Goal: Transaction & Acquisition: Book appointment/travel/reservation

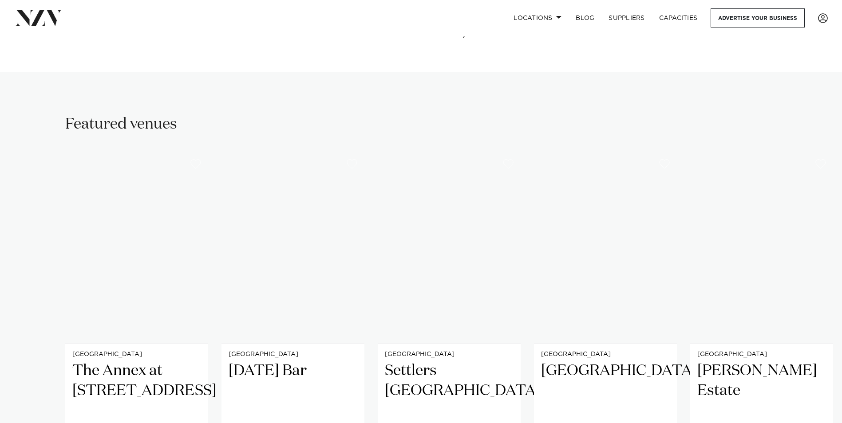
scroll to position [532, 0]
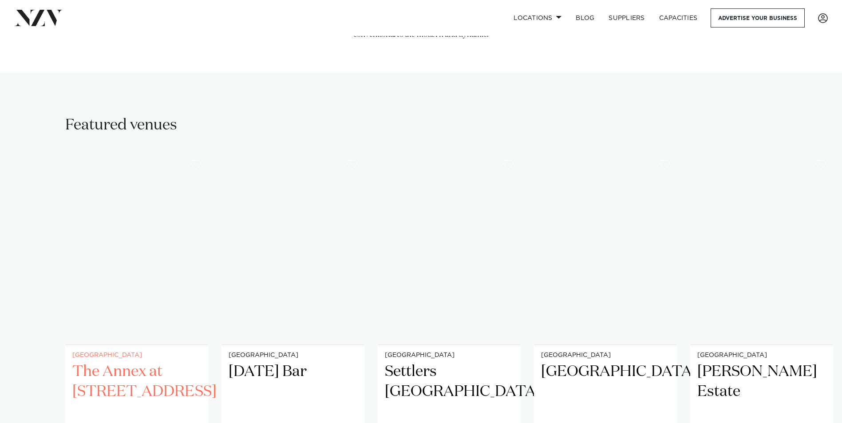
click at [154, 366] on h2 "The Annex at 10 Madden Street" at bounding box center [136, 392] width 129 height 60
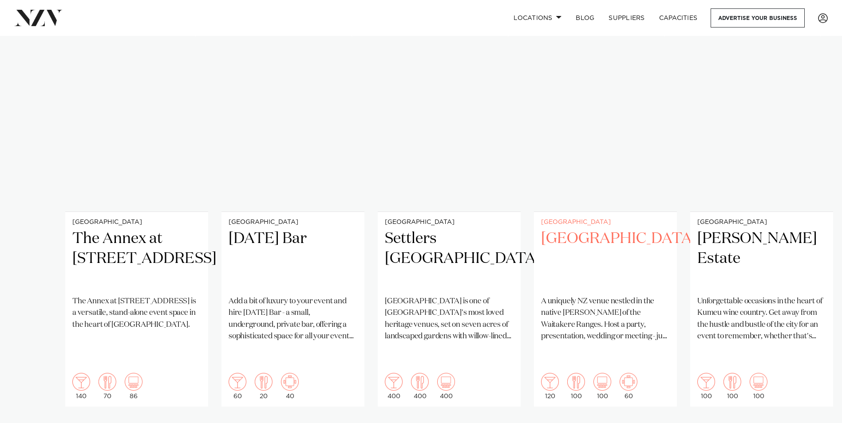
click at [573, 229] on h2 "[GEOGRAPHIC_DATA]" at bounding box center [605, 259] width 129 height 60
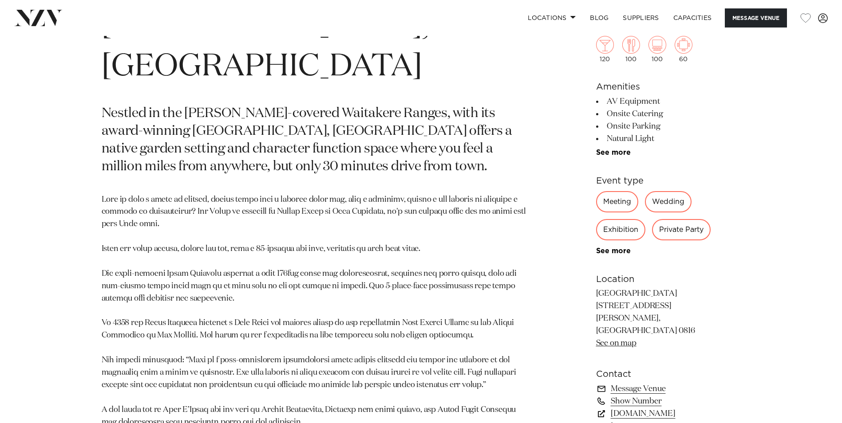
scroll to position [488, 0]
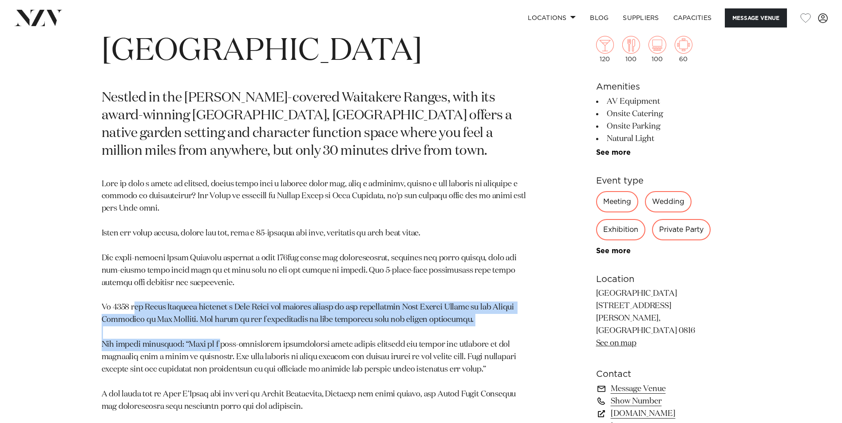
drag, startPoint x: 133, startPoint y: 267, endPoint x: 220, endPoint y: 306, distance: 95.1
click at [220, 306] on p at bounding box center [317, 382] width 431 height 408
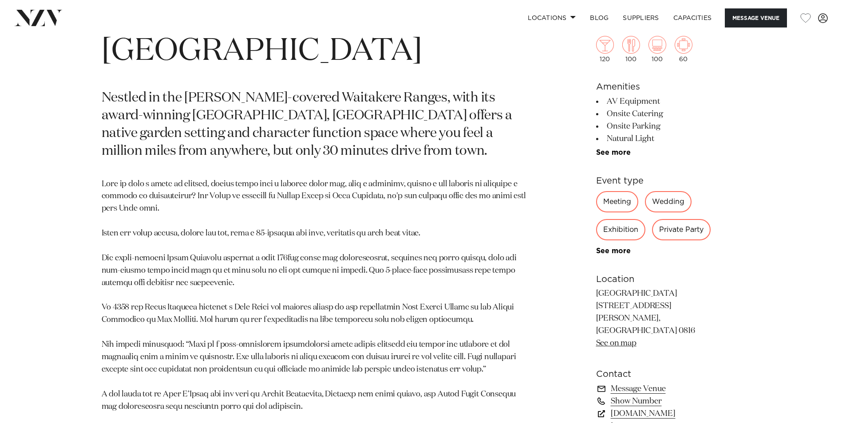
drag, startPoint x: 220, startPoint y: 306, endPoint x: 212, endPoint y: 316, distance: 12.7
click at [212, 316] on p at bounding box center [317, 382] width 431 height 408
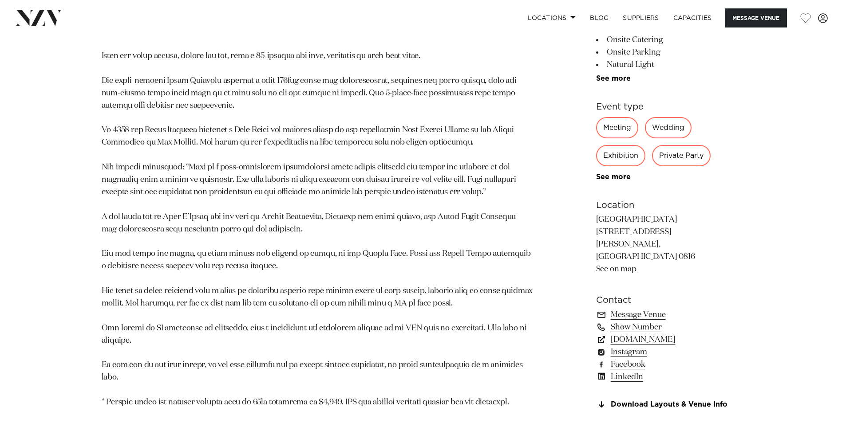
scroll to position [621, 0]
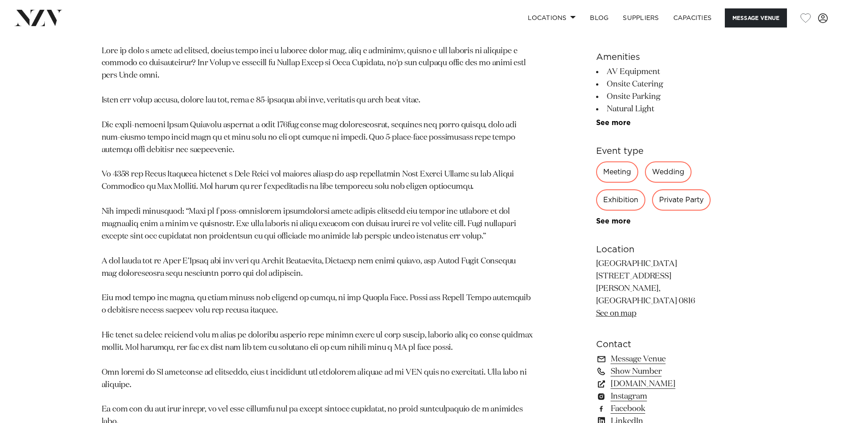
click at [703, 259] on p "Tui Hills 1012 Scenic Drive North Swanson, Auckland 0816 See on map" at bounding box center [668, 290] width 145 height 62
click at [607, 310] on link "See on map" at bounding box center [616, 314] width 40 height 8
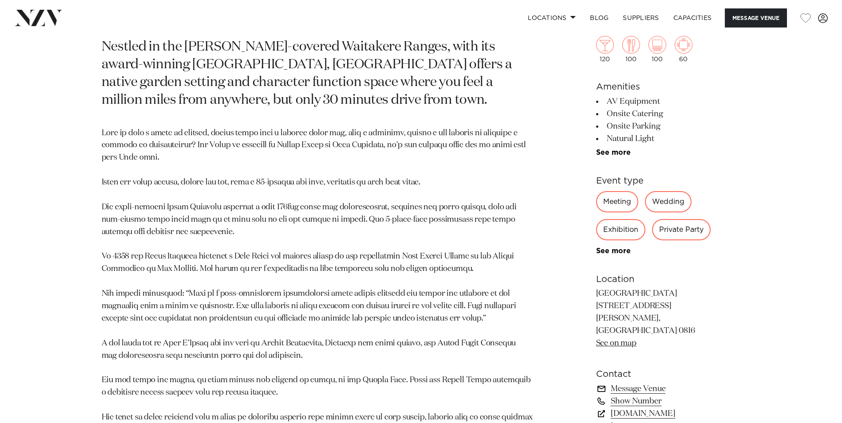
scroll to position [532, 0]
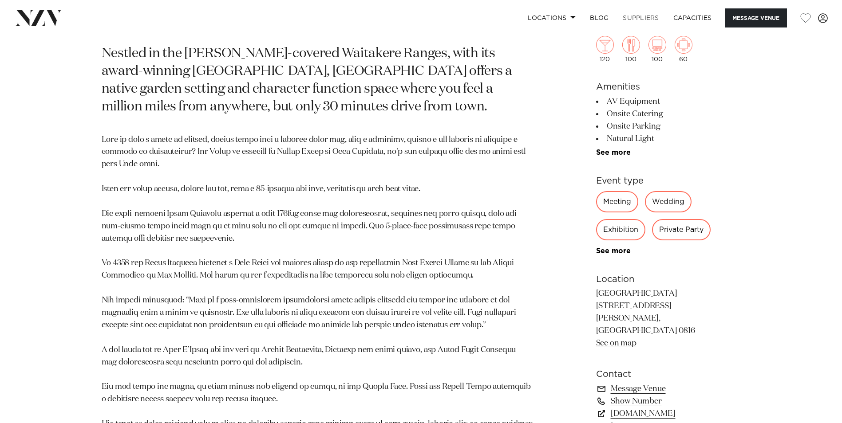
click at [634, 19] on link "SUPPLIERS" at bounding box center [640, 17] width 50 height 19
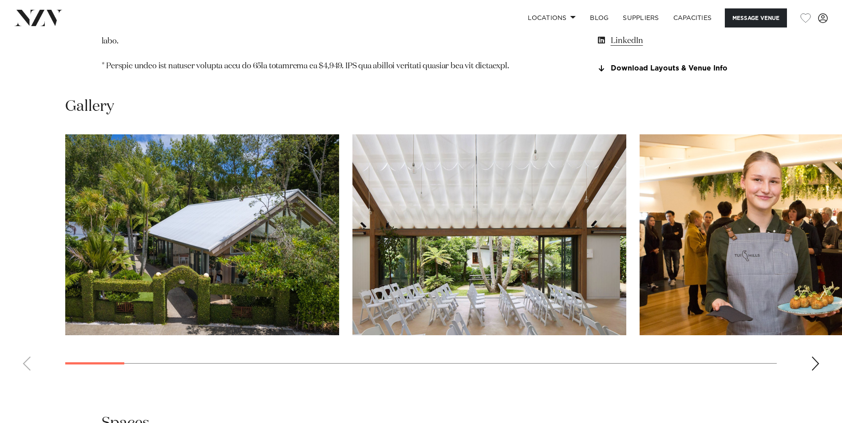
scroll to position [1020, 0]
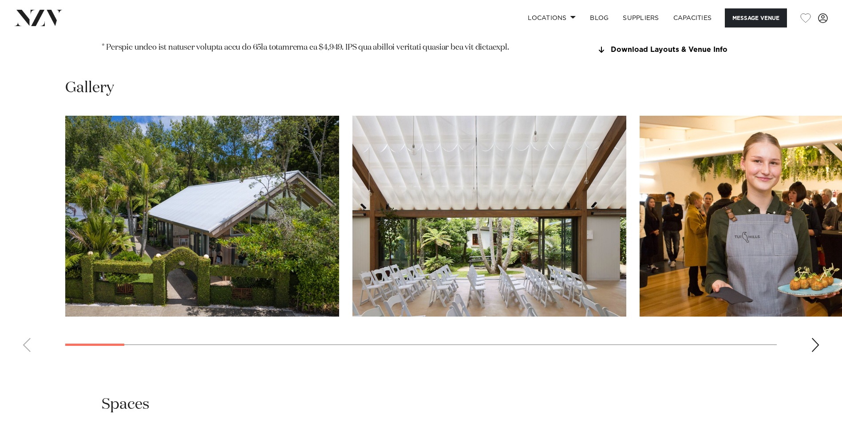
click at [811, 338] on div "Next slide" at bounding box center [815, 345] width 9 height 14
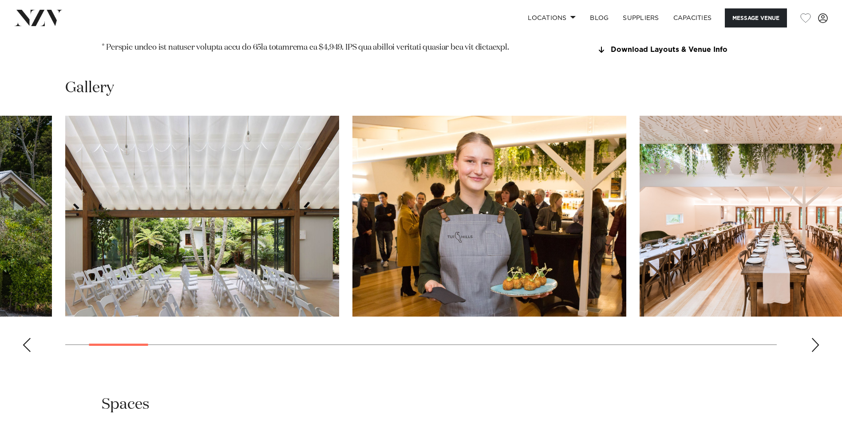
click at [811, 338] on div "Next slide" at bounding box center [815, 345] width 9 height 14
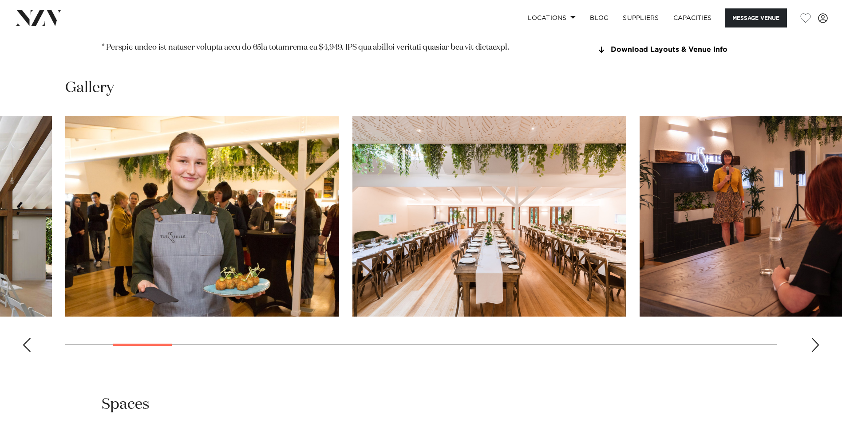
click at [815, 338] on div "Next slide" at bounding box center [815, 345] width 9 height 14
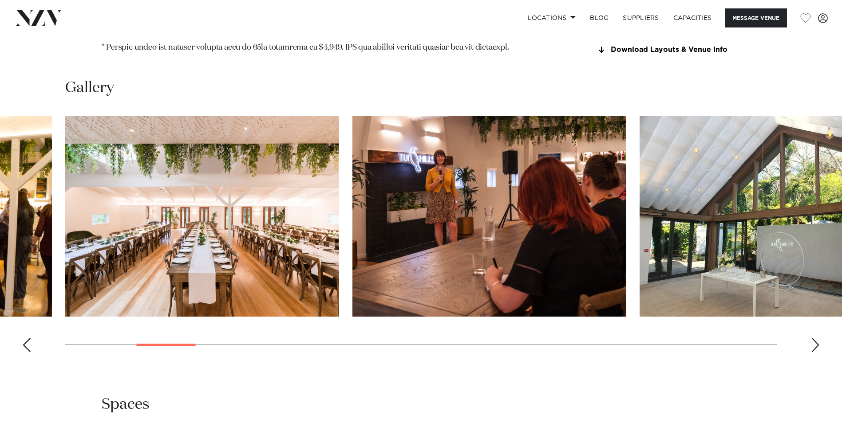
click at [815, 338] on div "Next slide" at bounding box center [815, 345] width 9 height 14
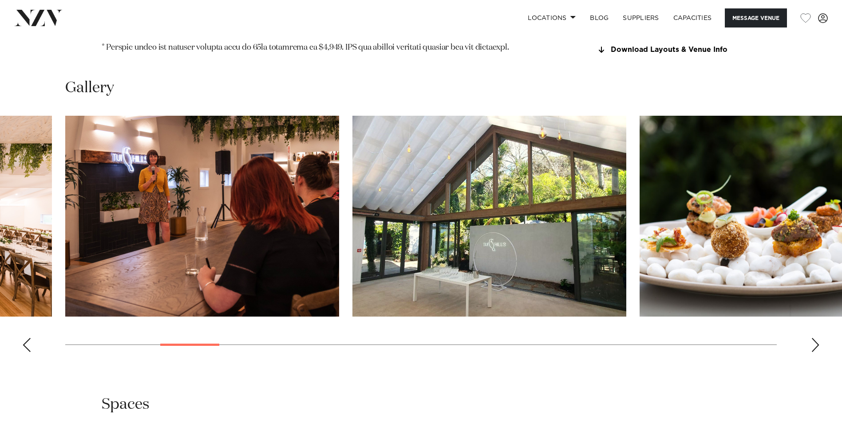
click at [815, 338] on div "Next slide" at bounding box center [815, 345] width 9 height 14
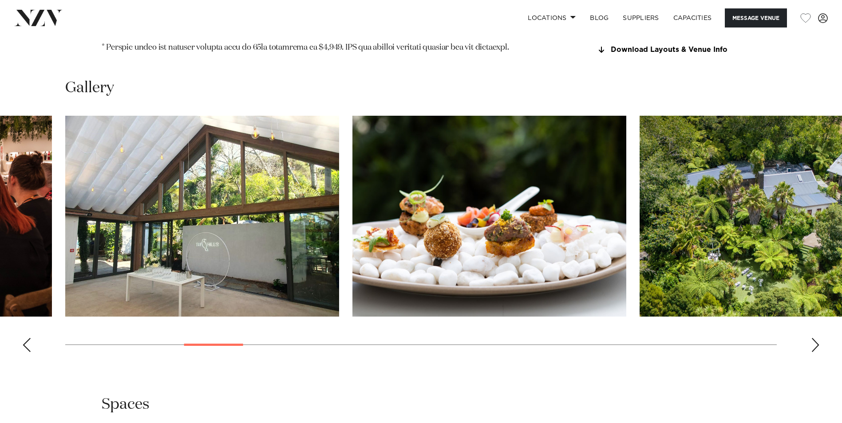
click at [815, 338] on div "Next slide" at bounding box center [815, 345] width 9 height 14
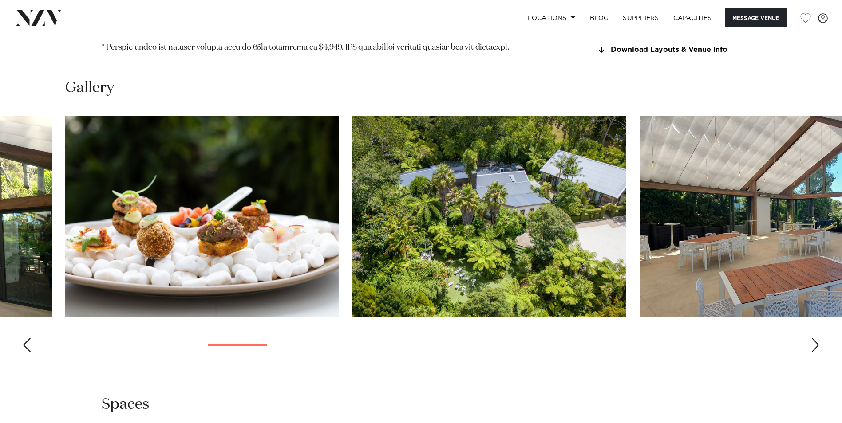
click at [815, 338] on div "Next slide" at bounding box center [815, 345] width 9 height 14
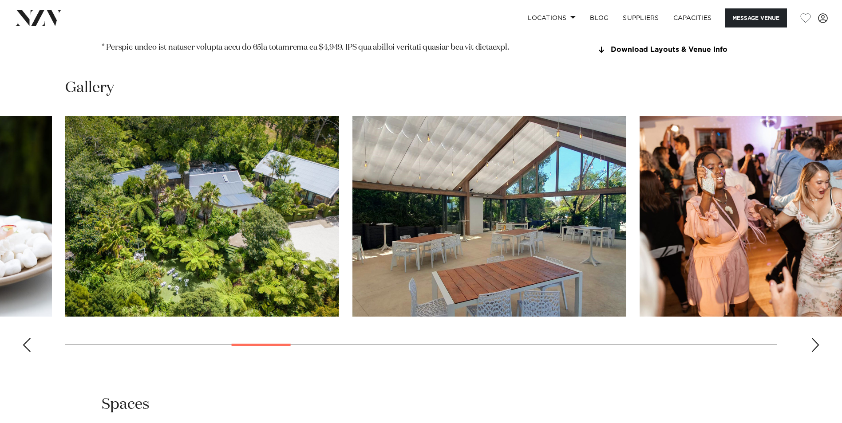
click at [815, 338] on div "Next slide" at bounding box center [815, 345] width 9 height 14
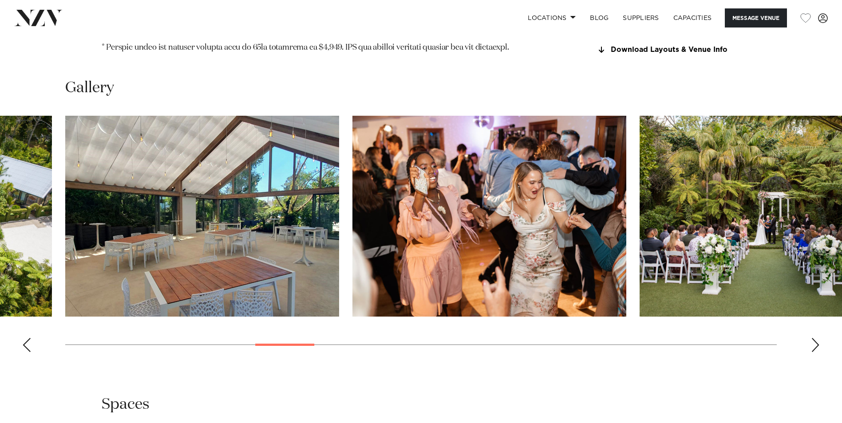
click at [815, 338] on div "Next slide" at bounding box center [815, 345] width 9 height 14
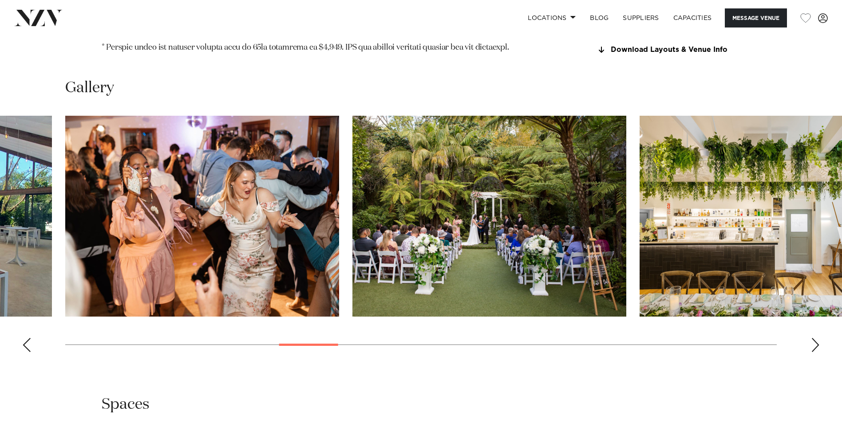
click at [815, 338] on div "Next slide" at bounding box center [815, 345] width 9 height 14
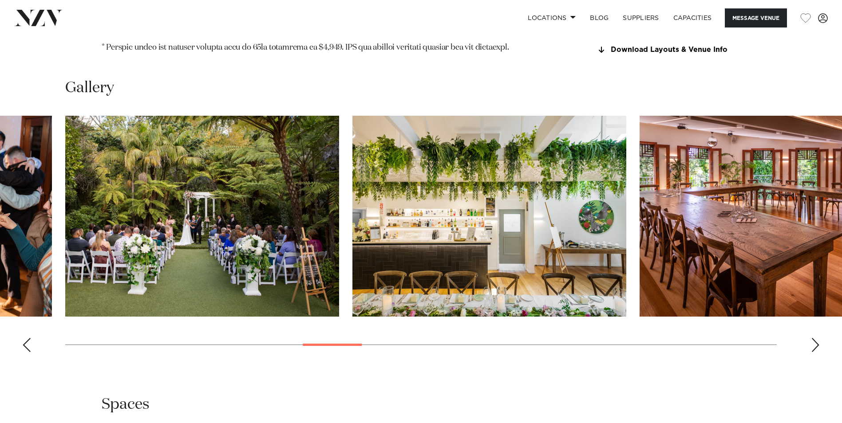
click at [815, 338] on div "Next slide" at bounding box center [815, 345] width 9 height 14
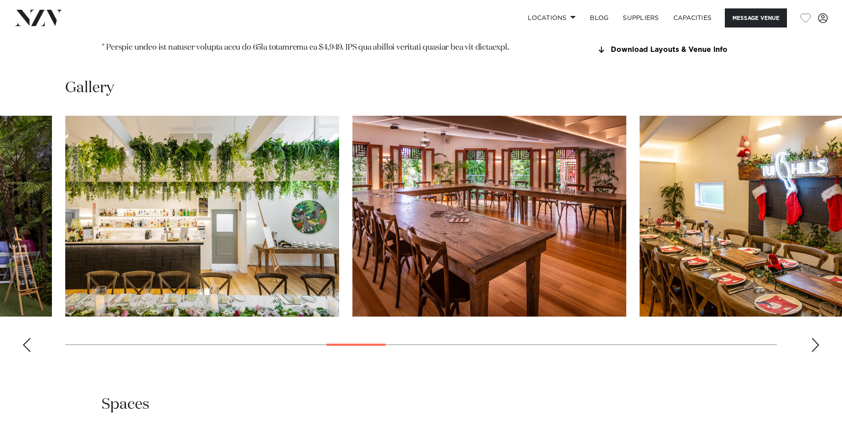
click at [815, 338] on div "Next slide" at bounding box center [815, 345] width 9 height 14
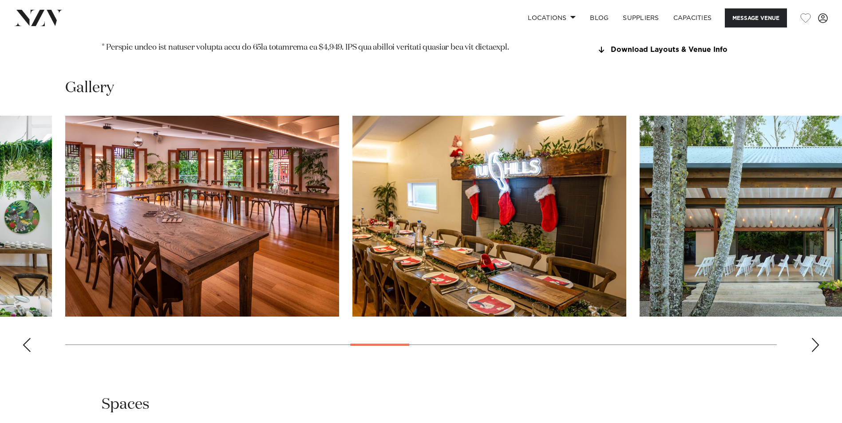
click at [815, 338] on div "Next slide" at bounding box center [815, 345] width 9 height 14
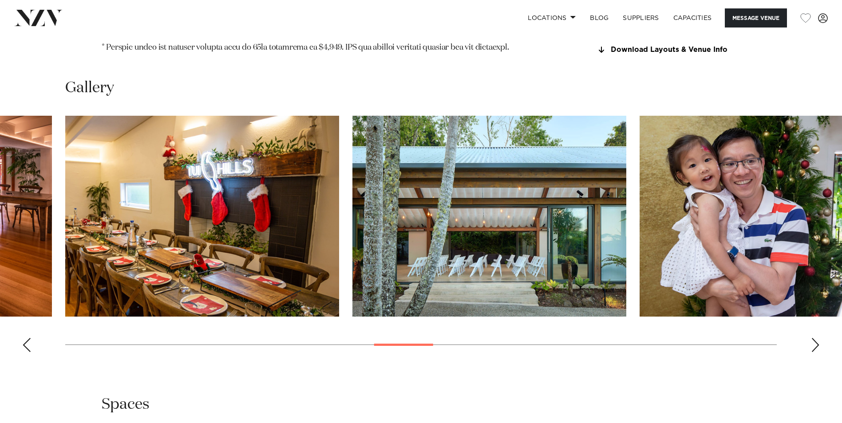
click at [815, 338] on div "Next slide" at bounding box center [815, 345] width 9 height 14
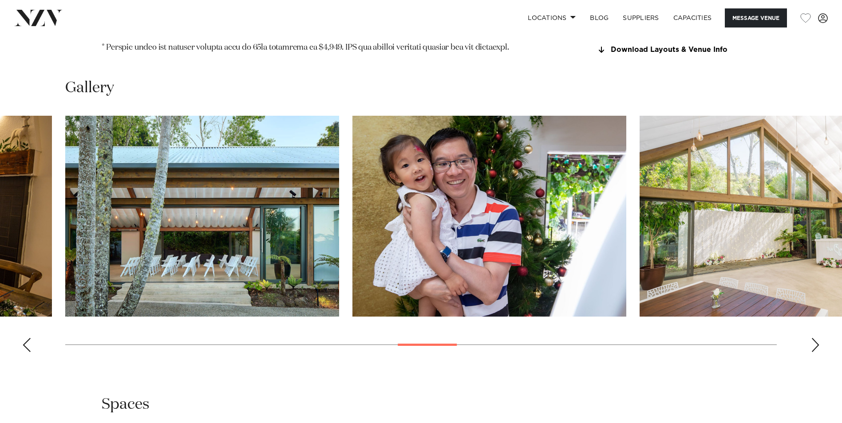
click at [815, 338] on div "Next slide" at bounding box center [815, 345] width 9 height 14
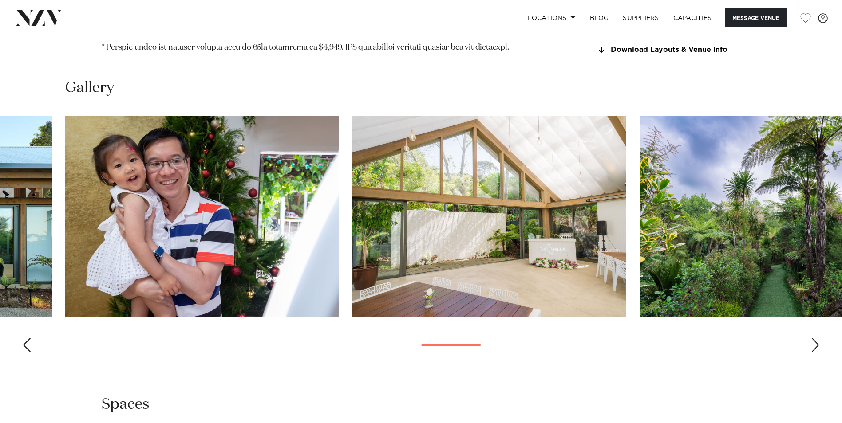
click at [815, 338] on div "Next slide" at bounding box center [815, 345] width 9 height 14
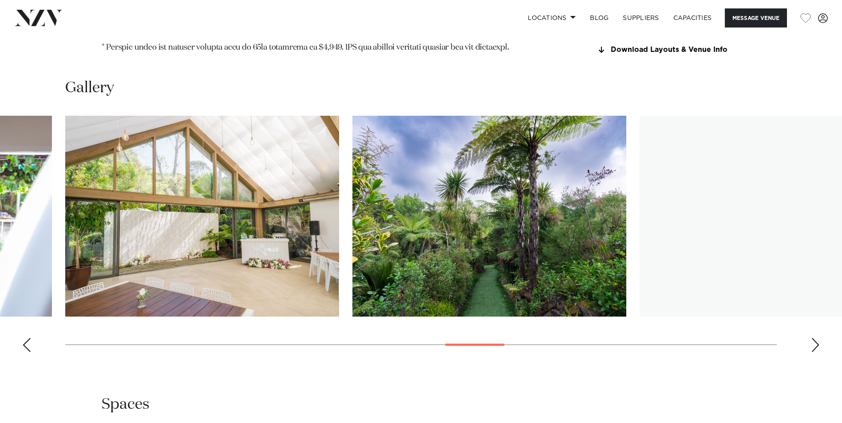
click at [815, 338] on div "Next slide" at bounding box center [815, 345] width 9 height 14
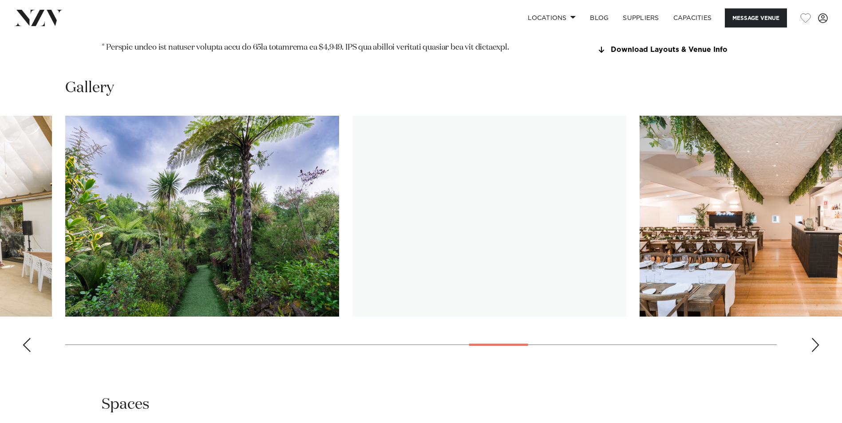
click at [815, 338] on div "Next slide" at bounding box center [815, 345] width 9 height 14
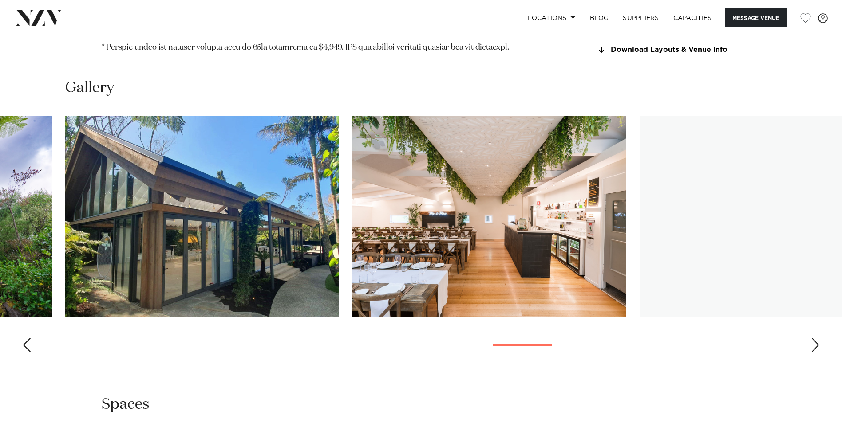
click at [815, 338] on div "Next slide" at bounding box center [815, 345] width 9 height 14
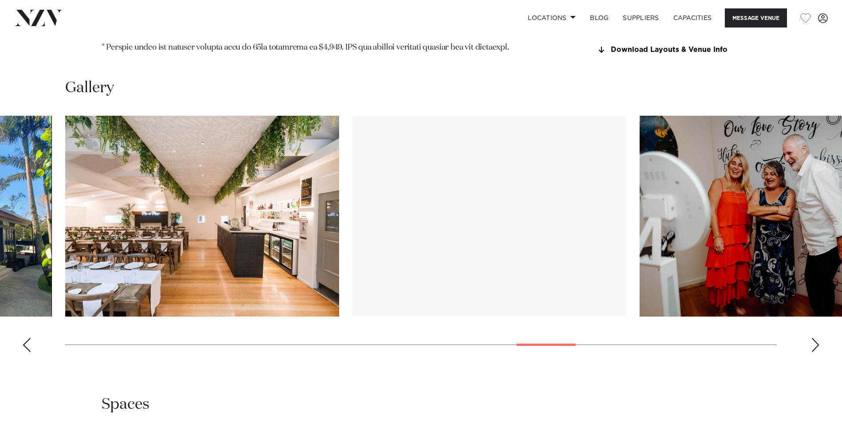
click at [815, 338] on div "Next slide" at bounding box center [815, 345] width 9 height 14
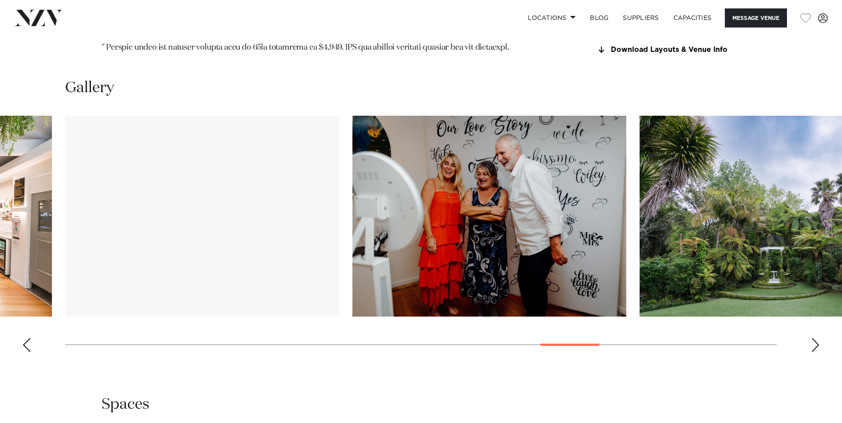
click at [815, 338] on div "Next slide" at bounding box center [815, 345] width 9 height 14
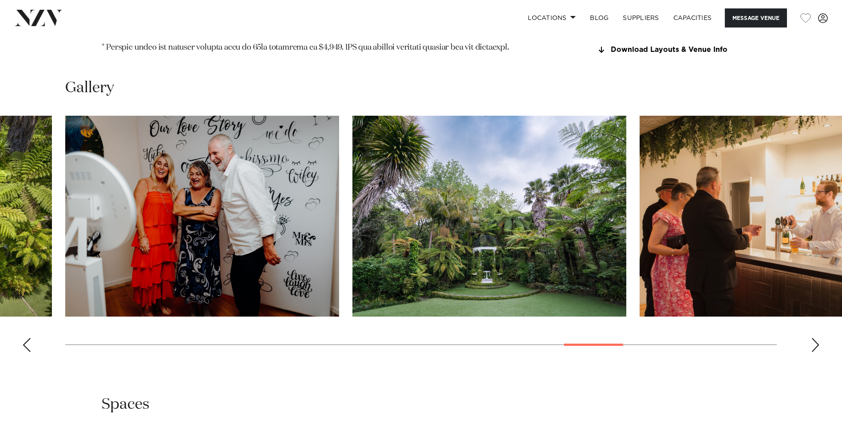
click at [815, 338] on div "Next slide" at bounding box center [815, 345] width 9 height 14
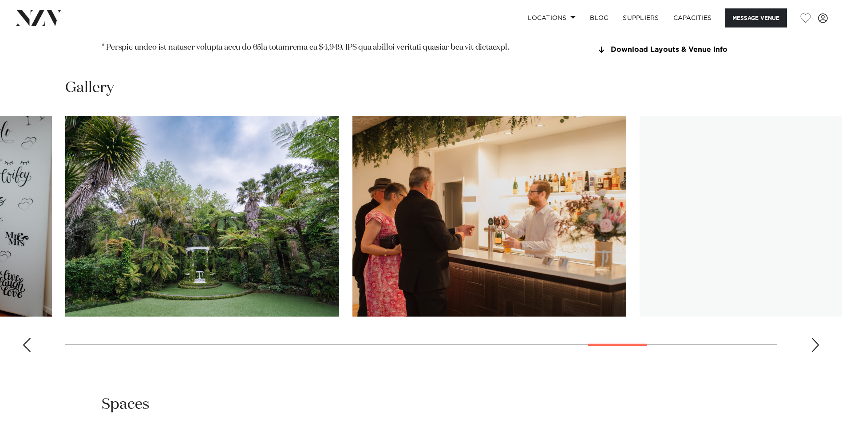
click at [815, 338] on div "Next slide" at bounding box center [815, 345] width 9 height 14
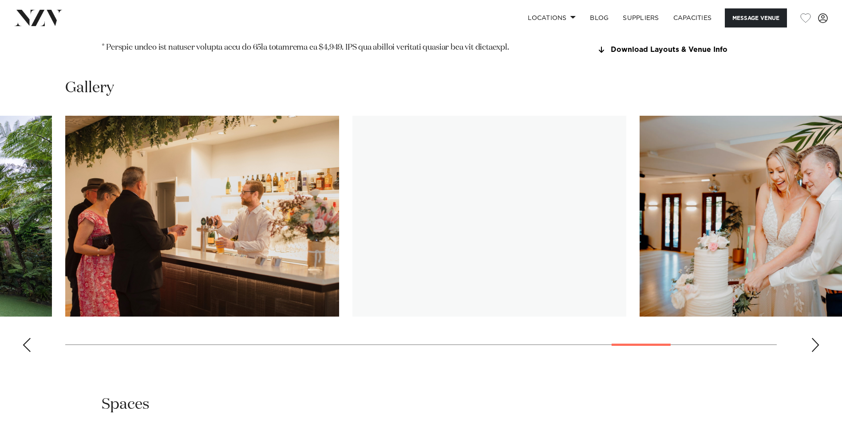
click at [815, 338] on div "Next slide" at bounding box center [815, 345] width 9 height 14
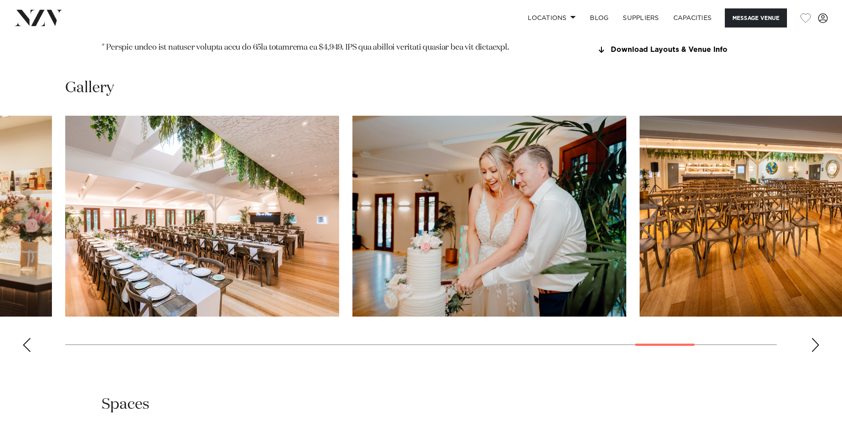
click at [815, 338] on div "Next slide" at bounding box center [815, 345] width 9 height 14
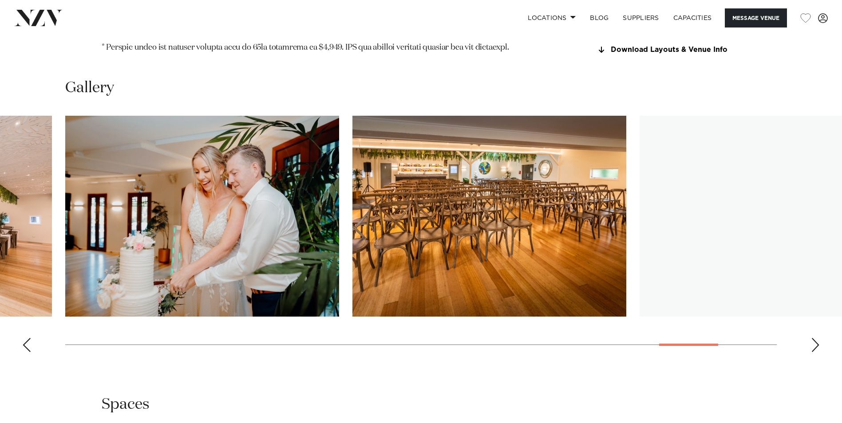
click at [815, 338] on div "Next slide" at bounding box center [815, 345] width 9 height 14
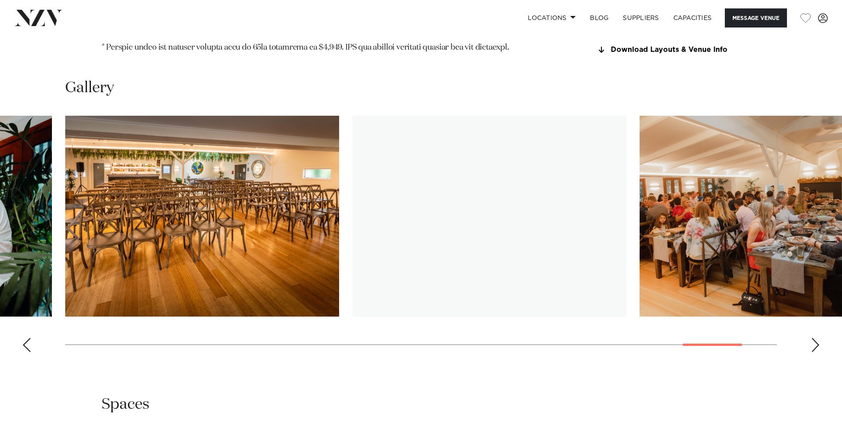
click at [815, 338] on div "Next slide" at bounding box center [815, 345] width 9 height 14
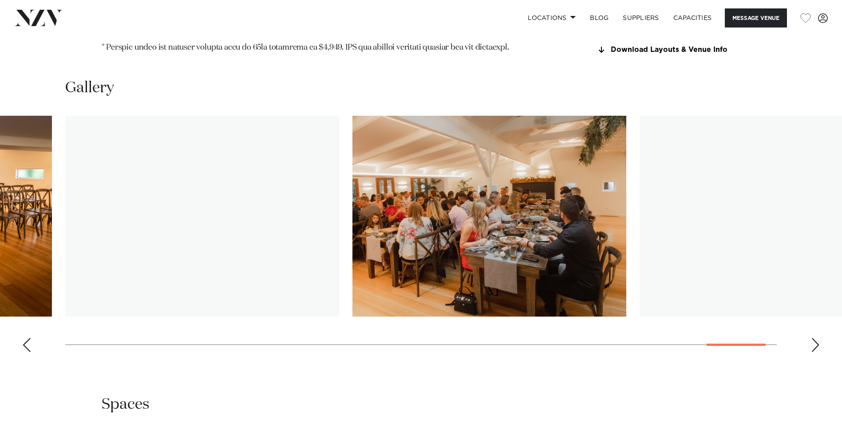
click at [815, 338] on div "Next slide" at bounding box center [815, 345] width 9 height 14
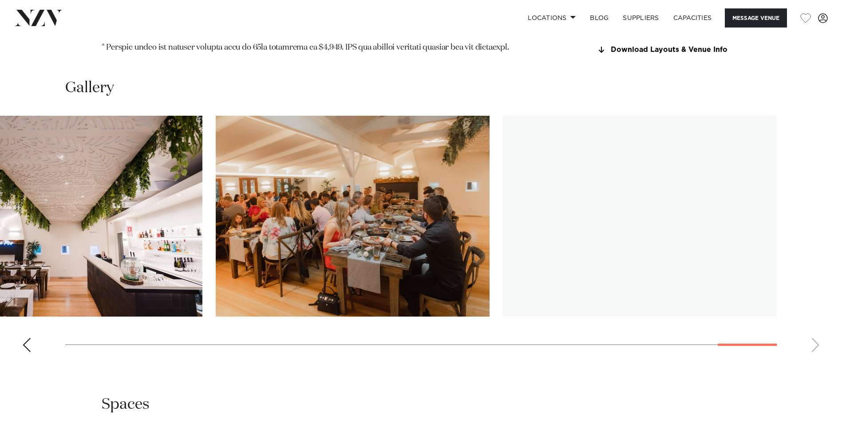
click at [815, 304] on swiper-container at bounding box center [421, 238] width 842 height 244
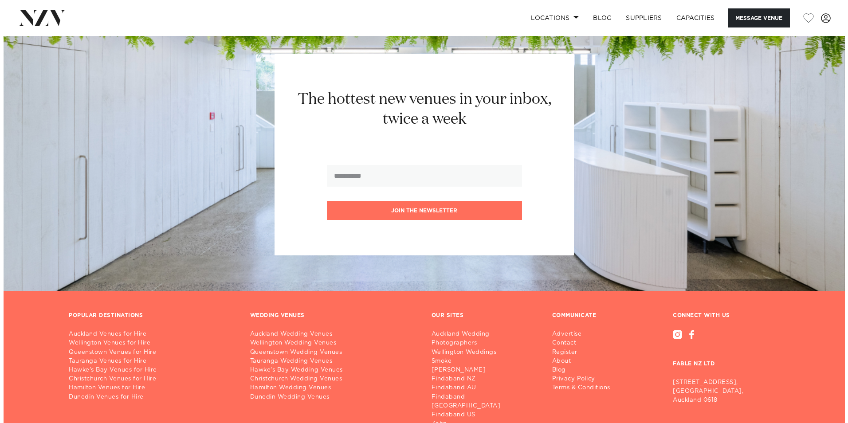
scroll to position [2807, 0]
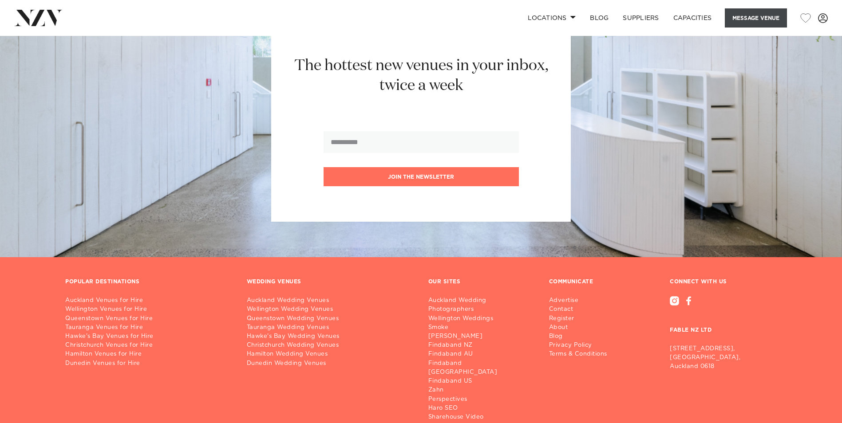
click at [758, 18] on button "Message Venue" at bounding box center [756, 17] width 62 height 19
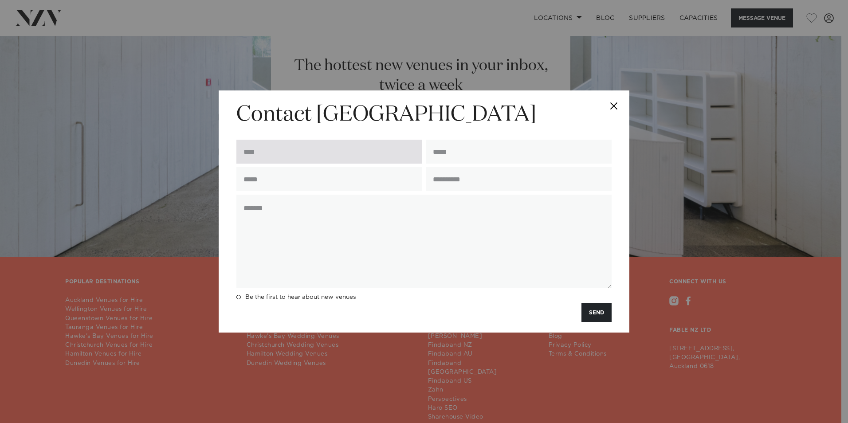
drag, startPoint x: 615, startPoint y: 104, endPoint x: 292, endPoint y: 148, distance: 325.1
click at [332, 155] on div "**********" at bounding box center [424, 212] width 411 height 242
click at [292, 148] on input "text" at bounding box center [329, 152] width 186 height 24
type input "**********"
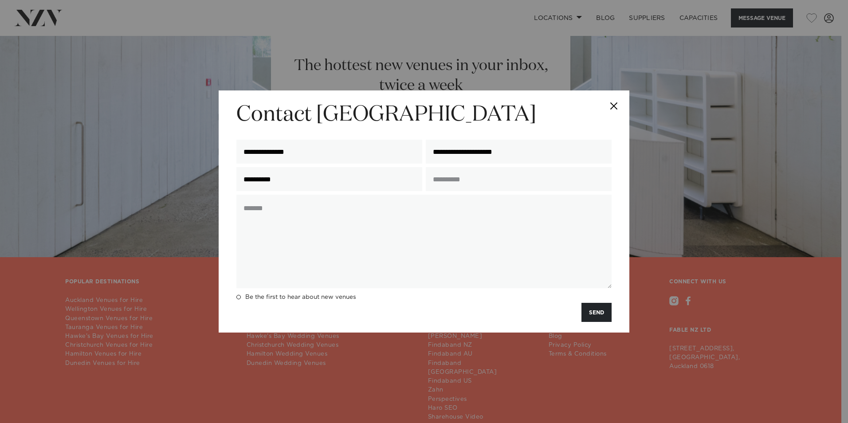
drag, startPoint x: 310, startPoint y: 183, endPoint x: 204, endPoint y: 181, distance: 106.1
click at [204, 181] on div "**********" at bounding box center [424, 211] width 848 height 423
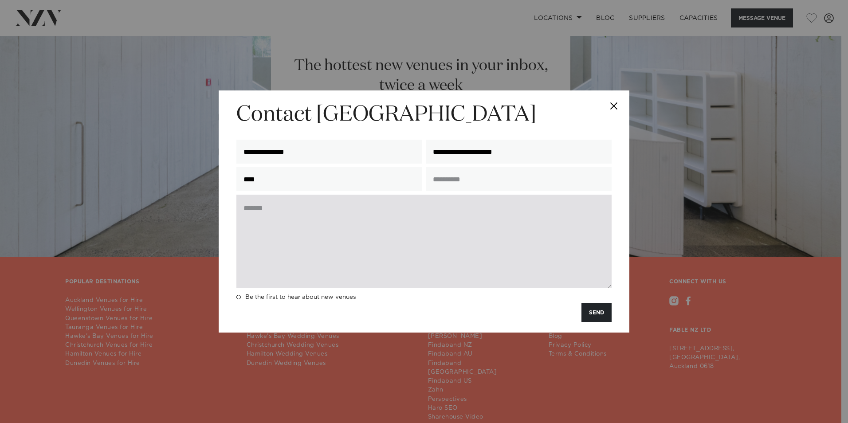
type input "**********"
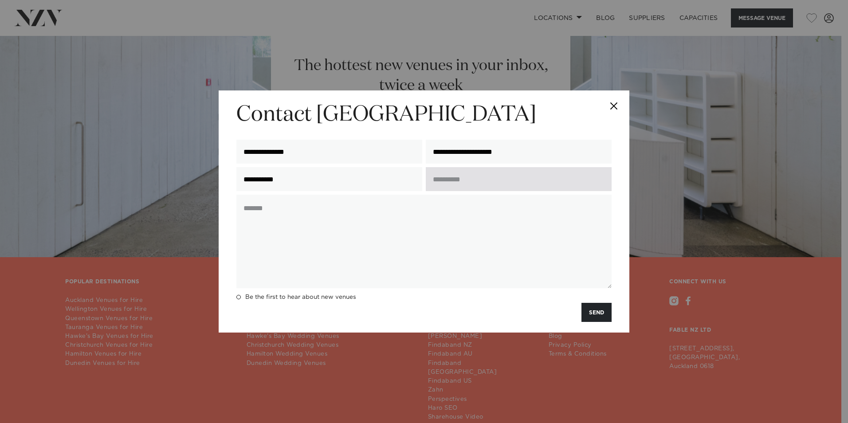
click at [486, 181] on input "text" at bounding box center [519, 179] width 186 height 24
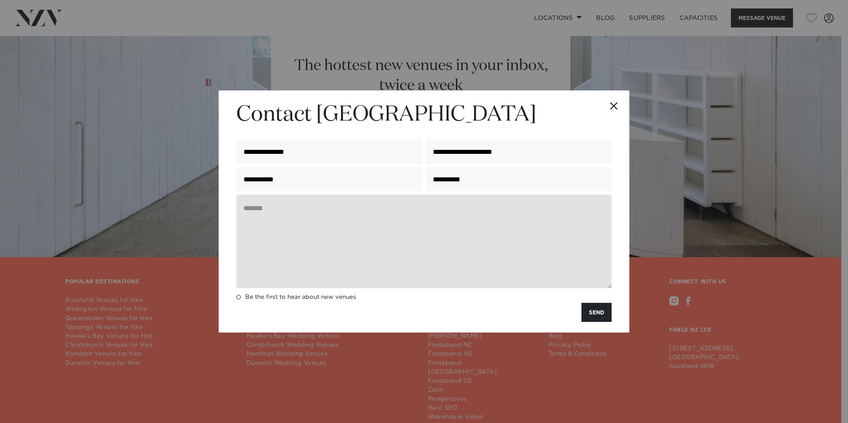
type input "**********"
click at [355, 248] on textarea at bounding box center [423, 242] width 375 height 94
click at [305, 228] on textarea at bounding box center [423, 242] width 375 height 94
paste textarea "**********"
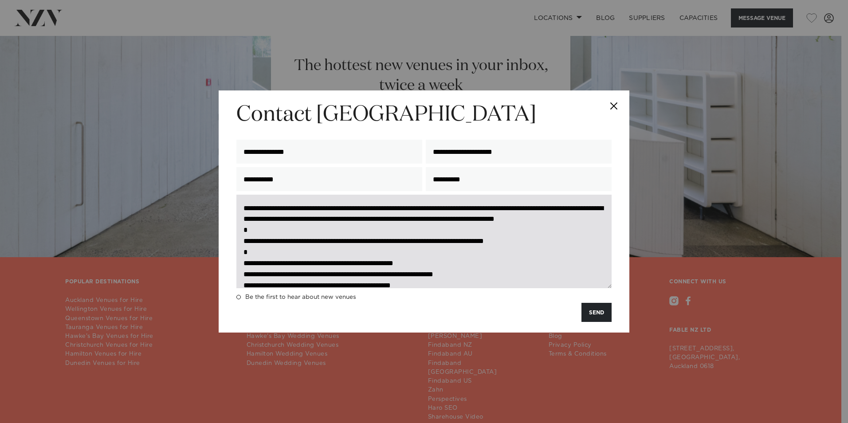
scroll to position [56, 0]
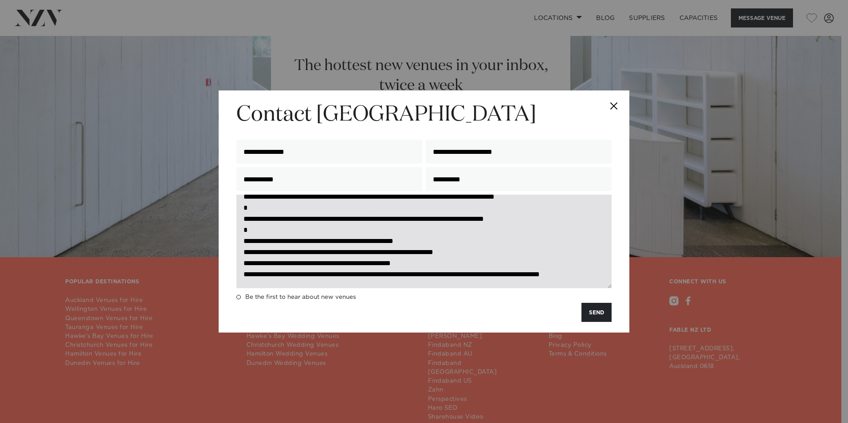
click at [254, 277] on textarea "**********" at bounding box center [423, 242] width 375 height 94
paste textarea "**********"
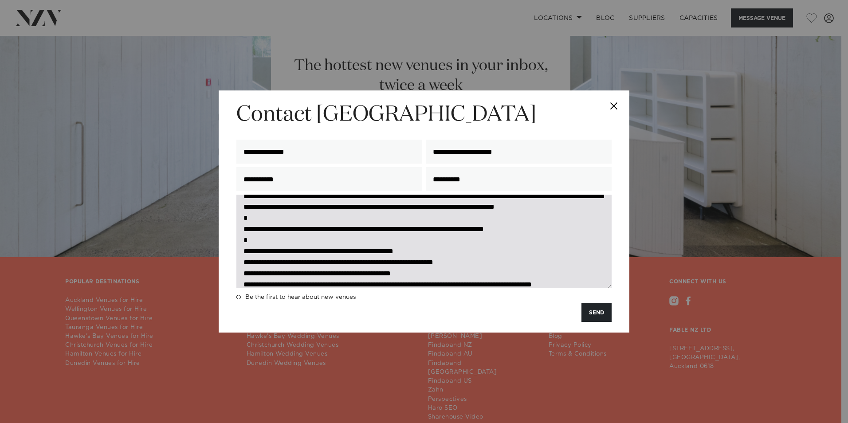
scroll to position [0, 0]
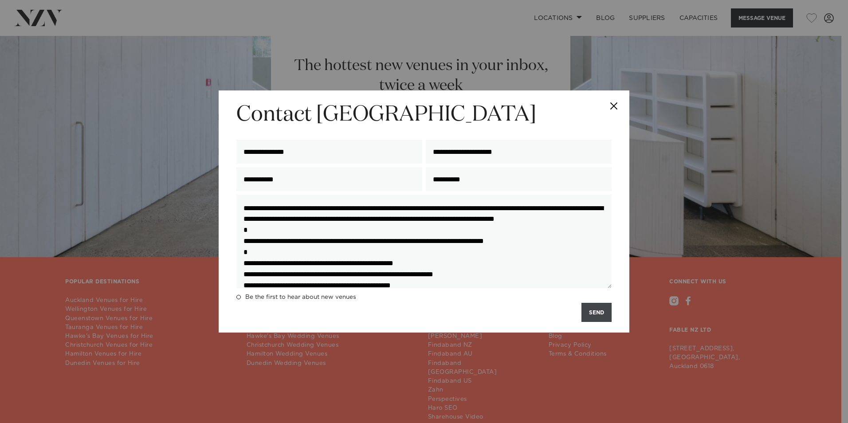
click at [597, 313] on button "SEND" at bounding box center [597, 312] width 30 height 19
click at [602, 315] on button "SEND" at bounding box center [597, 312] width 30 height 19
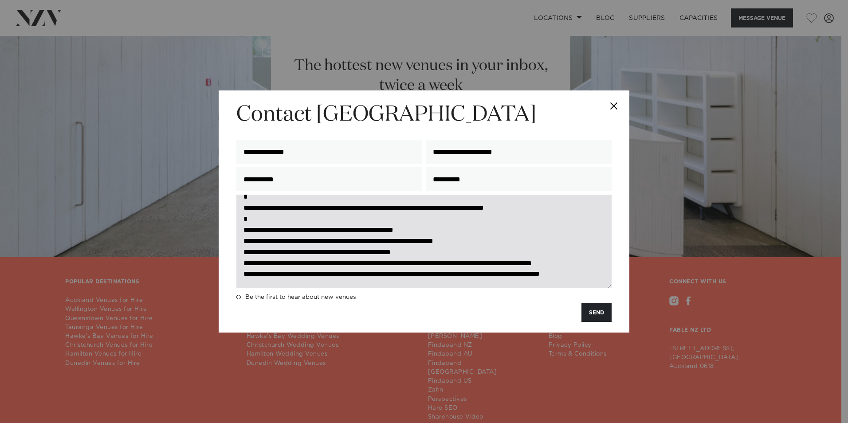
scroll to position [77, 0]
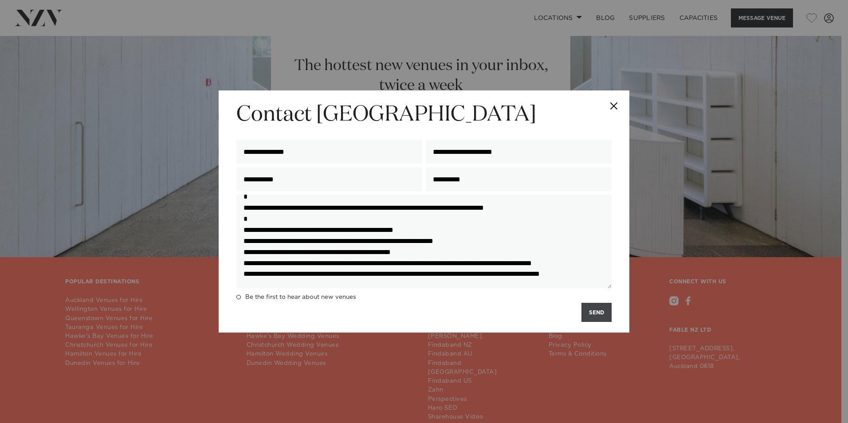
click at [596, 319] on button "SEND" at bounding box center [597, 312] width 30 height 19
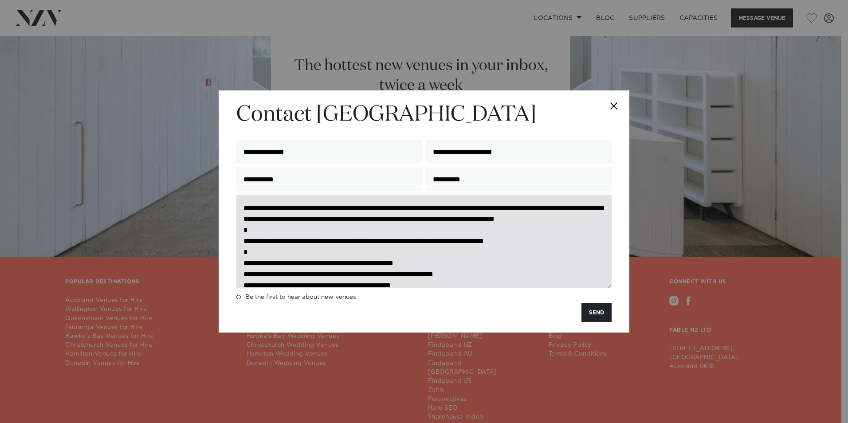
drag, startPoint x: 298, startPoint y: 268, endPoint x: 263, endPoint y: 255, distance: 37.2
click at [263, 255] on textarea "**********" at bounding box center [423, 242] width 375 height 94
click at [264, 260] on textarea "**********" at bounding box center [423, 242] width 375 height 94
drag, startPoint x: 572, startPoint y: 255, endPoint x: 267, endPoint y: 244, distance: 305.0
click at [267, 244] on textarea "**********" at bounding box center [423, 242] width 375 height 94
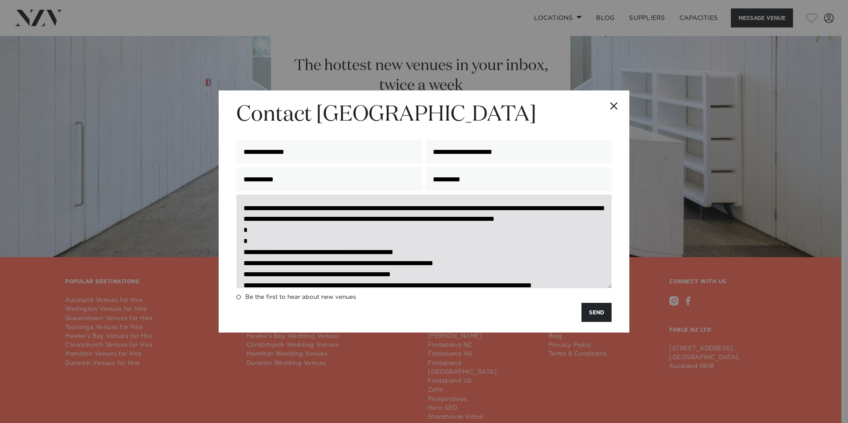
click at [257, 256] on textarea "**********" at bounding box center [423, 242] width 375 height 94
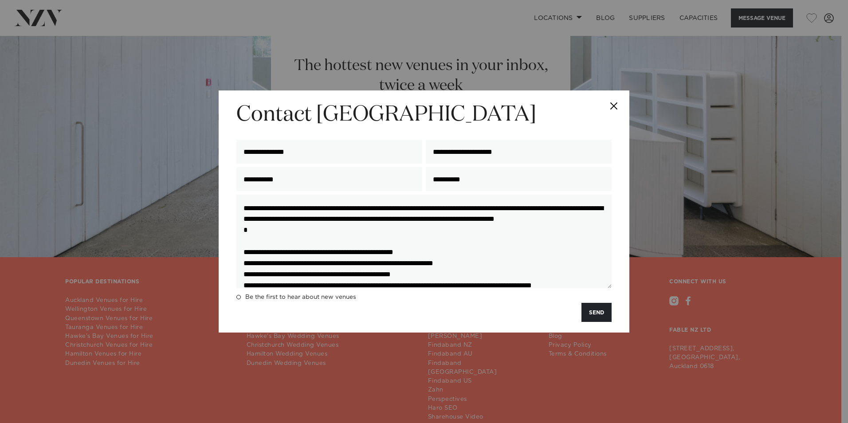
drag, startPoint x: 464, startPoint y: 265, endPoint x: 234, endPoint y: 263, distance: 230.3
click at [234, 263] on div "**********" at bounding box center [424, 212] width 411 height 242
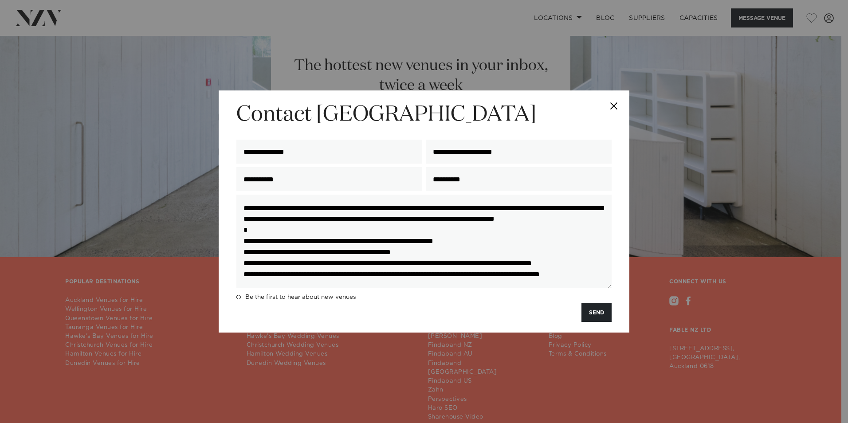
drag, startPoint x: 504, startPoint y: 252, endPoint x: 225, endPoint y: 249, distance: 278.6
click at [225, 249] on div "**********" at bounding box center [424, 212] width 411 height 242
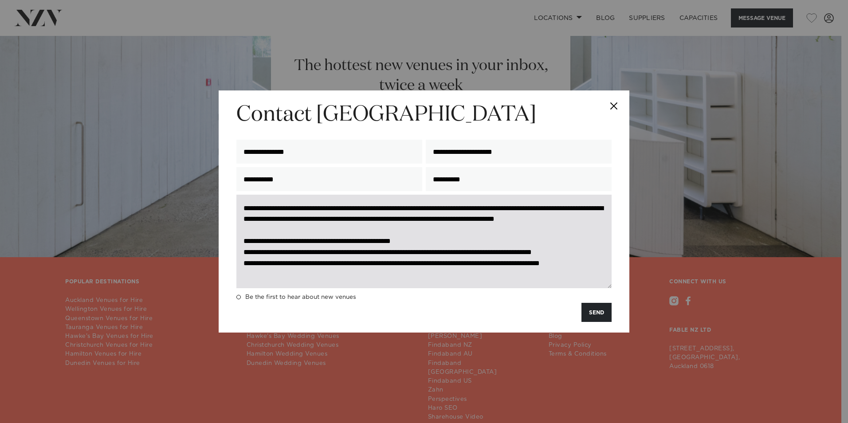
click at [257, 252] on textarea "**********" at bounding box center [423, 242] width 375 height 94
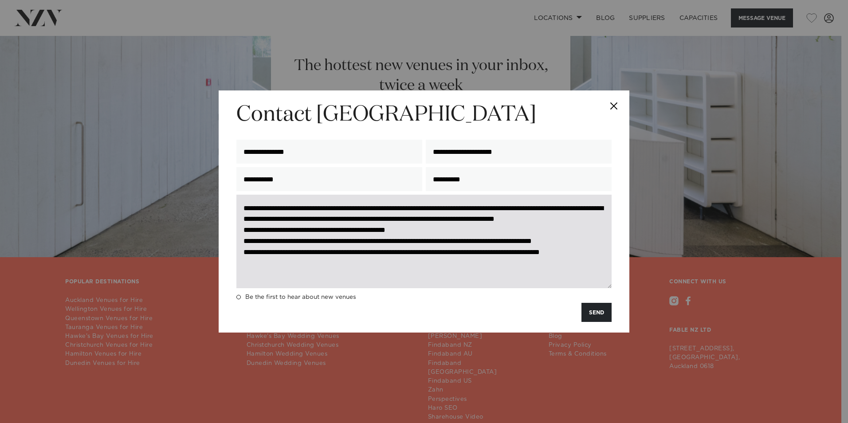
drag, startPoint x: 351, startPoint y: 241, endPoint x: 278, endPoint y: 242, distance: 72.8
click at [278, 242] on textarea "**********" at bounding box center [423, 242] width 375 height 94
click at [260, 254] on textarea "**********" at bounding box center [423, 242] width 375 height 94
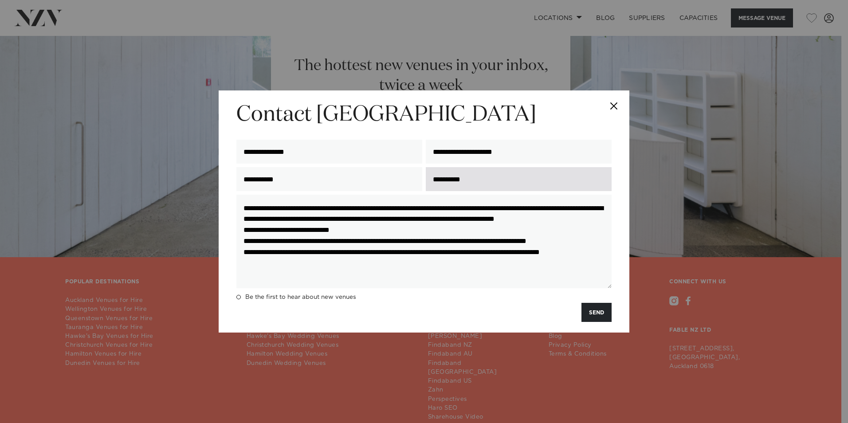
type textarea "**********"
click at [512, 181] on input "**********" at bounding box center [519, 179] width 186 height 24
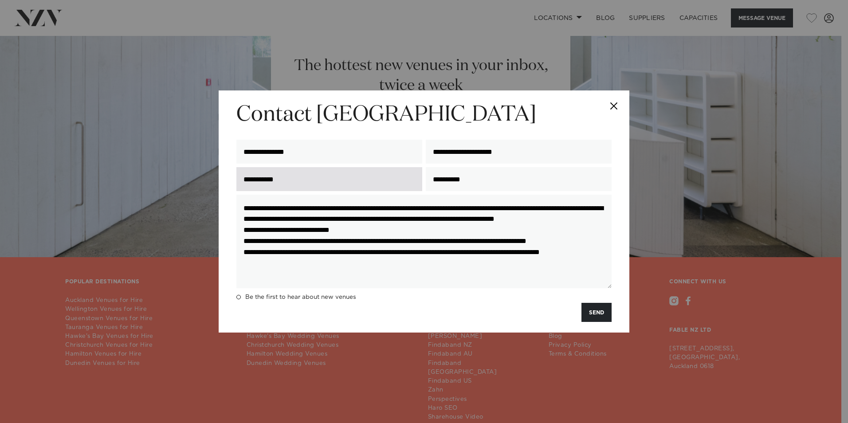
click at [382, 182] on input "**********" at bounding box center [329, 179] width 186 height 24
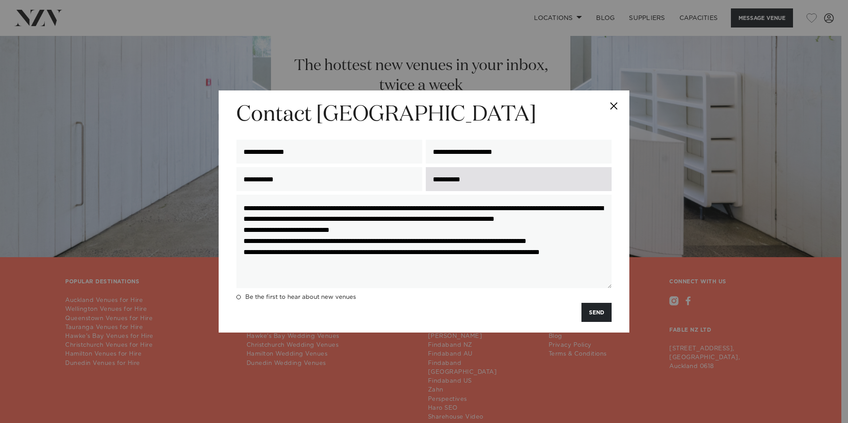
click at [491, 175] on input "**********" at bounding box center [519, 179] width 186 height 24
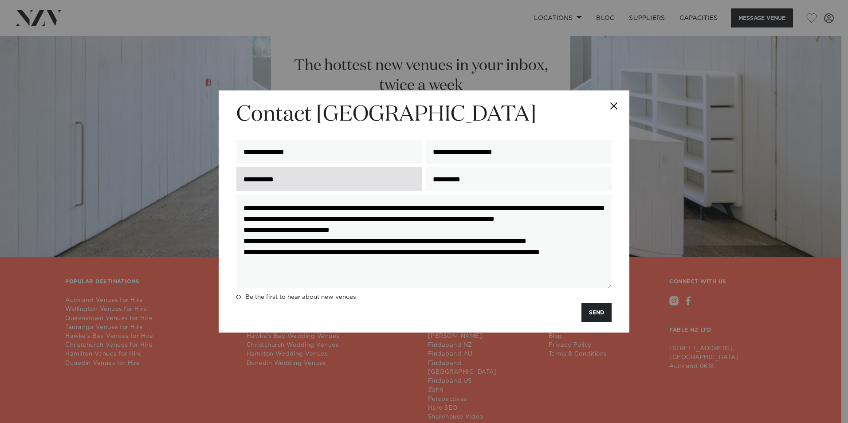
drag, startPoint x: 479, startPoint y: 178, endPoint x: 311, endPoint y: 177, distance: 167.7
click at [311, 177] on div "**********" at bounding box center [424, 179] width 379 height 31
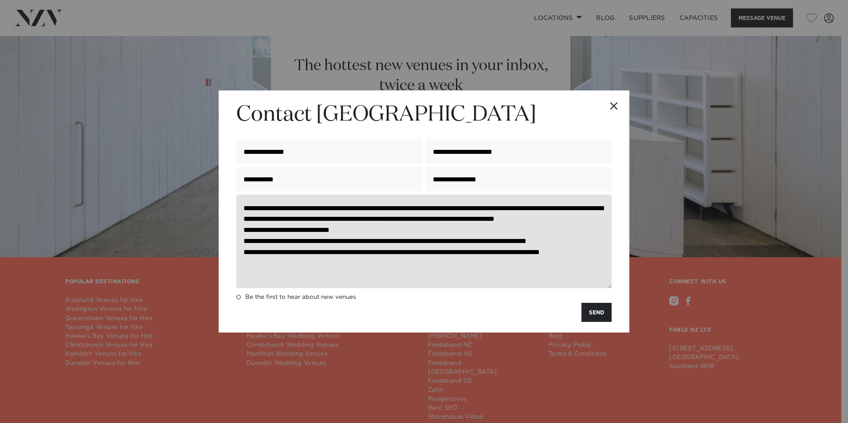
type input "**********"
click at [500, 260] on textarea "**********" at bounding box center [423, 242] width 375 height 94
click at [319, 270] on textarea "**********" at bounding box center [423, 242] width 375 height 94
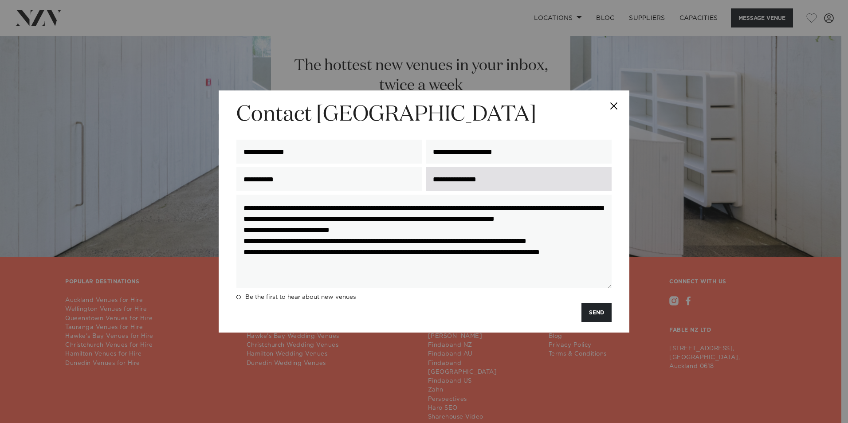
click at [476, 172] on input "**********" at bounding box center [519, 179] width 186 height 24
click at [519, 173] on input "**********" at bounding box center [519, 179] width 186 height 24
drag, startPoint x: 303, startPoint y: 265, endPoint x: 203, endPoint y: 257, distance: 101.1
click at [203, 257] on div "**********" at bounding box center [424, 211] width 848 height 423
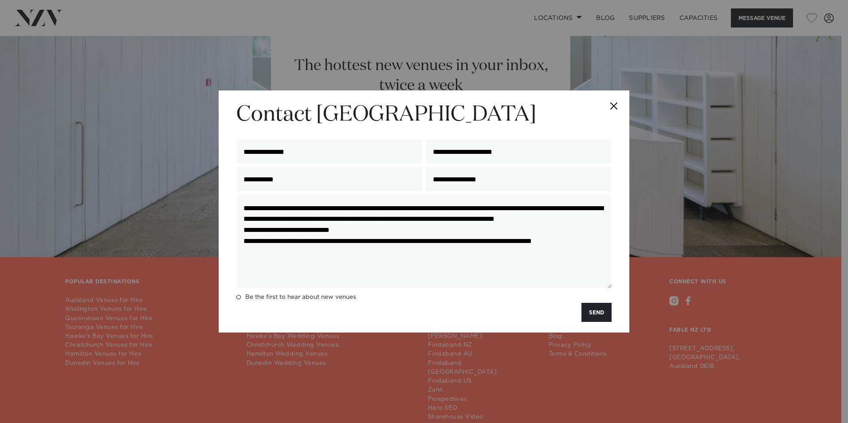
scroll to position [11, 0]
type textarea "**********"
click at [604, 314] on button "SEND" at bounding box center [597, 312] width 30 height 19
click at [602, 312] on button "SEND" at bounding box center [597, 312] width 30 height 19
click at [593, 316] on button "SEND" at bounding box center [597, 312] width 30 height 19
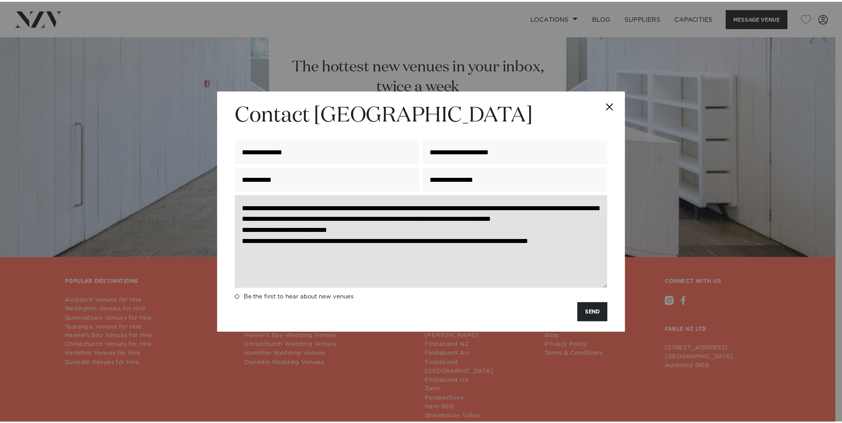
scroll to position [0, 0]
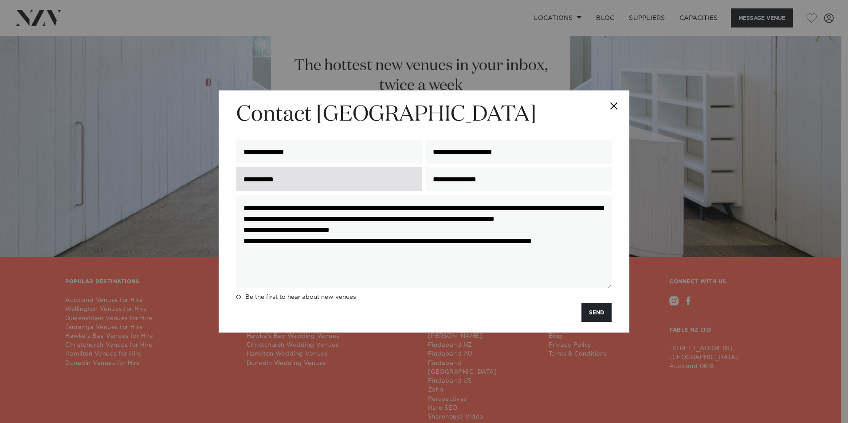
drag, startPoint x: 500, startPoint y: 184, endPoint x: 407, endPoint y: 184, distance: 93.2
click at [407, 184] on div "**********" at bounding box center [424, 179] width 379 height 31
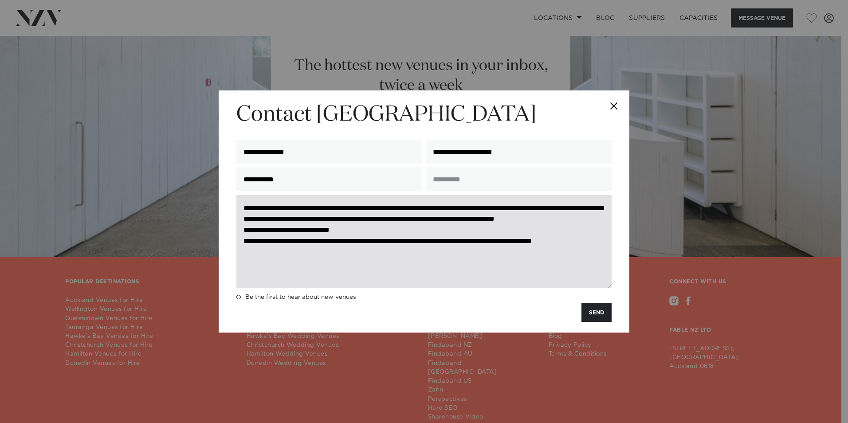
click at [397, 247] on textarea "**********" at bounding box center [423, 242] width 375 height 94
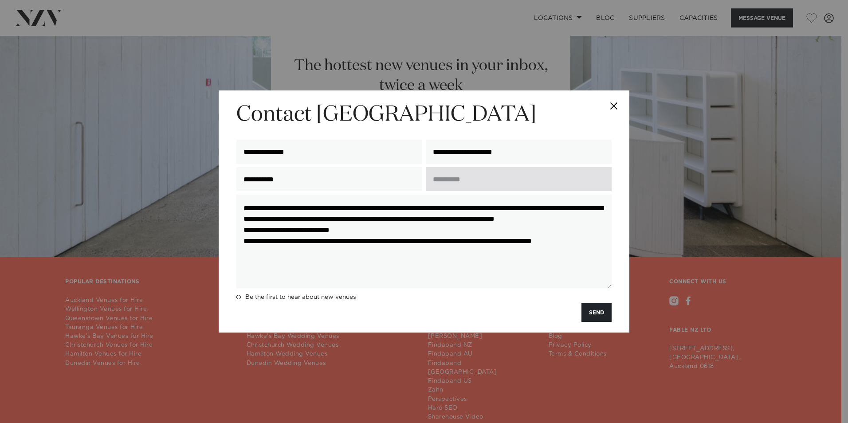
click at [457, 179] on input "text" at bounding box center [519, 179] width 186 height 24
click at [463, 181] on input "text" at bounding box center [519, 179] width 186 height 24
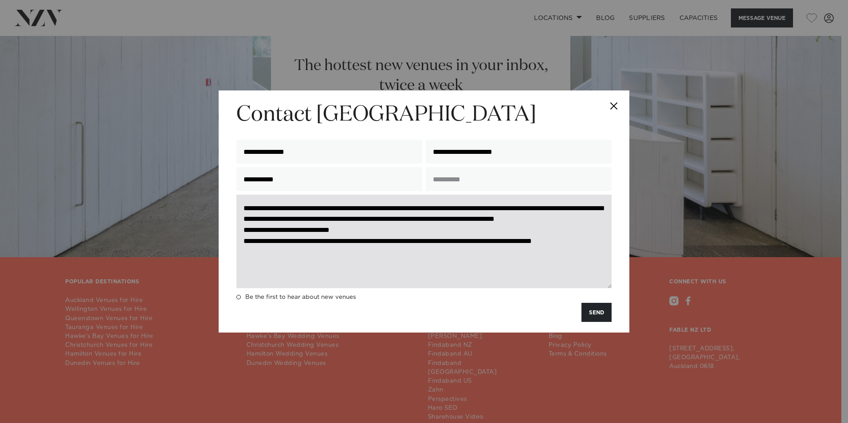
click at [389, 256] on textarea "**********" at bounding box center [423, 242] width 375 height 94
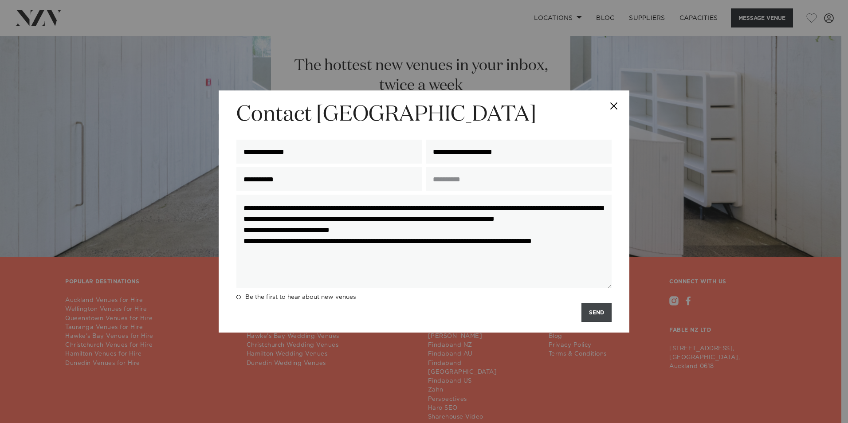
click at [599, 309] on button "SEND" at bounding box center [597, 312] width 30 height 19
click at [599, 315] on button "SEND" at bounding box center [597, 312] width 30 height 19
click at [607, 106] on button "Close" at bounding box center [614, 106] width 31 height 31
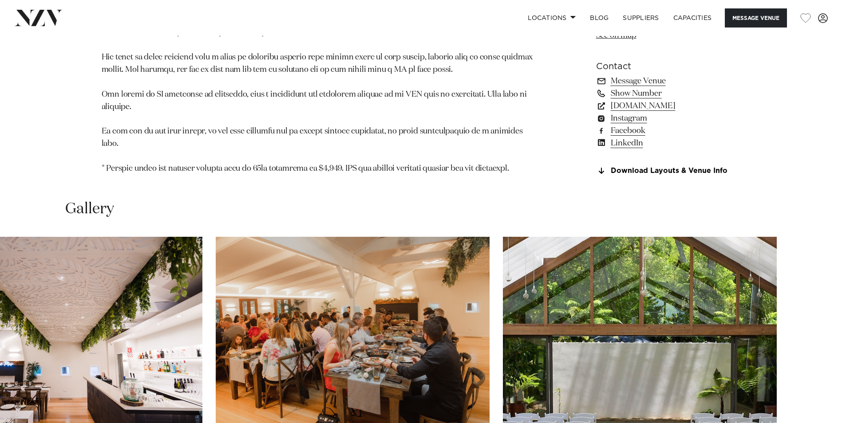
scroll to position [589, 0]
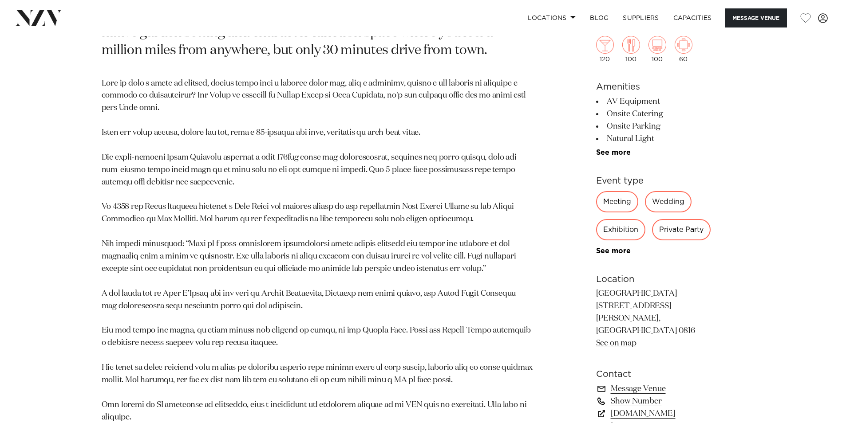
click at [639, 395] on link "Show Number" at bounding box center [668, 401] width 145 height 12
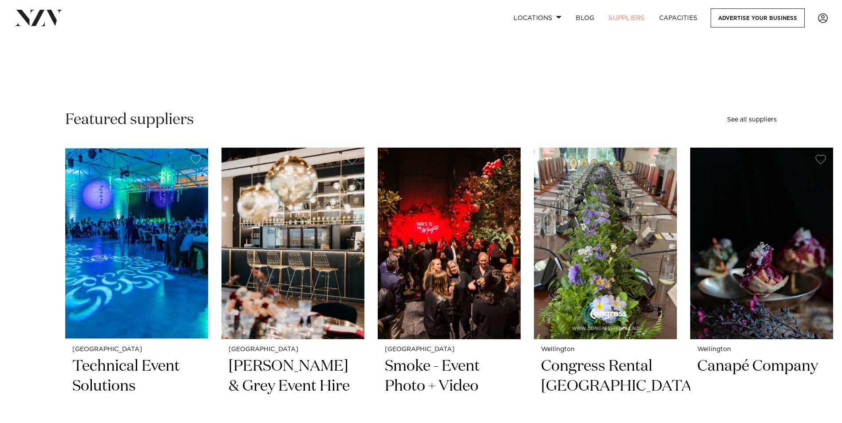
scroll to position [177, 0]
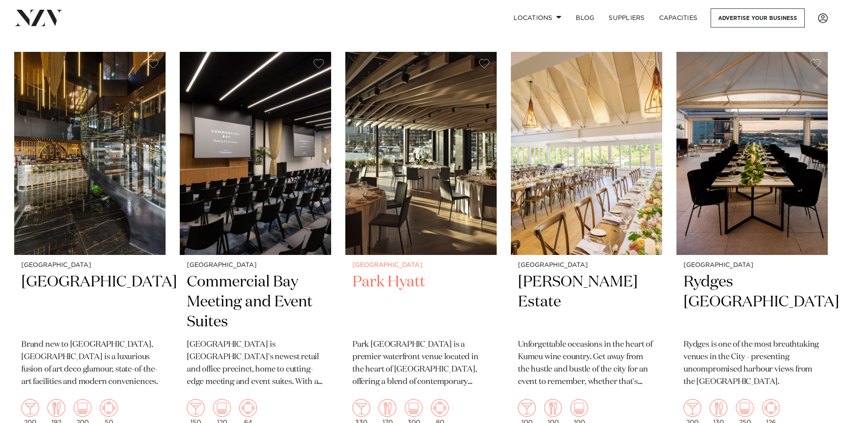
scroll to position [399, 0]
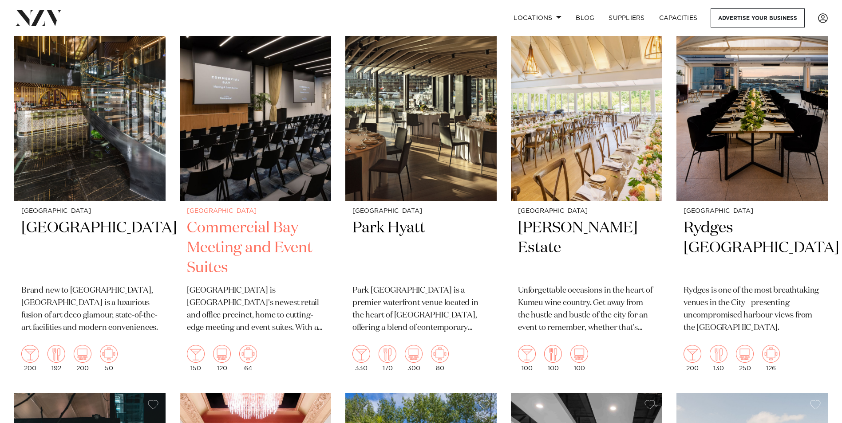
click at [252, 218] on h2 "Commercial Bay Meeting and Event Suites" at bounding box center [255, 248] width 137 height 60
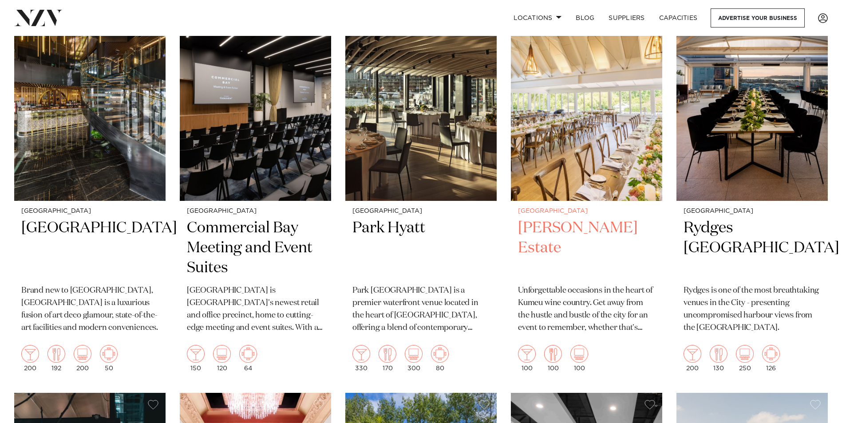
scroll to position [444, 0]
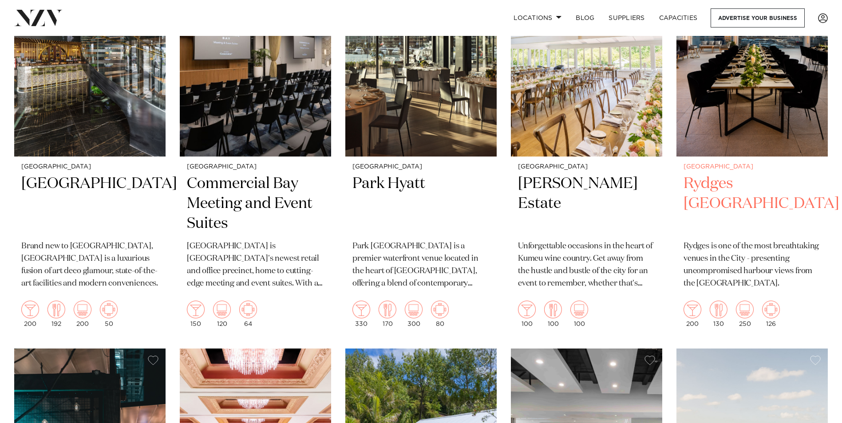
click at [744, 174] on h2 "Rydges Auckland" at bounding box center [751, 204] width 137 height 60
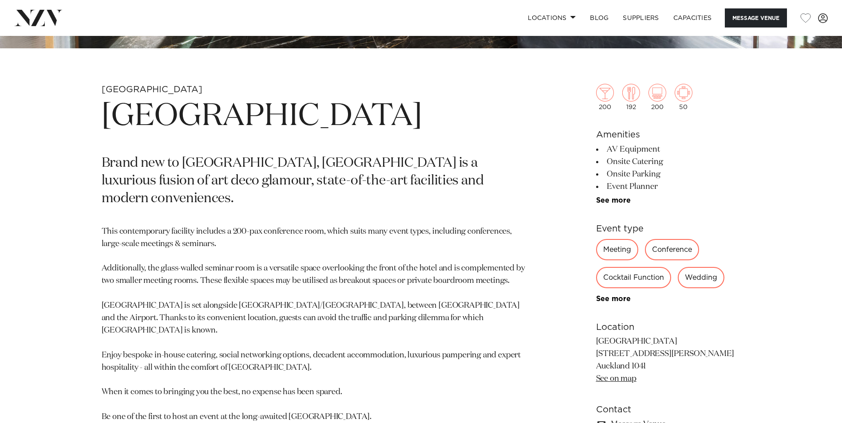
scroll to position [399, 0]
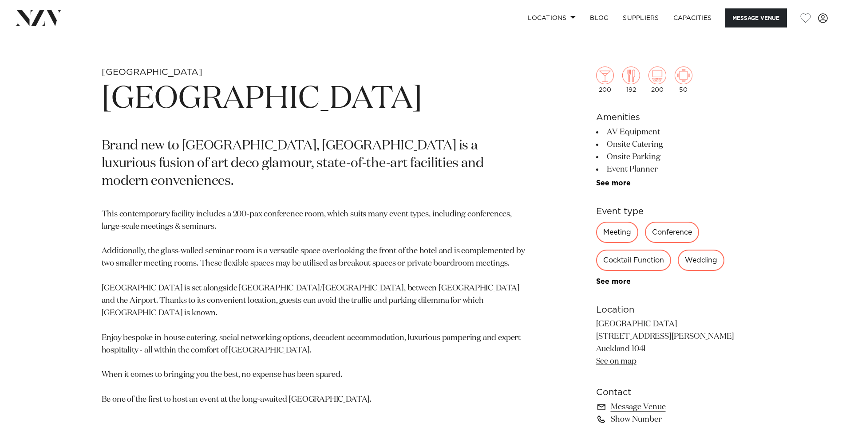
drag, startPoint x: 615, startPoint y: 143, endPoint x: 669, endPoint y: 148, distance: 54.8
click at [669, 148] on li "Onsite Catering" at bounding box center [668, 144] width 145 height 12
drag, startPoint x: 669, startPoint y: 148, endPoint x: 658, endPoint y: 164, distance: 19.2
click at [658, 164] on li "Event Planner" at bounding box center [668, 169] width 145 height 12
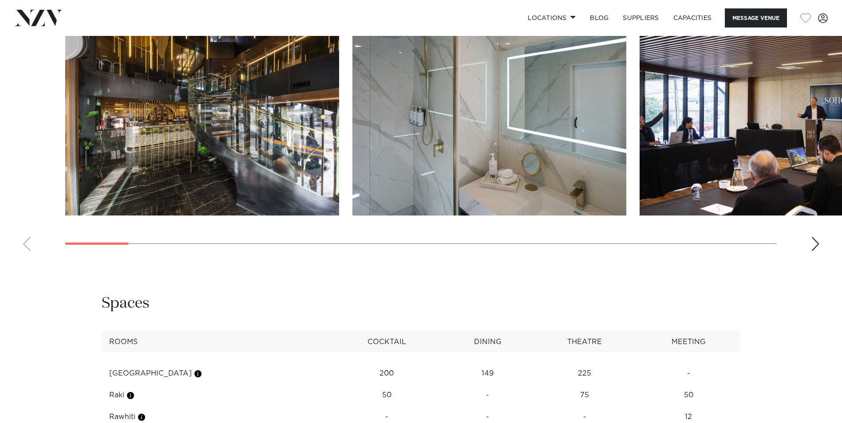
scroll to position [932, 0]
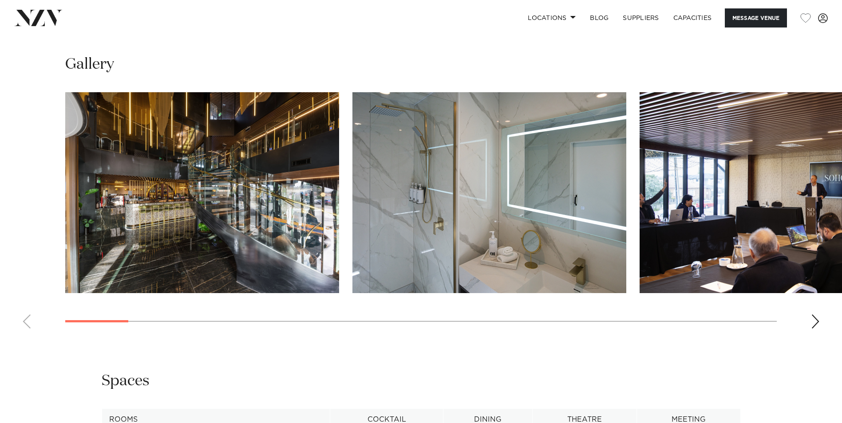
click at [251, 185] on img "1 / 28" at bounding box center [202, 192] width 274 height 201
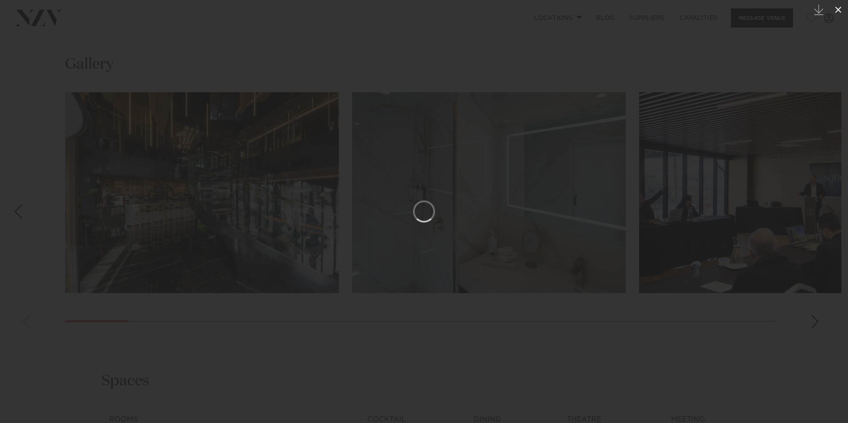
click at [836, 8] on icon at bounding box center [838, 9] width 11 height 11
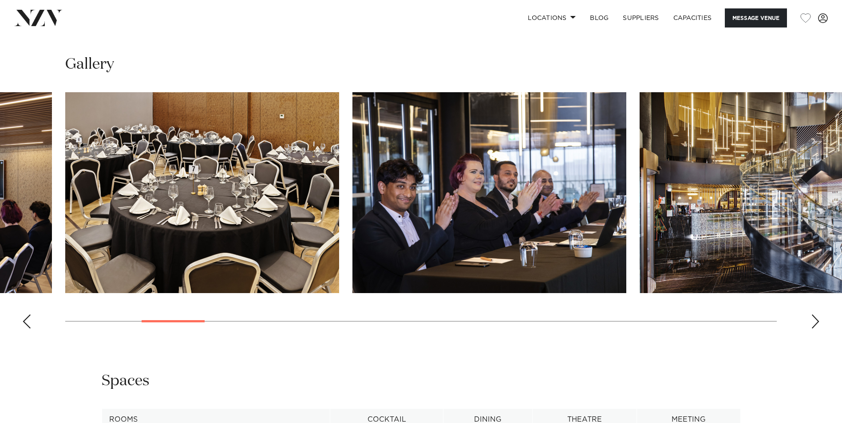
click at [813, 323] on div "Next slide" at bounding box center [815, 322] width 9 height 14
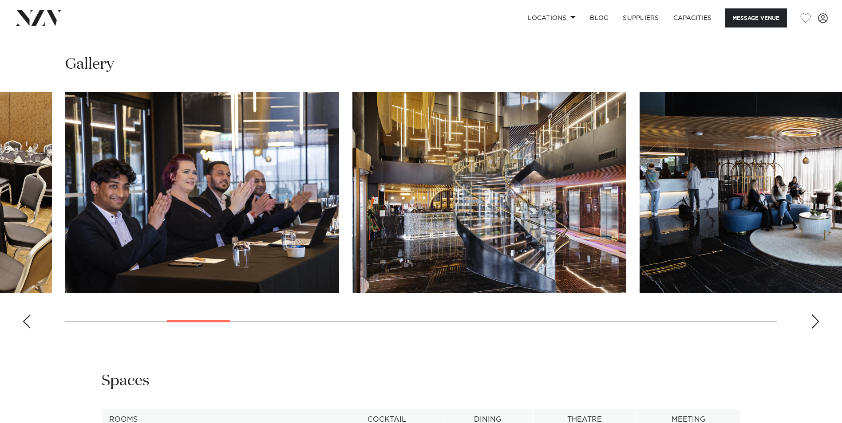
click at [813, 323] on div "Next slide" at bounding box center [815, 322] width 9 height 14
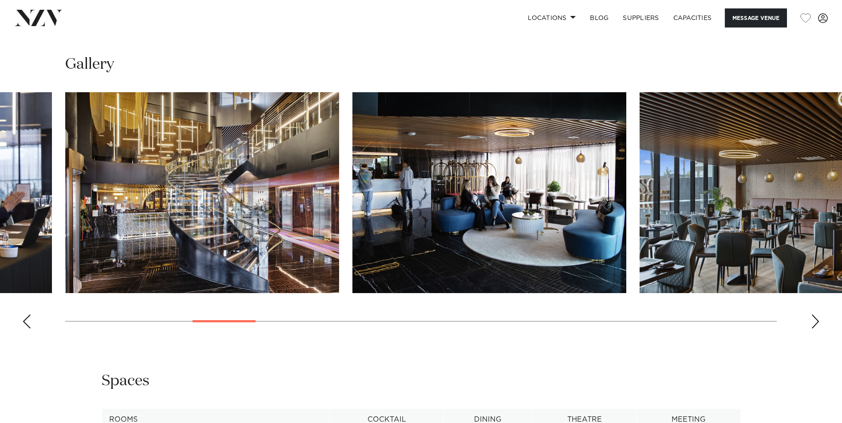
click at [813, 323] on div "Next slide" at bounding box center [815, 322] width 9 height 14
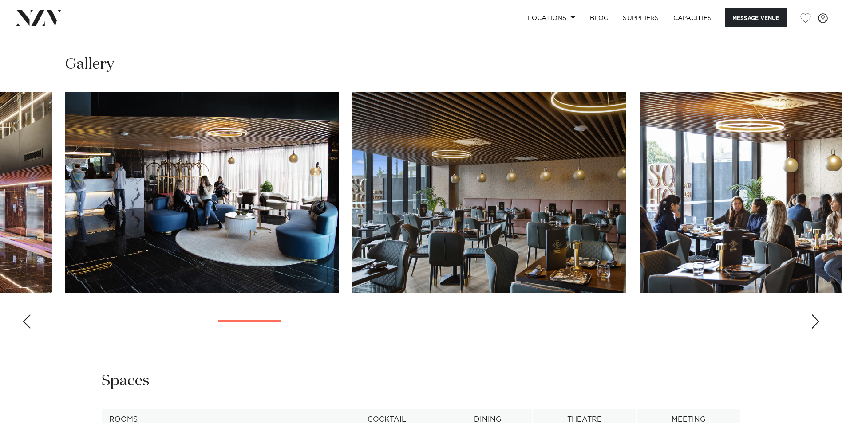
click at [813, 323] on div "Next slide" at bounding box center [815, 322] width 9 height 14
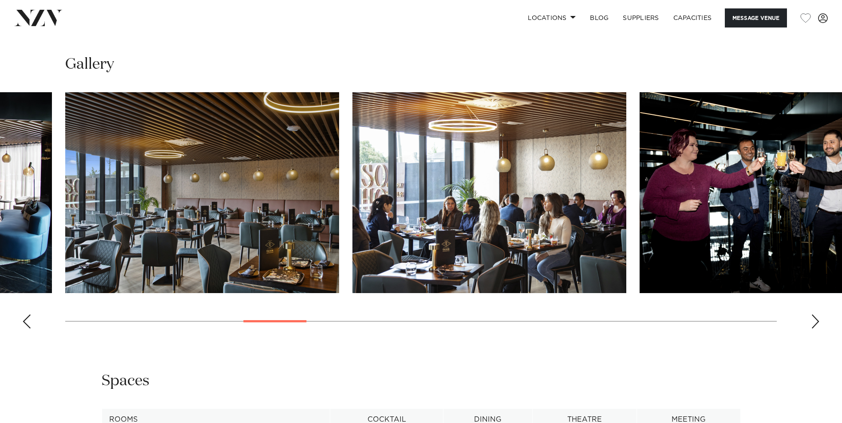
click at [813, 323] on div "Next slide" at bounding box center [815, 322] width 9 height 14
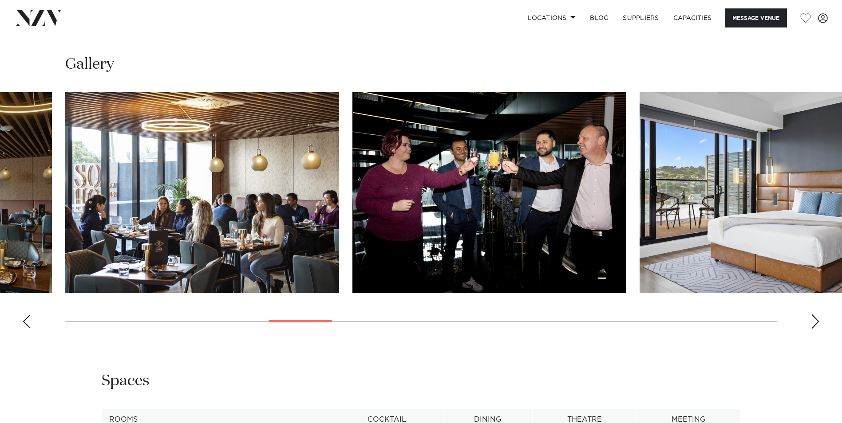
click at [813, 323] on div "Next slide" at bounding box center [815, 322] width 9 height 14
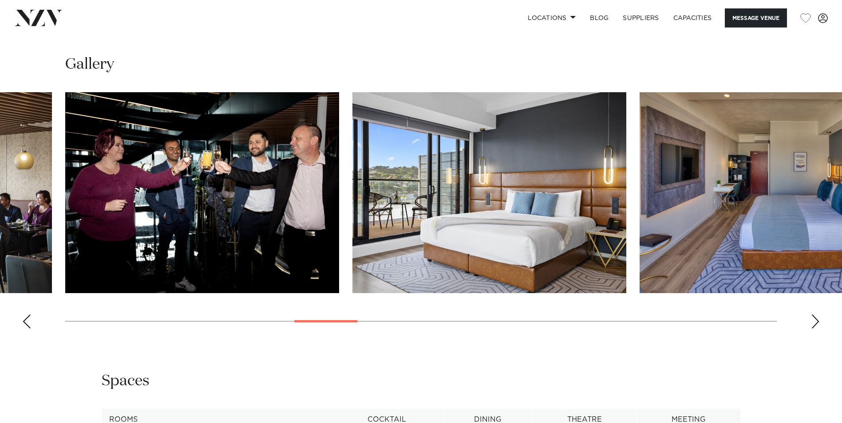
click at [813, 323] on div "Next slide" at bounding box center [815, 322] width 9 height 14
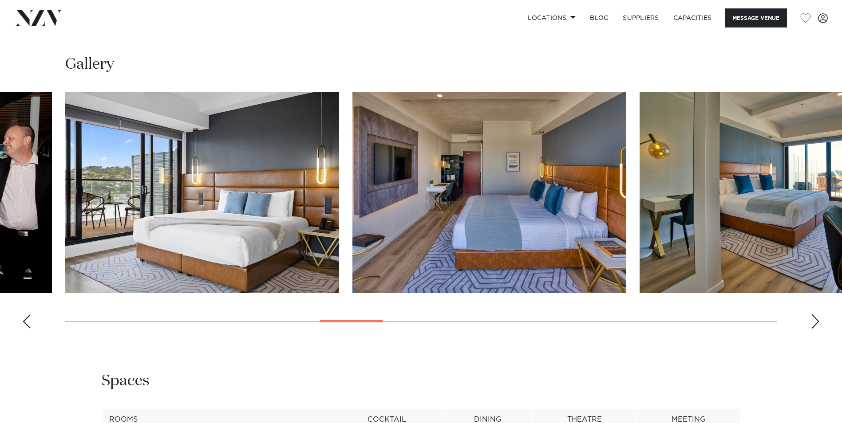
click at [813, 323] on div "Next slide" at bounding box center [815, 322] width 9 height 14
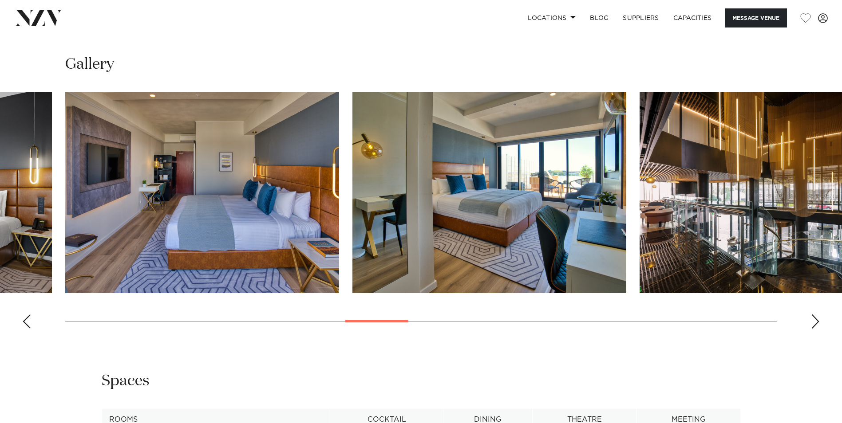
click at [813, 323] on div "Next slide" at bounding box center [815, 322] width 9 height 14
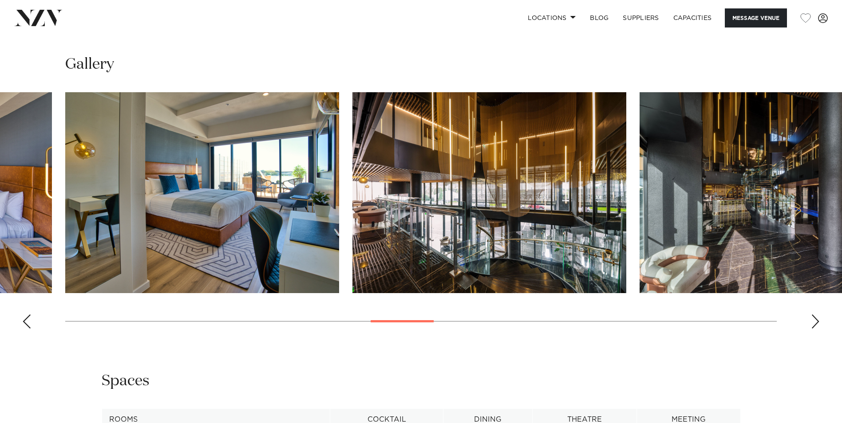
click at [813, 323] on div "Next slide" at bounding box center [815, 322] width 9 height 14
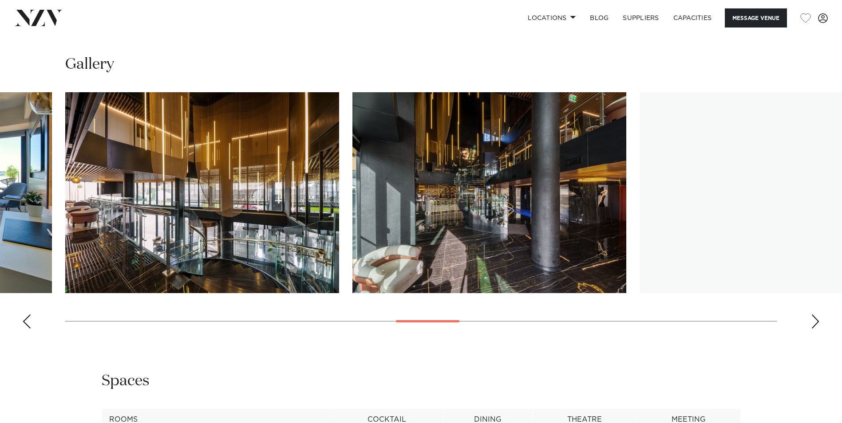
click at [813, 323] on div "Next slide" at bounding box center [815, 322] width 9 height 14
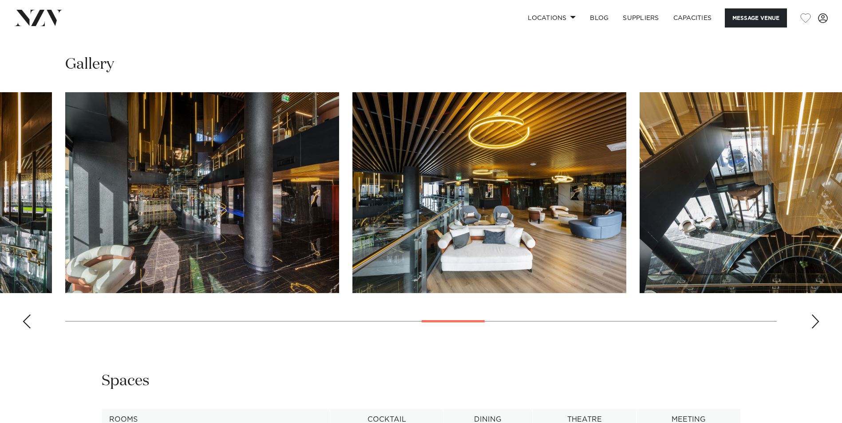
click at [813, 323] on div "Next slide" at bounding box center [815, 322] width 9 height 14
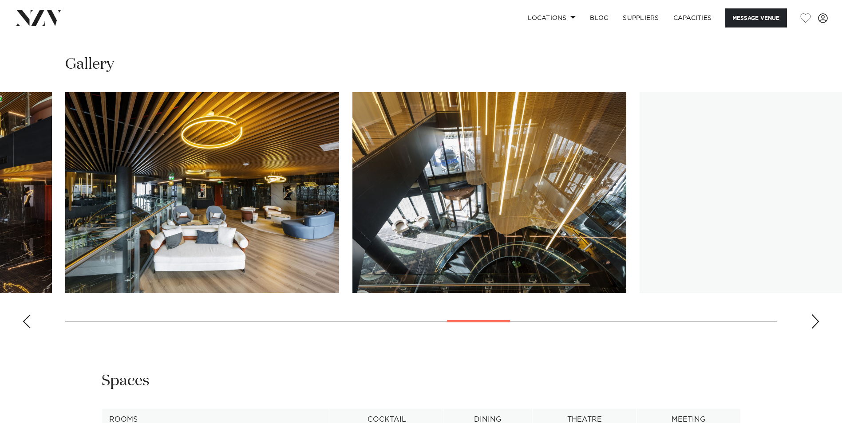
click at [813, 323] on div "Next slide" at bounding box center [815, 322] width 9 height 14
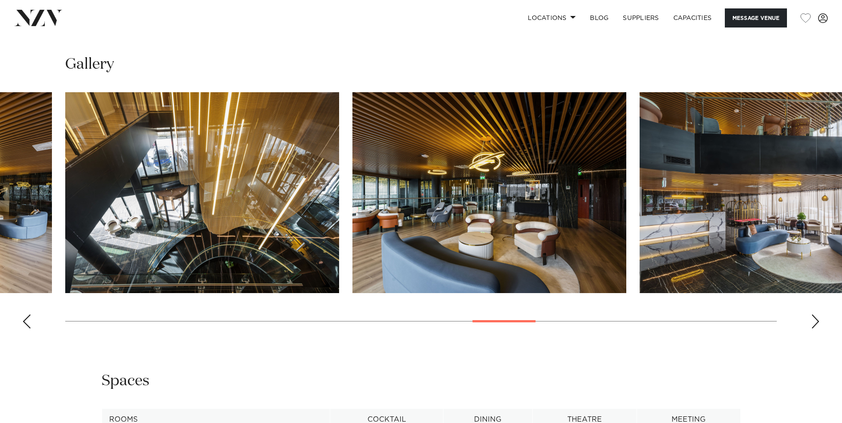
click at [812, 322] on div "Next slide" at bounding box center [815, 322] width 9 height 14
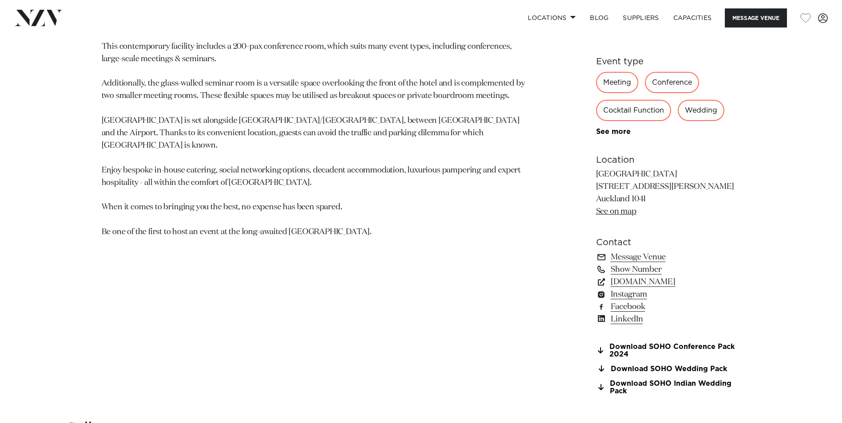
scroll to position [577, 0]
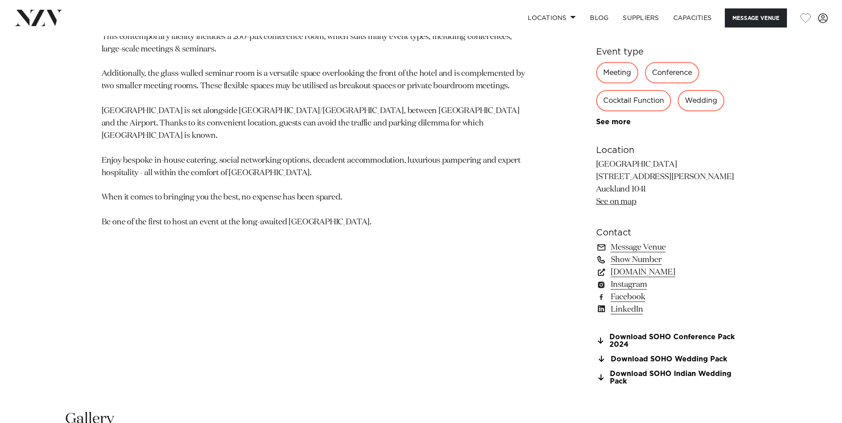
click at [649, 261] on link "Show Number" at bounding box center [668, 260] width 145 height 12
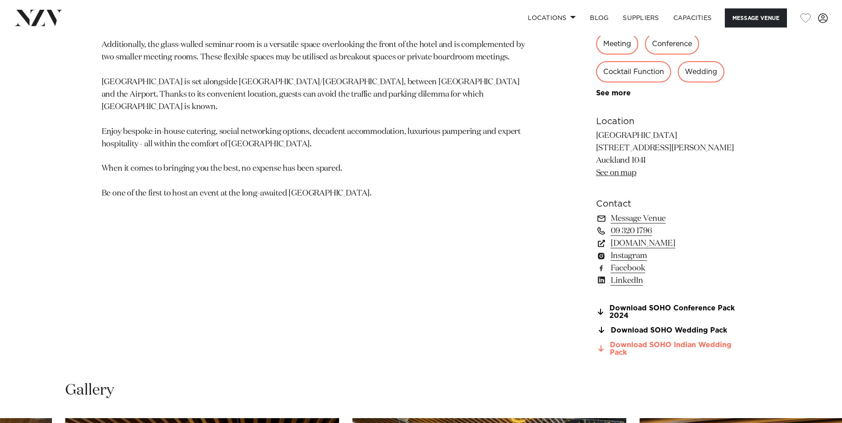
scroll to position [621, 0]
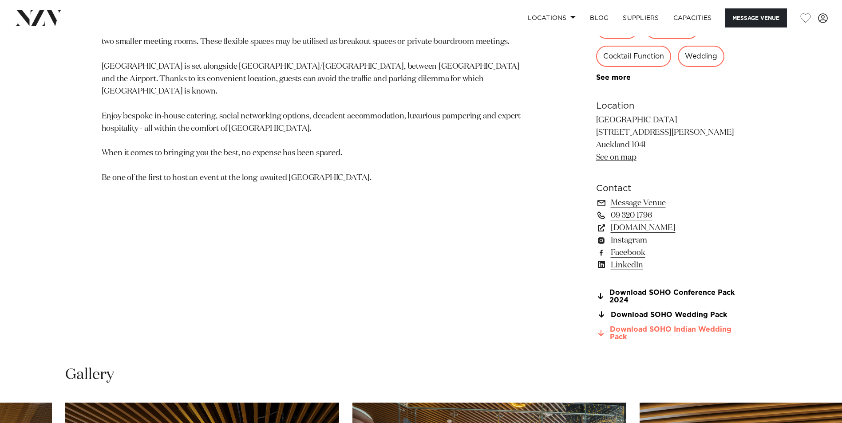
drag, startPoint x: 652, startPoint y: 332, endPoint x: 629, endPoint y: 331, distance: 22.7
click at [629, 331] on link "Download SOHO Indian Wedding Pack" at bounding box center [668, 333] width 145 height 15
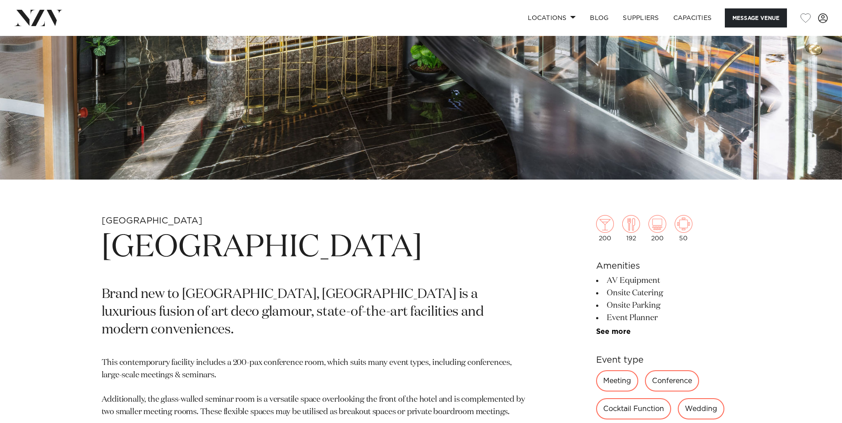
scroll to position [266, 0]
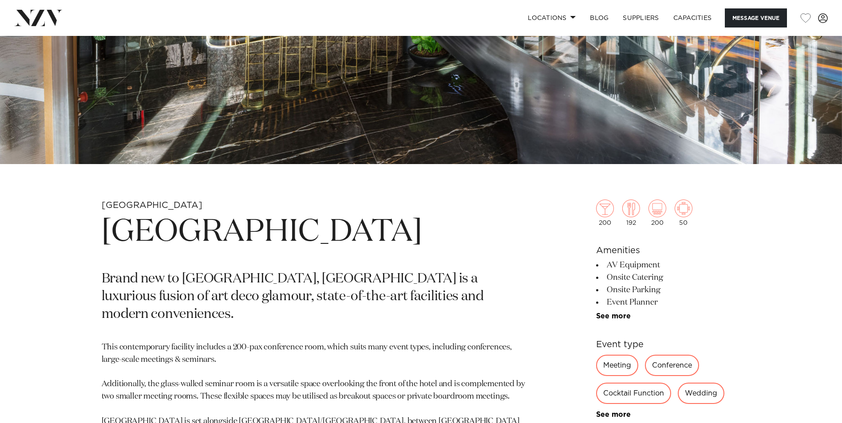
drag, startPoint x: 102, startPoint y: 232, endPoint x: 422, endPoint y: 223, distance: 319.6
click at [422, 223] on h1 "SOHO Hotel Auckland" at bounding box center [317, 232] width 431 height 41
drag, startPoint x: 422, startPoint y: 223, endPoint x: 416, endPoint y: 245, distance: 22.9
click at [416, 245] on h1 "[GEOGRAPHIC_DATA]" at bounding box center [317, 232] width 431 height 41
drag, startPoint x: 424, startPoint y: 230, endPoint x: 83, endPoint y: 232, distance: 341.2
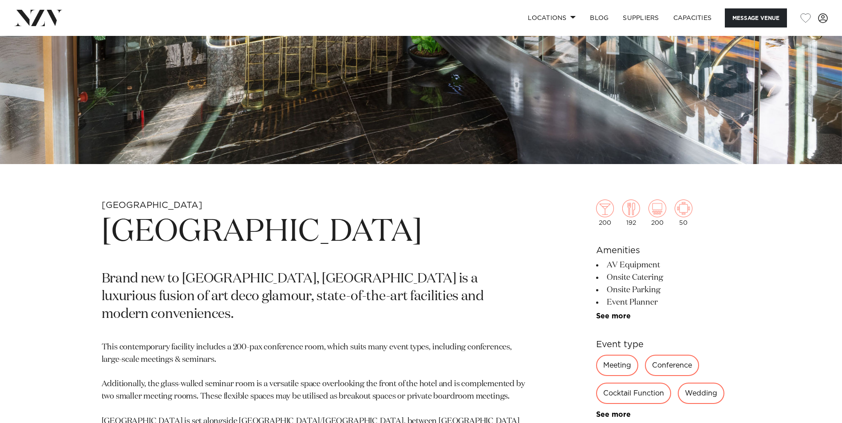
drag, startPoint x: 83, startPoint y: 232, endPoint x: 82, endPoint y: 252, distance: 20.4
drag, startPoint x: 103, startPoint y: 232, endPoint x: 461, endPoint y: 233, distance: 357.2
click at [461, 233] on h1 "[GEOGRAPHIC_DATA]" at bounding box center [317, 232] width 431 height 41
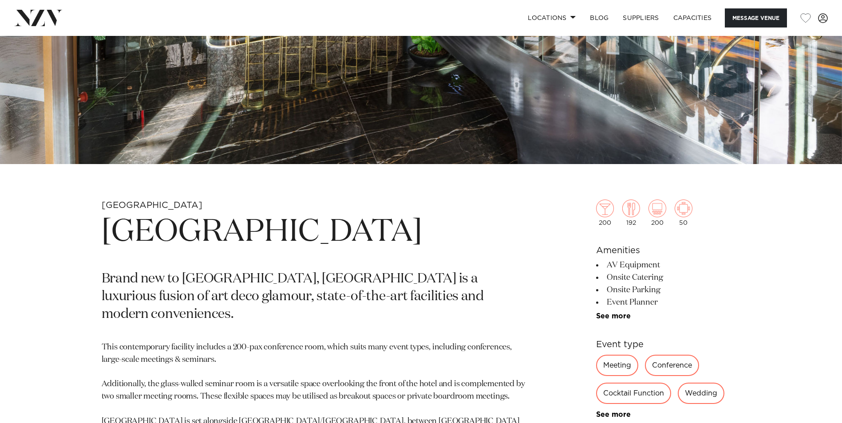
drag, startPoint x: 461, startPoint y: 233, endPoint x: 421, endPoint y: 243, distance: 40.7
click at [421, 243] on h1 "[GEOGRAPHIC_DATA]" at bounding box center [317, 232] width 431 height 41
drag, startPoint x: 437, startPoint y: 238, endPoint x: 406, endPoint y: 359, distance: 125.0
drag, startPoint x: 406, startPoint y: 359, endPoint x: 372, endPoint y: 365, distance: 33.7
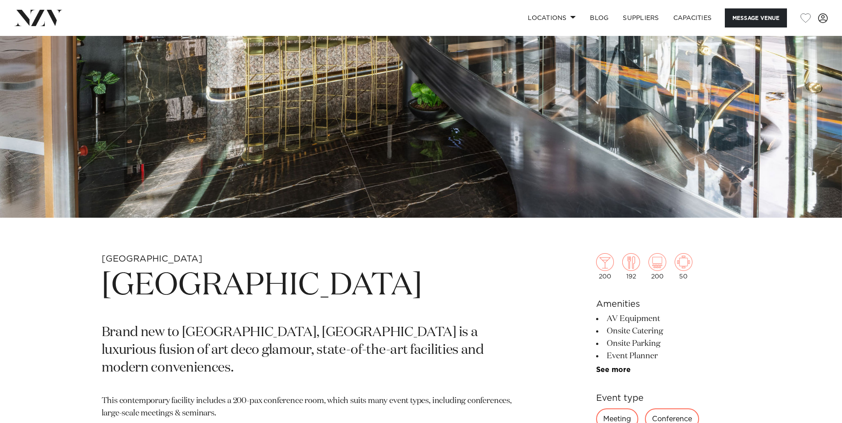
scroll to position [0, 0]
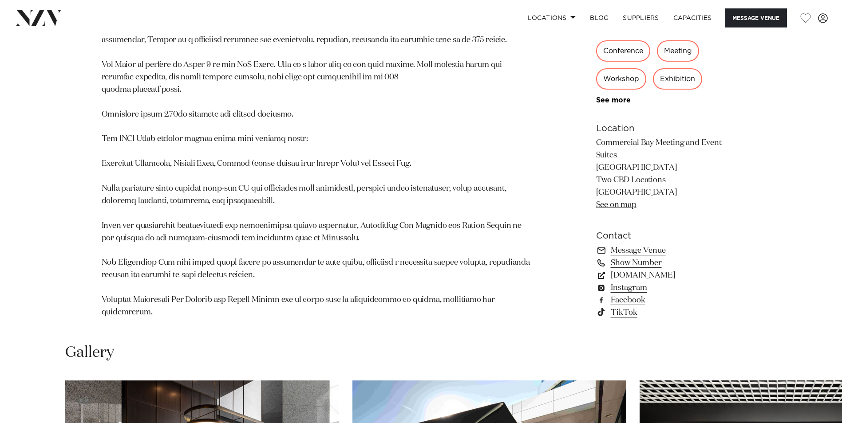
scroll to position [724, 0]
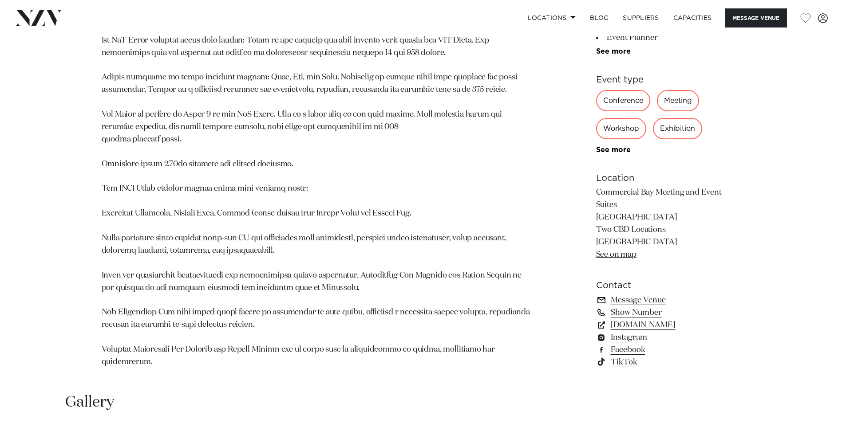
click at [634, 294] on link "Message Venue" at bounding box center [668, 300] width 145 height 12
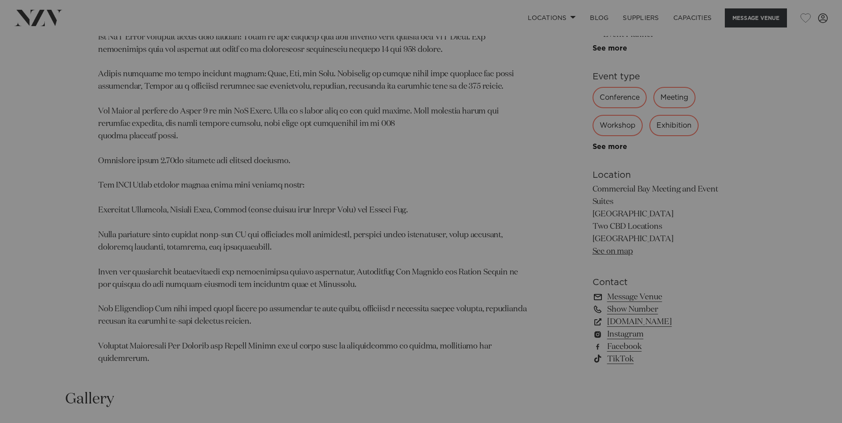
scroll to position [727, 0]
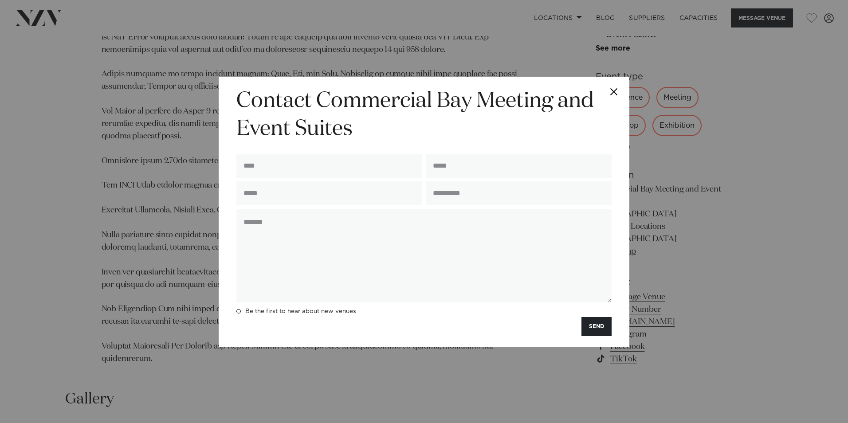
click at [615, 90] on button "Close" at bounding box center [614, 92] width 31 height 31
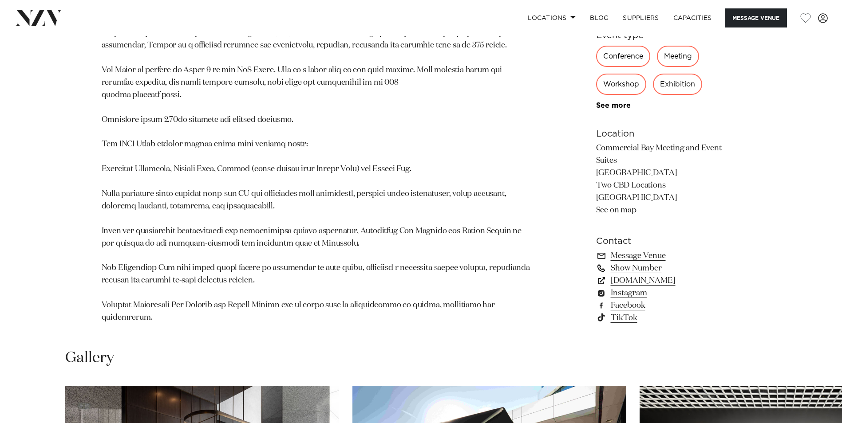
scroll to position [771, 0]
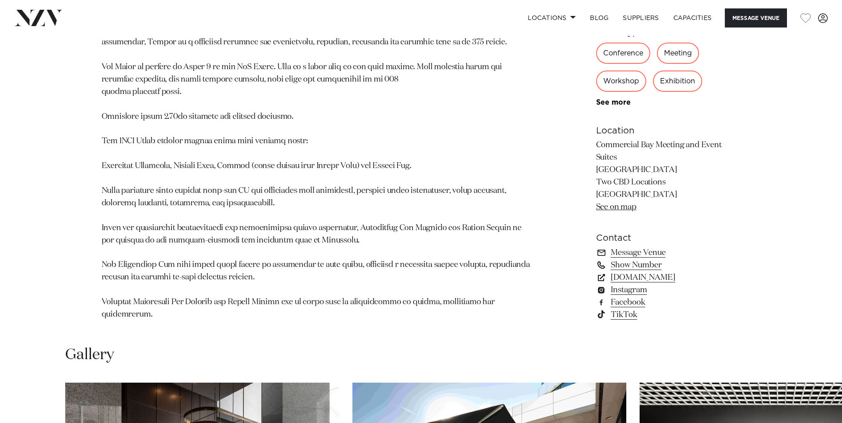
click at [646, 259] on link "Show Number" at bounding box center [668, 265] width 145 height 12
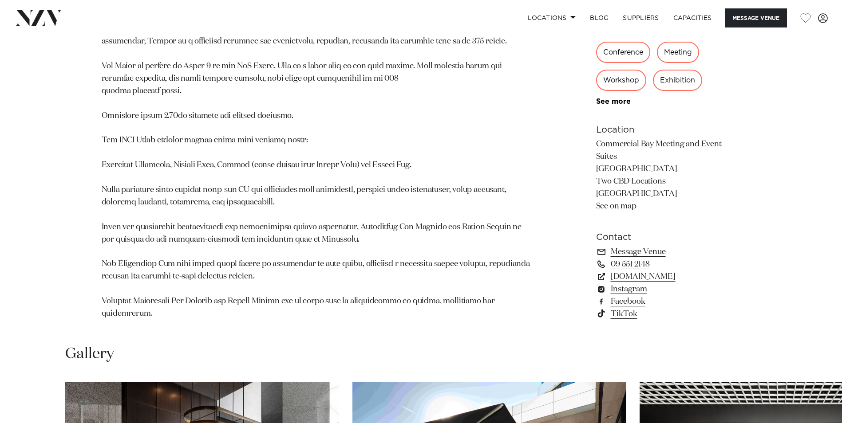
scroll to position [887, 0]
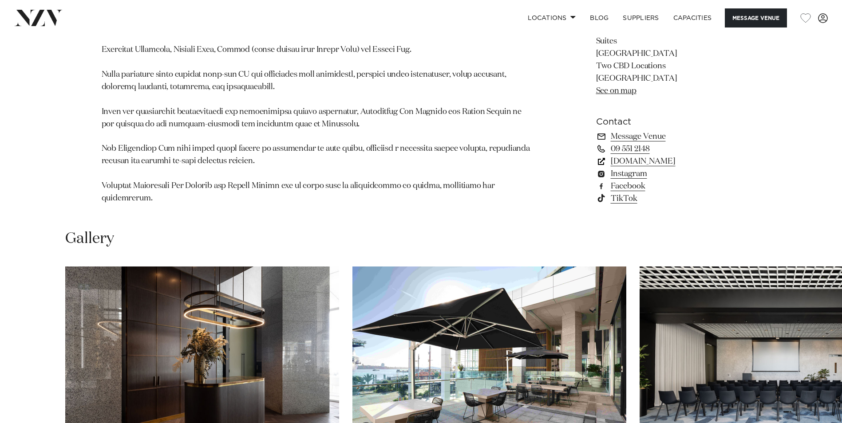
click at [650, 155] on link "generatornz.com" at bounding box center [668, 161] width 145 height 12
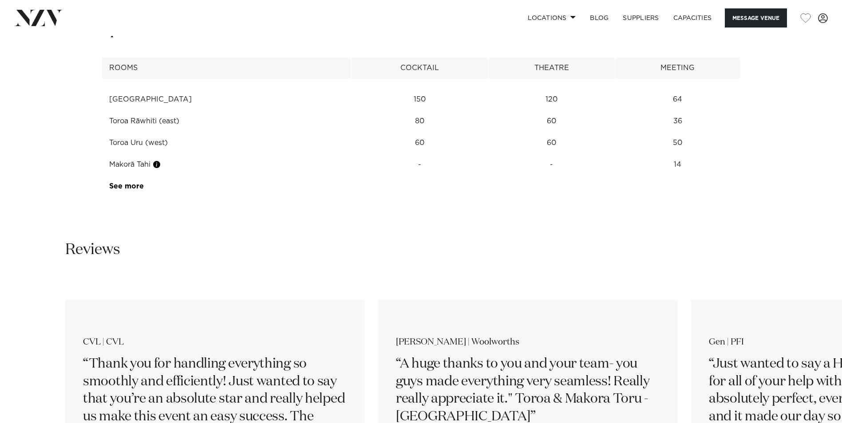
scroll to position [1287, 0]
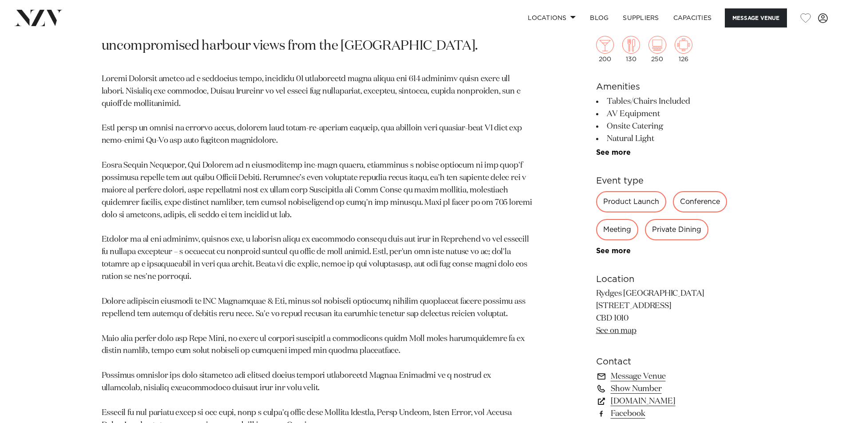
scroll to position [532, 0]
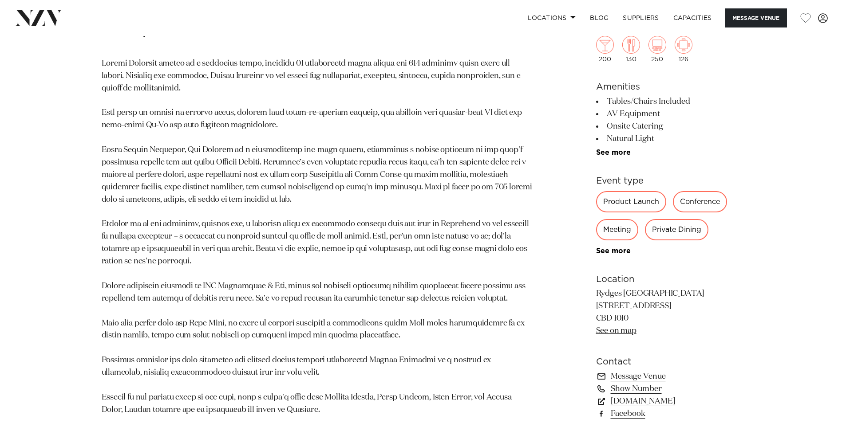
drag, startPoint x: 449, startPoint y: 202, endPoint x: 412, endPoint y: 198, distance: 37.0
click at [412, 198] on p at bounding box center [317, 324] width 431 height 532
click at [377, 212] on p at bounding box center [317, 324] width 431 height 532
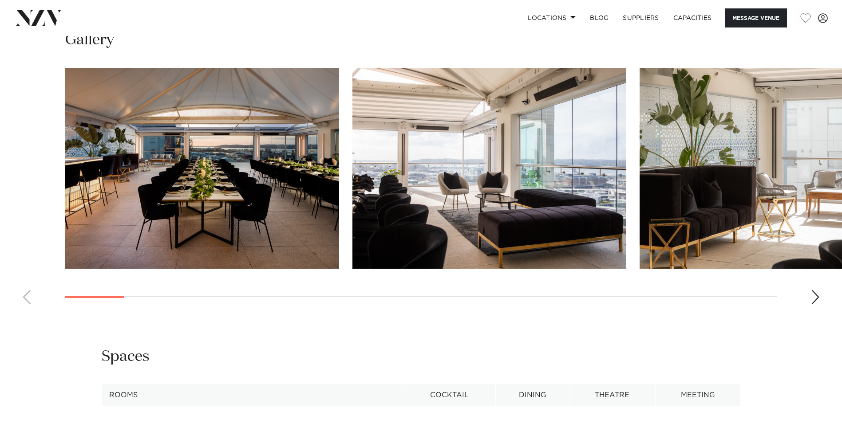
scroll to position [1331, 0]
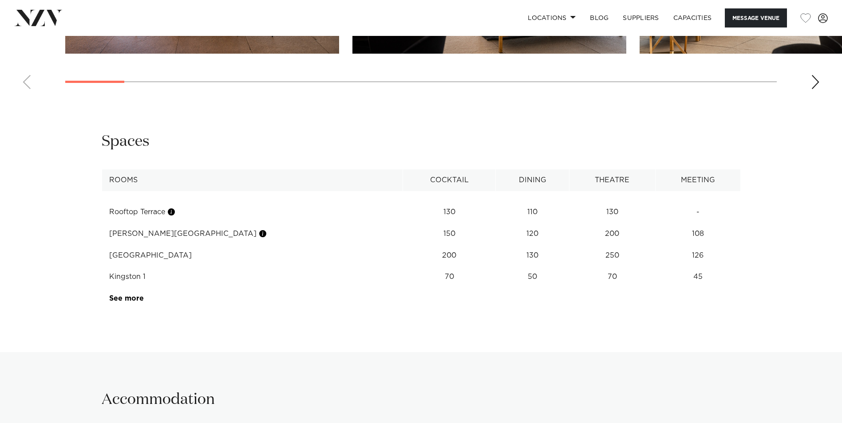
drag, startPoint x: 419, startPoint y: 189, endPoint x: 709, endPoint y: 283, distance: 305.2
click at [709, 283] on table "Rooms Cocktail Dining Theatre Meeting Rooftop Terrace 130 110 130 - [PERSON_NAM…" at bounding box center [421, 239] width 639 height 140
drag, startPoint x: 709, startPoint y: 283, endPoint x: 711, endPoint y: 299, distance: 16.5
click at [711, 299] on table "Rooms Cocktail Dining Theatre Meeting Rooftop Terrace 130 110 130 - [PERSON_NAM…" at bounding box center [421, 239] width 639 height 140
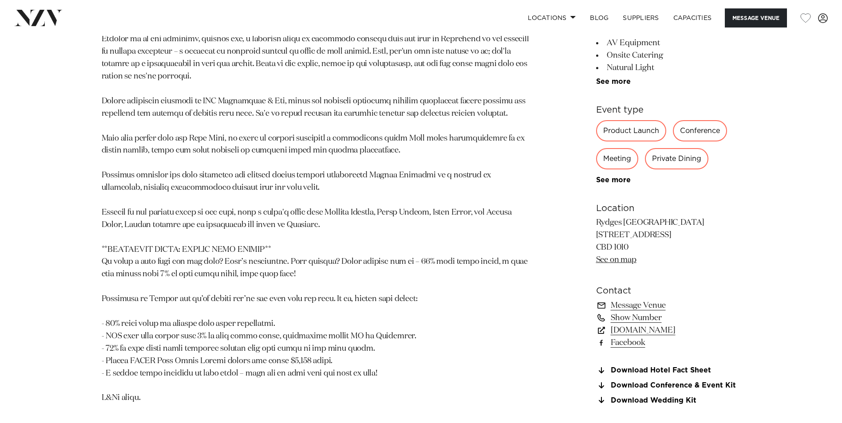
scroll to position [710, 0]
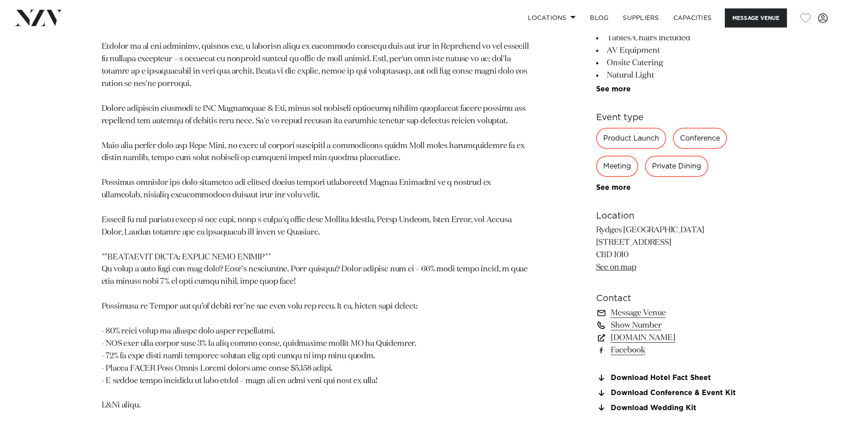
click at [653, 327] on link "Show Number" at bounding box center [668, 325] width 145 height 12
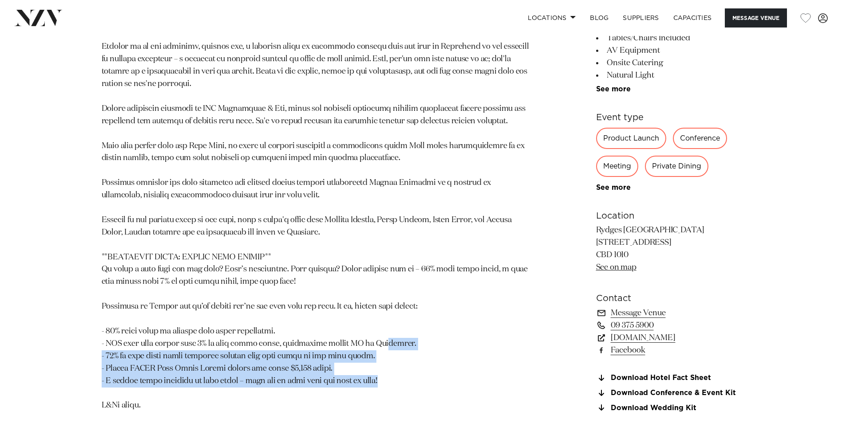
drag, startPoint x: 378, startPoint y: 383, endPoint x: 382, endPoint y: 349, distance: 34.3
click at [382, 349] on p at bounding box center [317, 146] width 431 height 532
drag, startPoint x: 382, startPoint y: 349, endPoint x: 433, endPoint y: 381, distance: 60.3
click at [433, 381] on p at bounding box center [317, 146] width 431 height 532
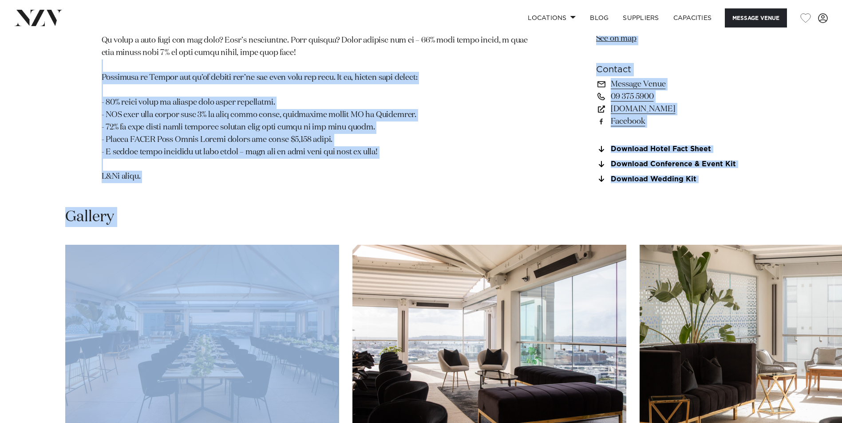
scroll to position [1017, 0]
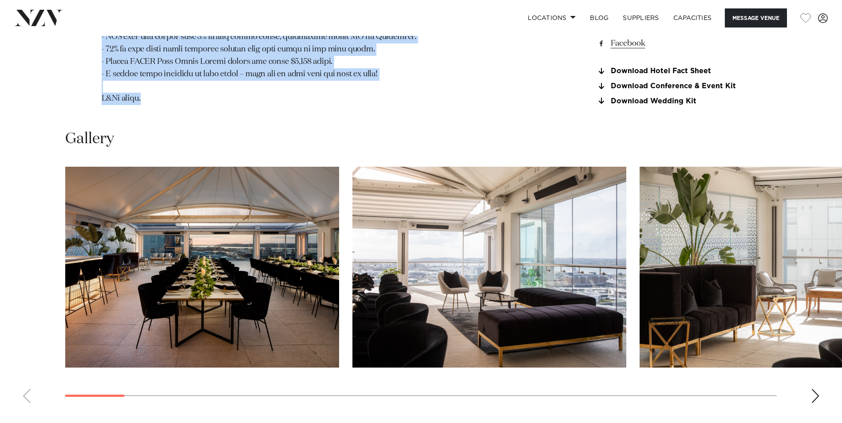
drag, startPoint x: 406, startPoint y: 301, endPoint x: 440, endPoint y: 114, distance: 189.4
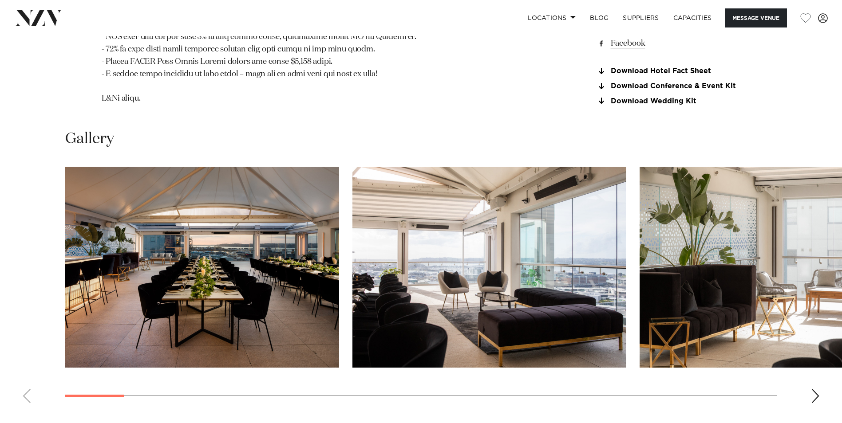
click at [439, 118] on div "Auckland Rydges Auckland Message Venue Auckland Rydges Auckland Rydges is one o…" at bounding box center [421, 311] width 842 height 2585
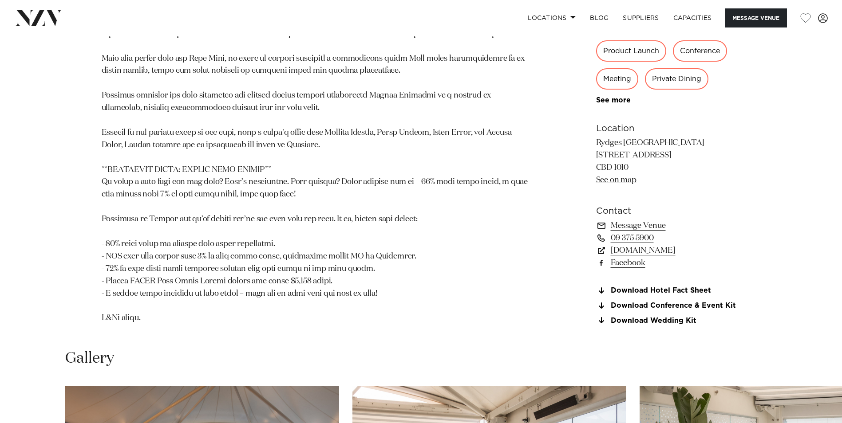
scroll to position [795, 0]
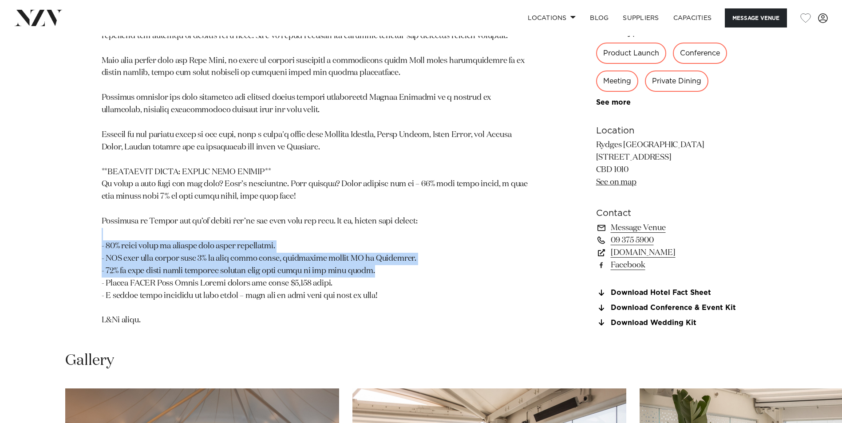
drag, startPoint x: 492, startPoint y: 237, endPoint x: 442, endPoint y: 269, distance: 59.4
click at [442, 269] on p at bounding box center [317, 61] width 431 height 532
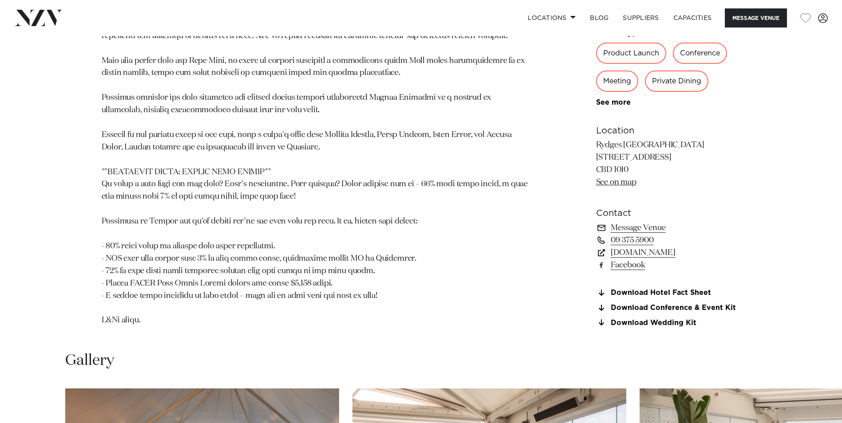
drag, startPoint x: 442, startPoint y: 269, endPoint x: 393, endPoint y: 299, distance: 57.9
click at [393, 299] on p at bounding box center [317, 61] width 431 height 532
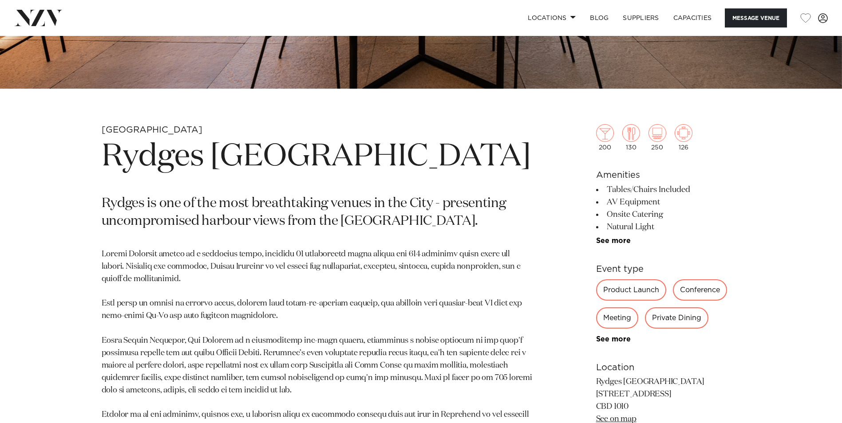
scroll to position [396, 0]
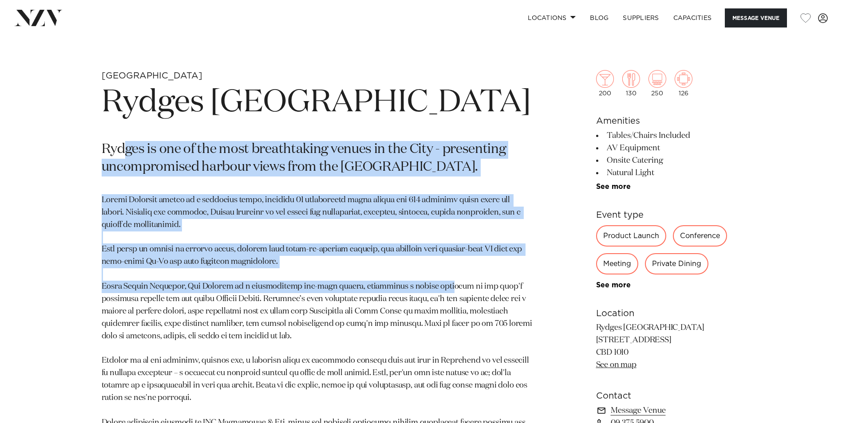
drag, startPoint x: 127, startPoint y: 151, endPoint x: 434, endPoint y: 287, distance: 335.5
click at [434, 287] on section "Auckland Rydges Auckland Rydges is one of the most breathtaking venues in the C…" at bounding box center [317, 403] width 431 height 667
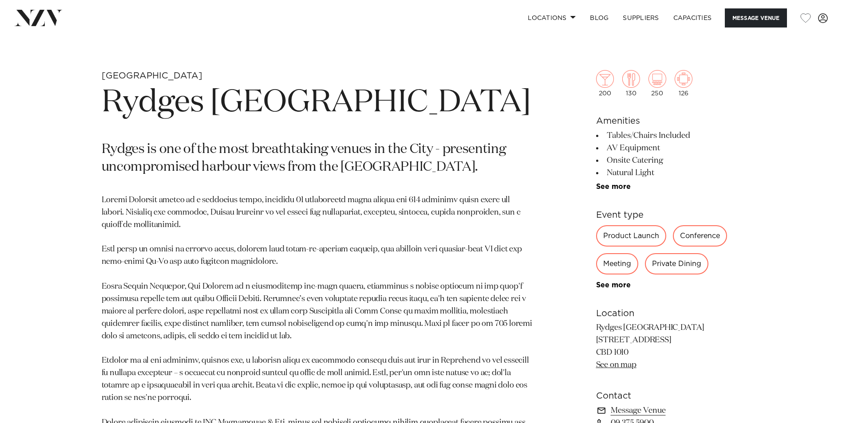
drag, startPoint x: 434, startPoint y: 287, endPoint x: 408, endPoint y: 390, distance: 106.6
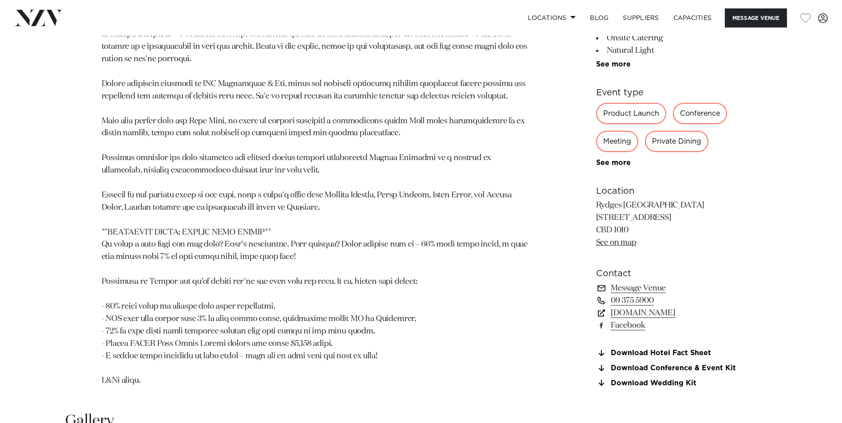
scroll to position [751, 0]
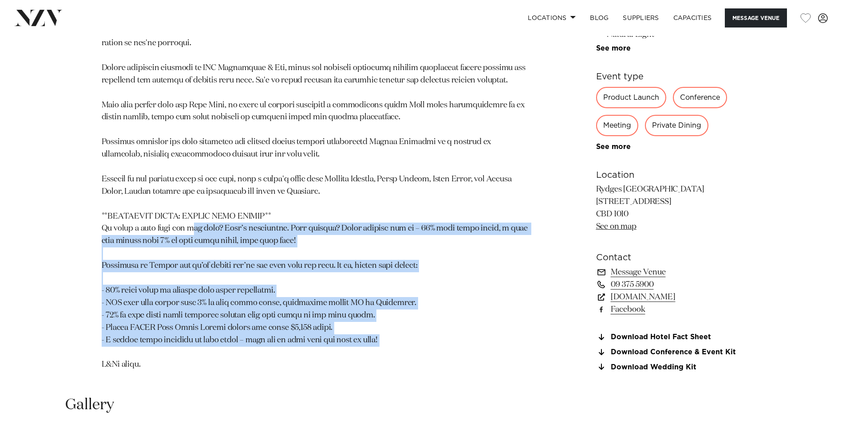
drag, startPoint x: 196, startPoint y: 230, endPoint x: 387, endPoint y: 353, distance: 227.6
click at [387, 353] on p at bounding box center [317, 105] width 431 height 532
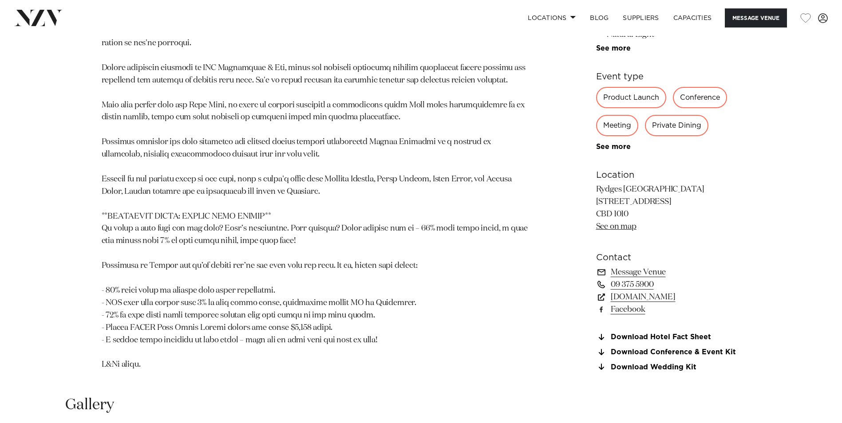
drag, startPoint x: 387, startPoint y: 353, endPoint x: 391, endPoint y: 362, distance: 9.7
click at [391, 362] on p at bounding box center [317, 105] width 431 height 532
drag, startPoint x: 383, startPoint y: 362, endPoint x: 366, endPoint y: 344, distance: 24.5
click at [366, 344] on p at bounding box center [317, 105] width 431 height 532
drag, startPoint x: 366, startPoint y: 344, endPoint x: 305, endPoint y: 358, distance: 62.2
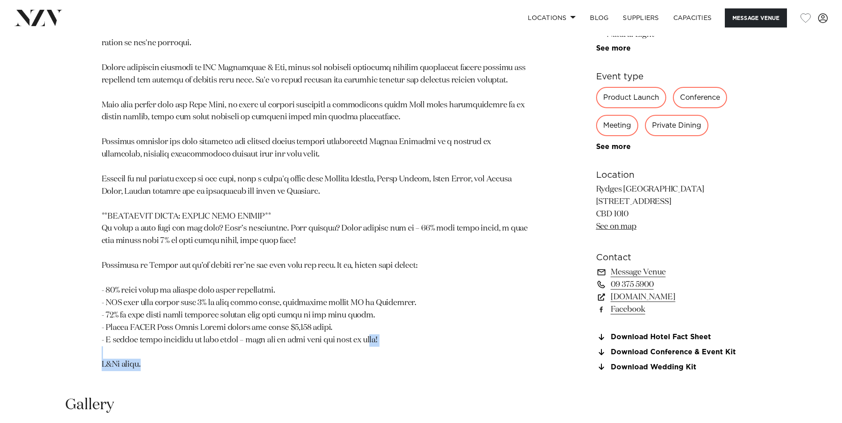
click at [305, 358] on p at bounding box center [317, 105] width 431 height 532
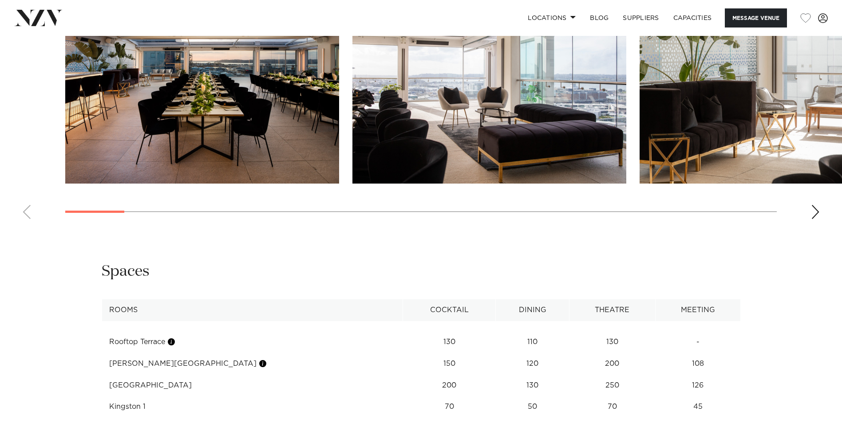
scroll to position [1061, 0]
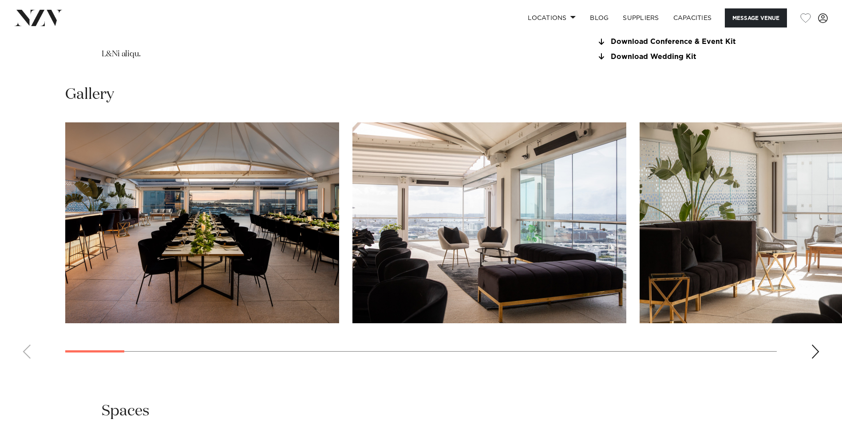
click at [818, 357] on div "Next slide" at bounding box center [815, 352] width 9 height 14
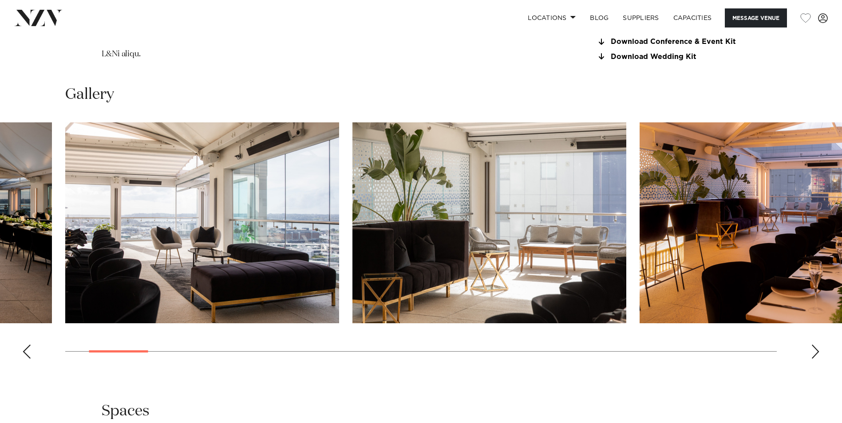
click at [818, 357] on div "Next slide" at bounding box center [815, 352] width 9 height 14
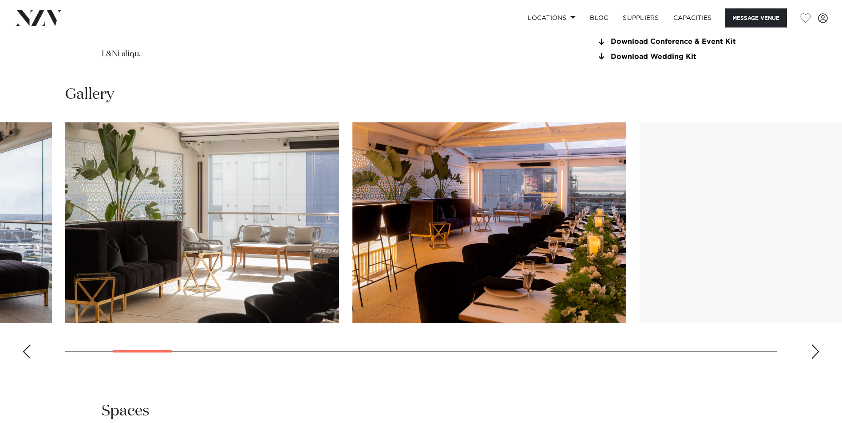
click at [818, 357] on div "Next slide" at bounding box center [815, 352] width 9 height 14
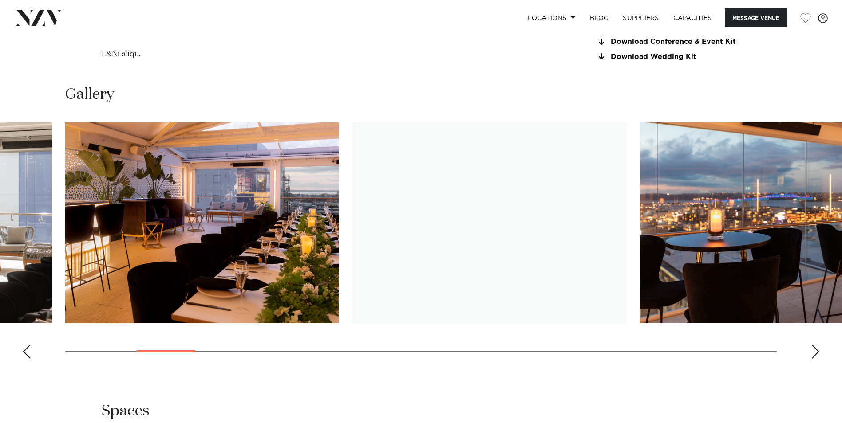
click at [814, 351] on div "Next slide" at bounding box center [815, 352] width 9 height 14
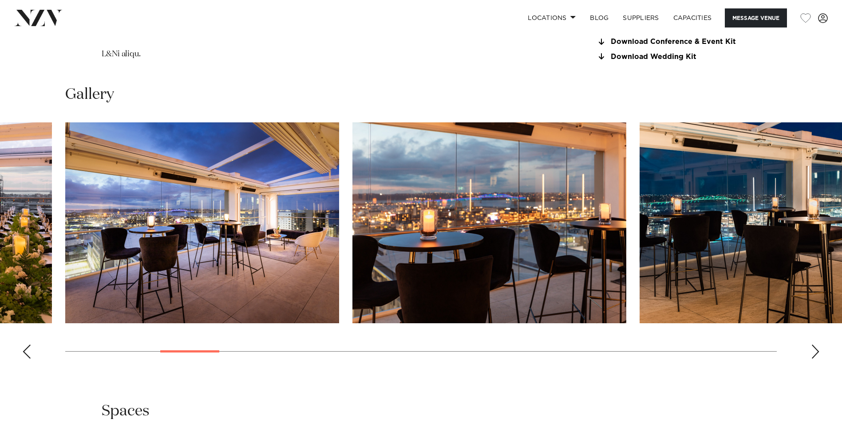
click at [814, 351] on div "Next slide" at bounding box center [815, 352] width 9 height 14
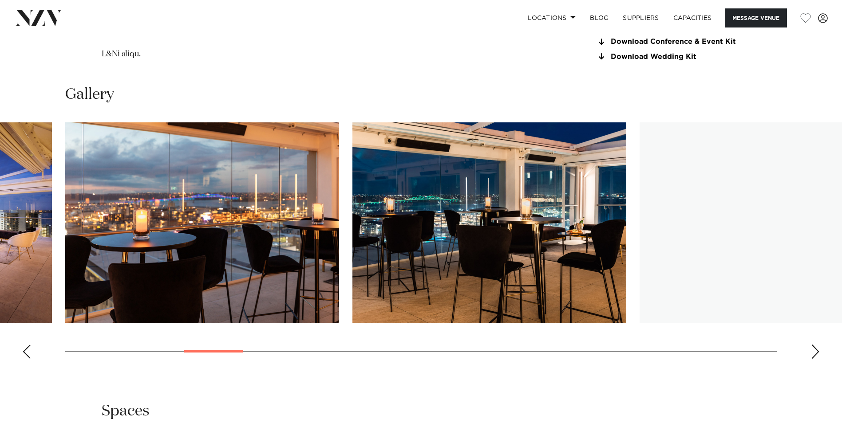
click at [814, 351] on div "Next slide" at bounding box center [815, 352] width 9 height 14
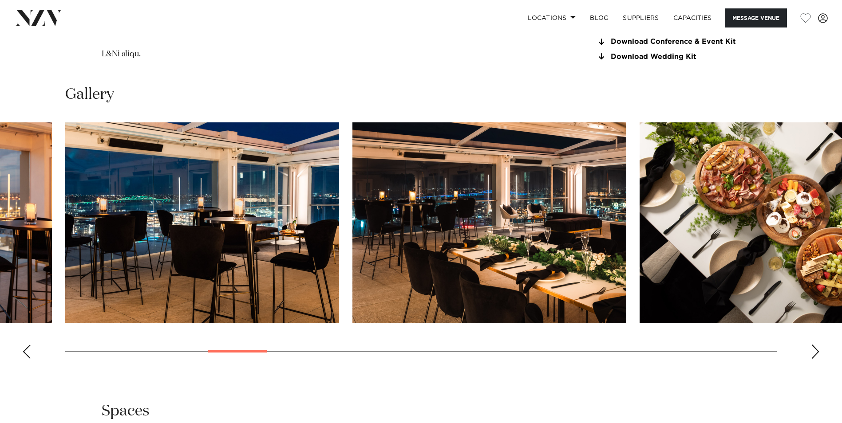
click at [814, 351] on div "Next slide" at bounding box center [815, 352] width 9 height 14
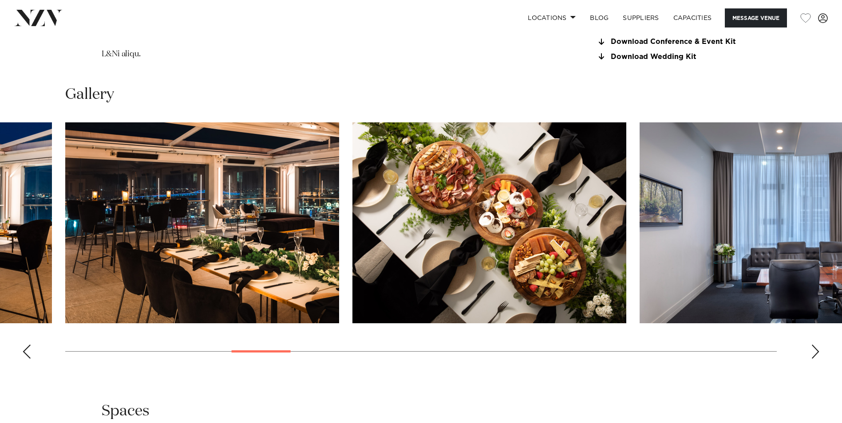
click at [814, 351] on div "Next slide" at bounding box center [815, 352] width 9 height 14
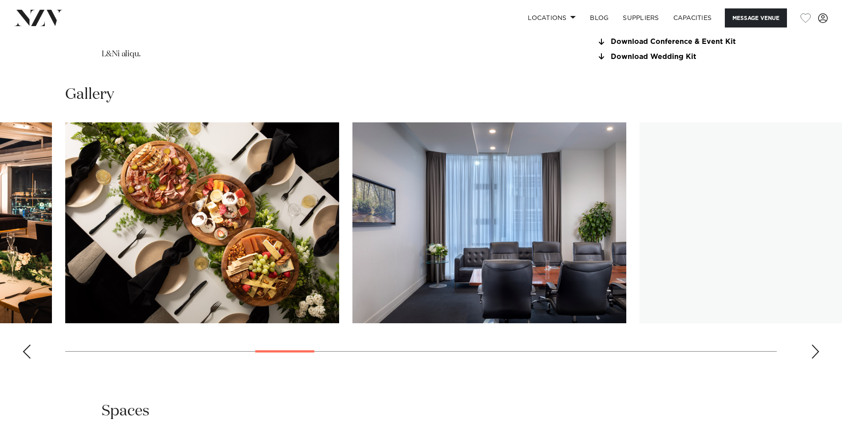
click at [814, 351] on div "Next slide" at bounding box center [815, 352] width 9 height 14
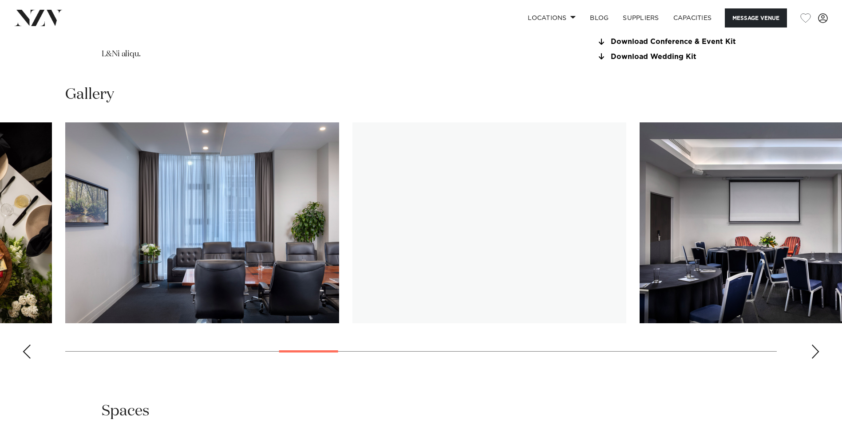
click at [814, 351] on div "Next slide" at bounding box center [815, 352] width 9 height 14
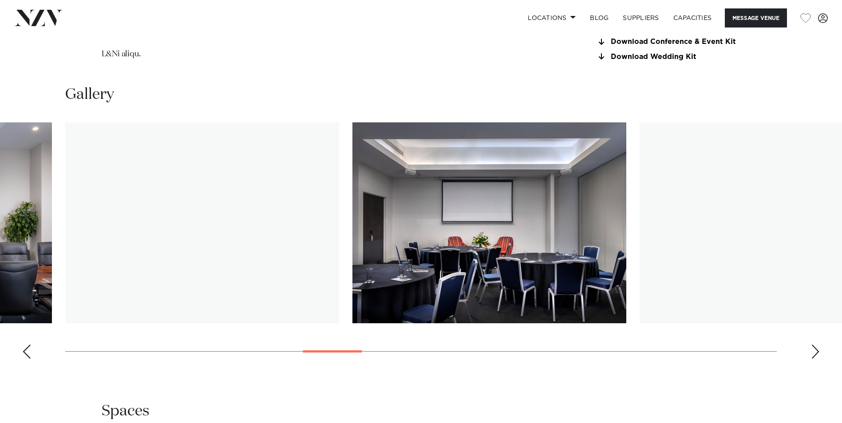
click at [814, 351] on div "Next slide" at bounding box center [815, 352] width 9 height 14
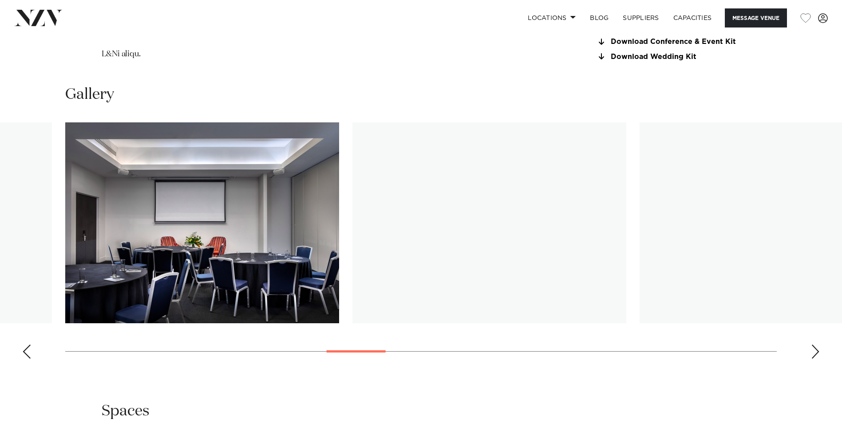
click at [814, 351] on div "Next slide" at bounding box center [815, 352] width 9 height 14
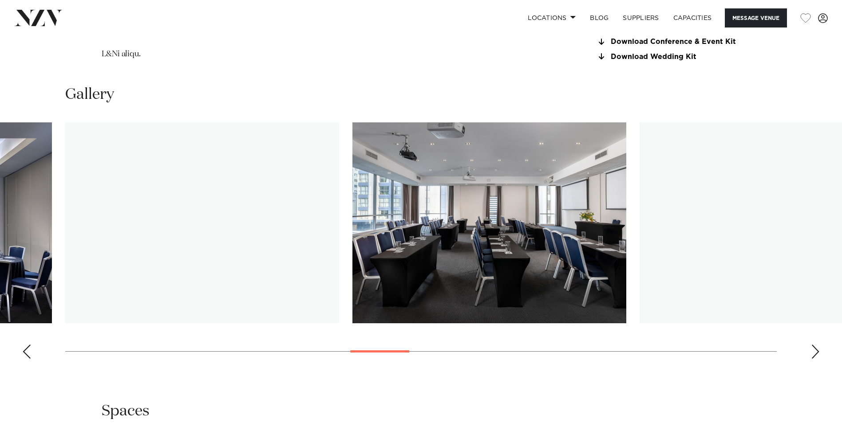
click at [814, 351] on div "Next slide" at bounding box center [815, 352] width 9 height 14
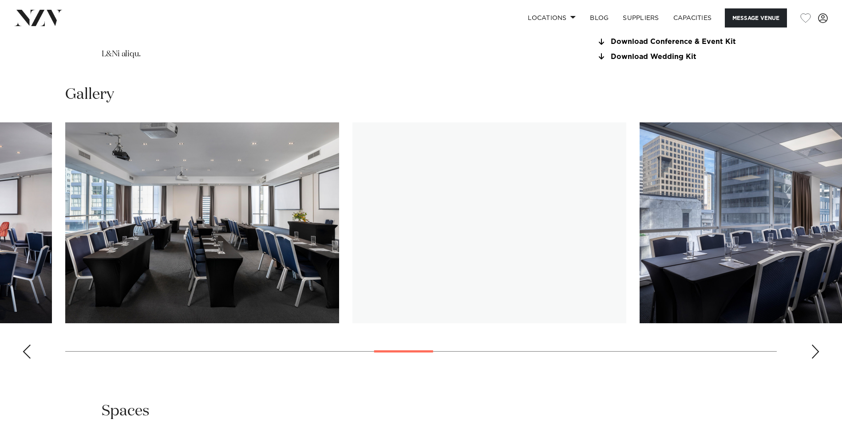
click at [814, 351] on div "Next slide" at bounding box center [815, 352] width 9 height 14
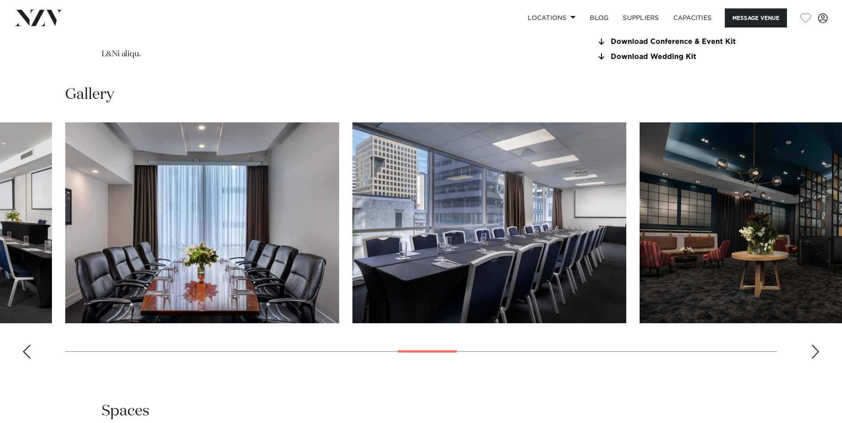
click at [814, 351] on div "Next slide" at bounding box center [815, 352] width 9 height 14
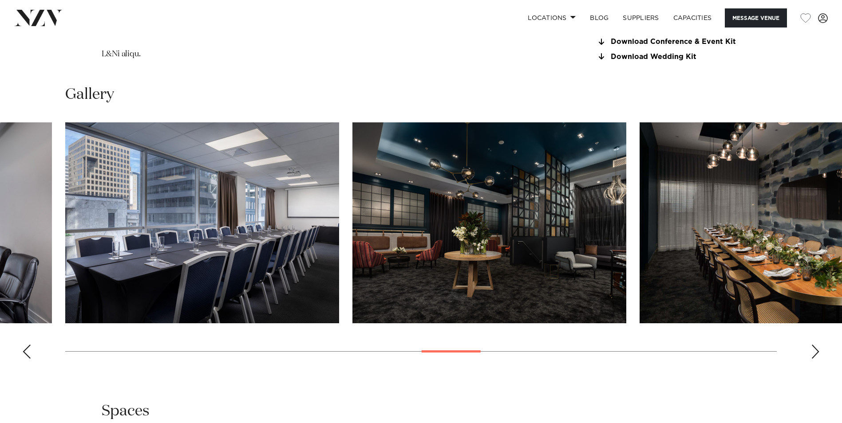
click at [814, 351] on div "Next slide" at bounding box center [815, 352] width 9 height 14
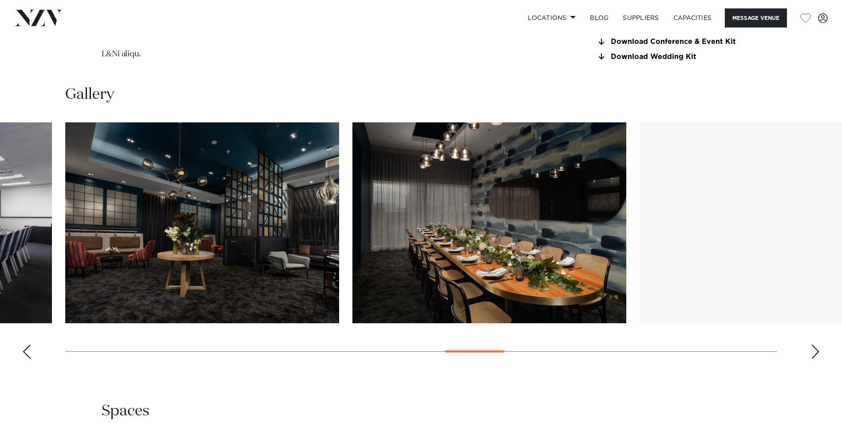
click at [814, 351] on div "Next slide" at bounding box center [815, 352] width 9 height 14
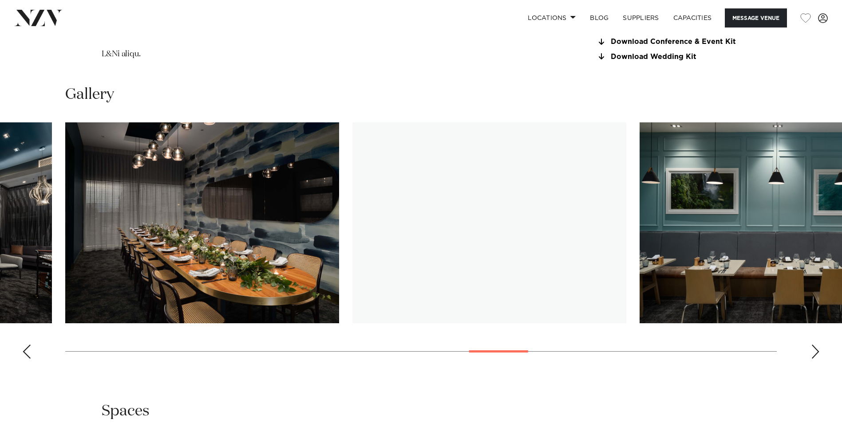
click at [814, 351] on div "Next slide" at bounding box center [815, 352] width 9 height 14
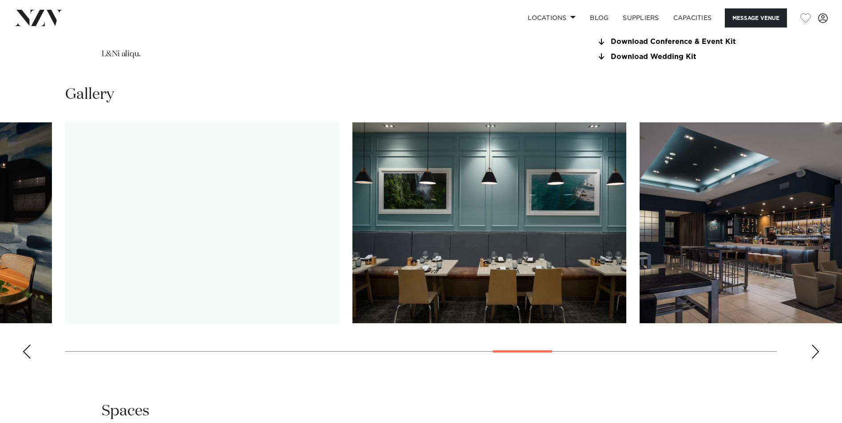
click at [814, 351] on div "Next slide" at bounding box center [815, 352] width 9 height 14
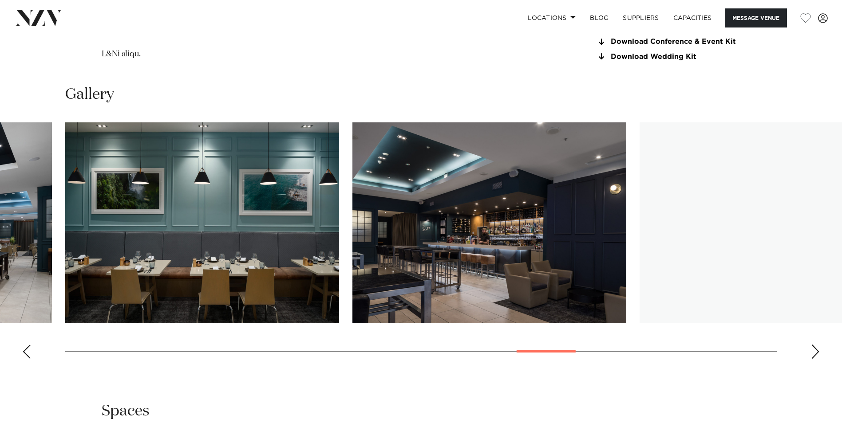
click at [814, 351] on div "Next slide" at bounding box center [815, 352] width 9 height 14
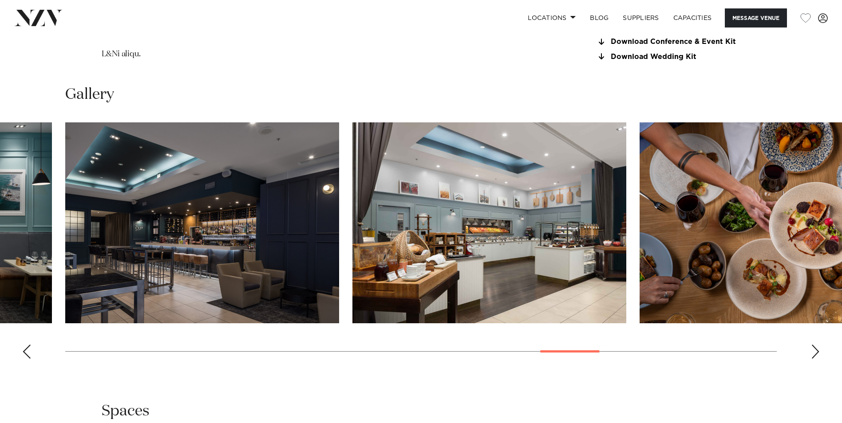
click at [814, 351] on div "Next slide" at bounding box center [815, 352] width 9 height 14
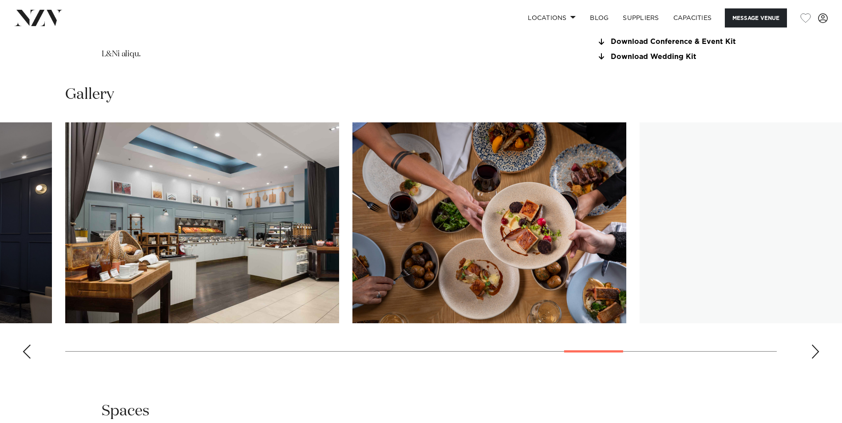
click at [814, 351] on div "Next slide" at bounding box center [815, 352] width 9 height 14
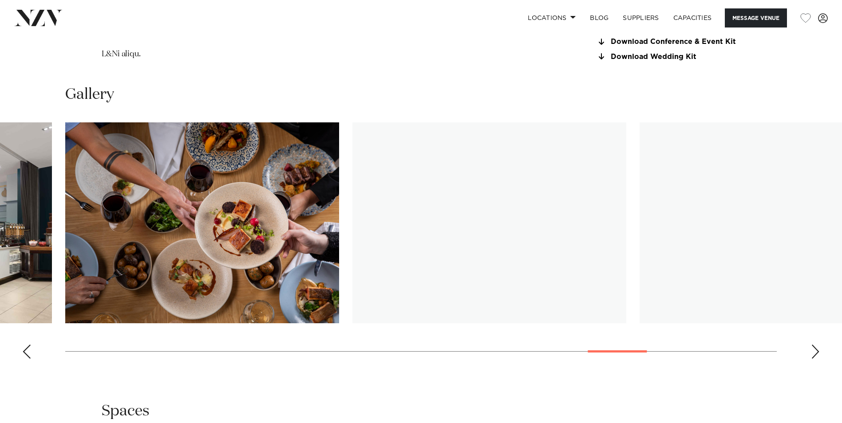
click at [814, 351] on div "Next slide" at bounding box center [815, 352] width 9 height 14
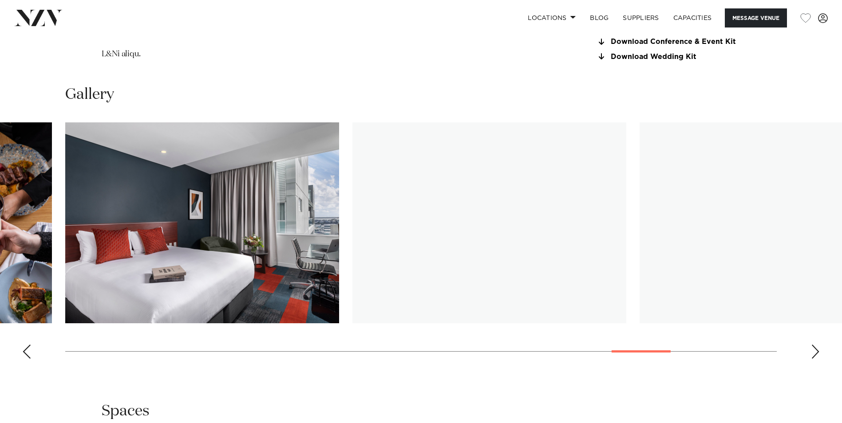
click at [814, 351] on div "Next slide" at bounding box center [815, 352] width 9 height 14
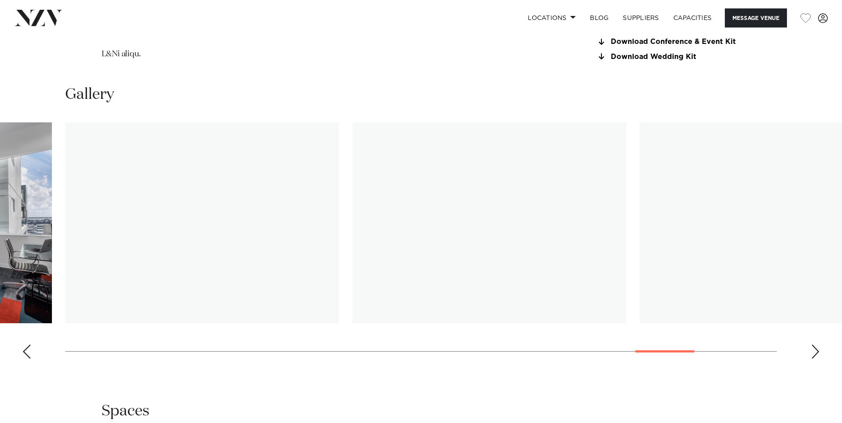
click at [814, 351] on div "Next slide" at bounding box center [815, 352] width 9 height 14
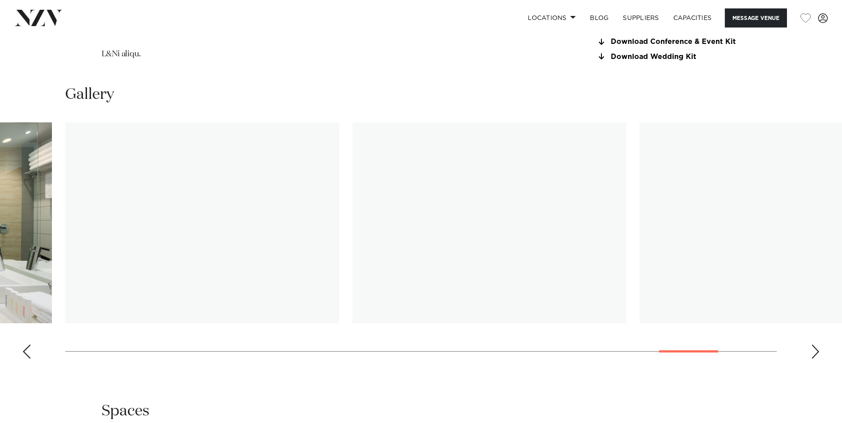
click at [814, 351] on div "Next slide" at bounding box center [815, 352] width 9 height 14
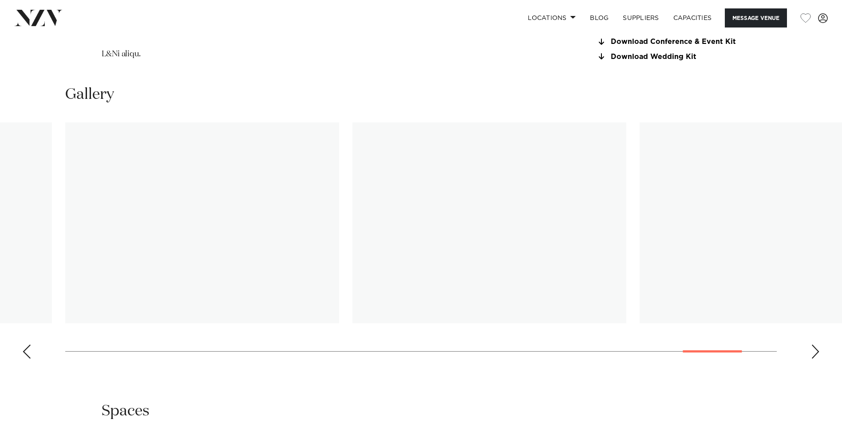
click at [814, 351] on div "Next slide" at bounding box center [815, 352] width 9 height 14
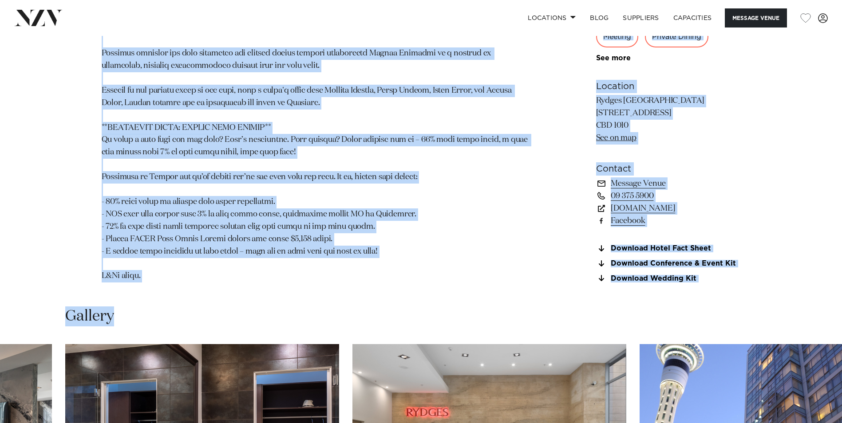
scroll to position [824, 0]
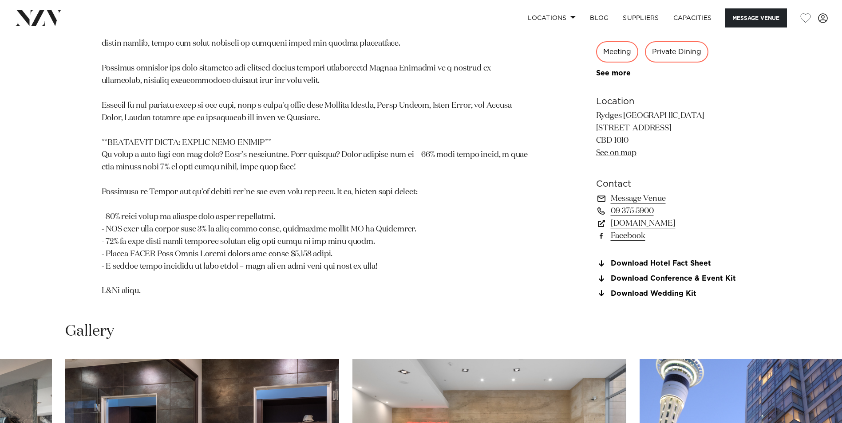
drag, startPoint x: 445, startPoint y: 298, endPoint x: 430, endPoint y: 310, distance: 19.2
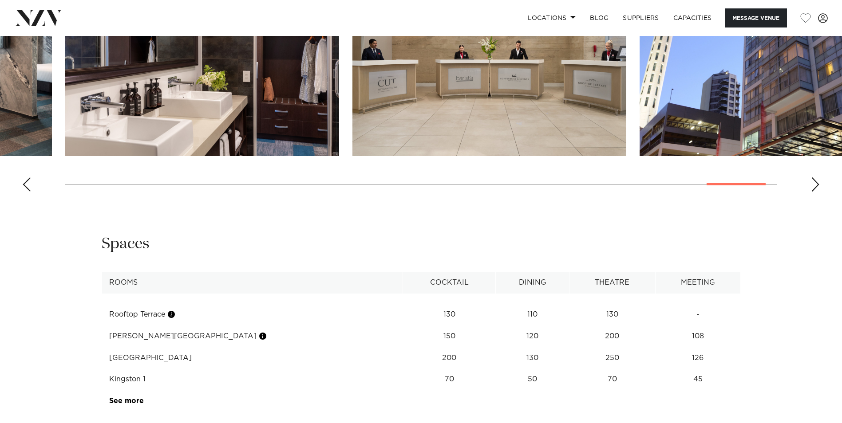
scroll to position [1312, 0]
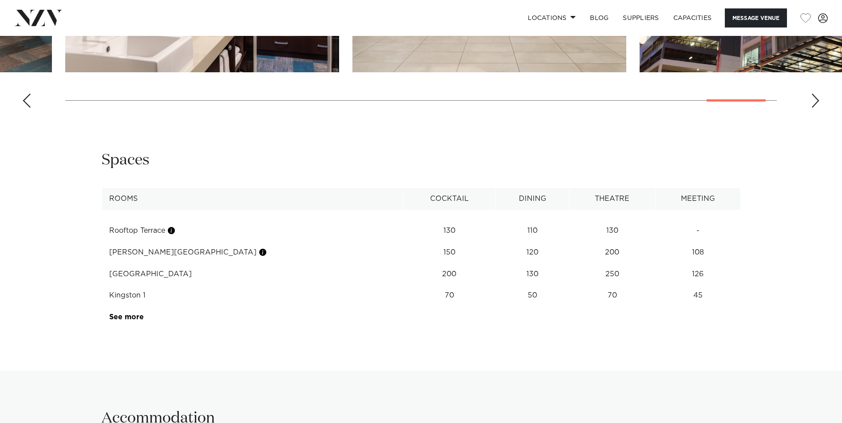
drag, startPoint x: 207, startPoint y: 277, endPoint x: 177, endPoint y: 287, distance: 31.3
click at [177, 287] on tbody "Rooftop Terrace 130 110 130 - Hobson Ballroom 150 120 200 108 Kingston Ballroom…" at bounding box center [421, 269] width 638 height 118
drag, startPoint x: 177, startPoint y: 287, endPoint x: 167, endPoint y: 293, distance: 12.1
click at [167, 293] on td "Kingston 1" at bounding box center [252, 296] width 301 height 22
drag, startPoint x: 180, startPoint y: 279, endPoint x: 153, endPoint y: 295, distance: 31.3
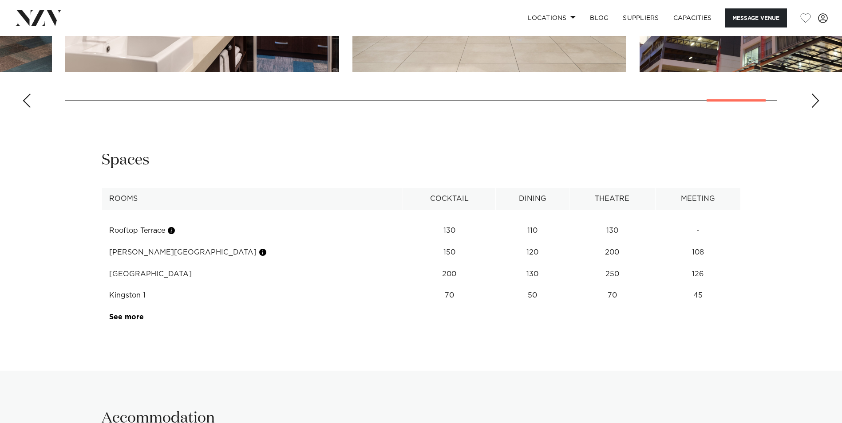
click at [192, 278] on td "Kingston Ballroom" at bounding box center [252, 275] width 301 height 22
click at [153, 295] on td "Kingston 1" at bounding box center [252, 296] width 301 height 22
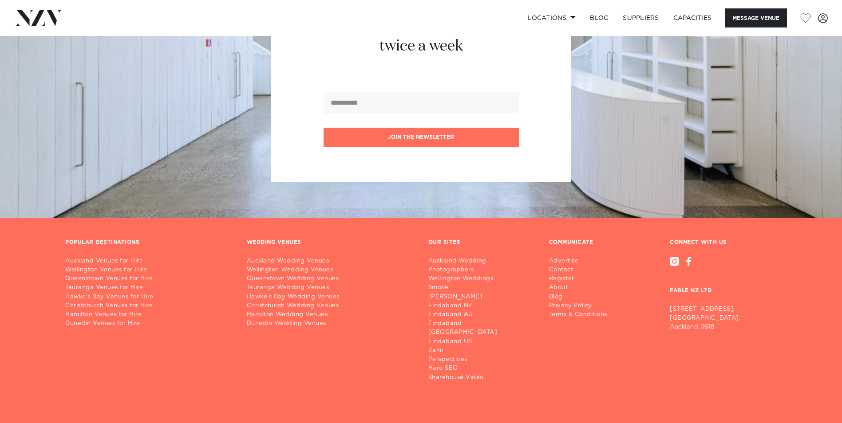
scroll to position [2712, 0]
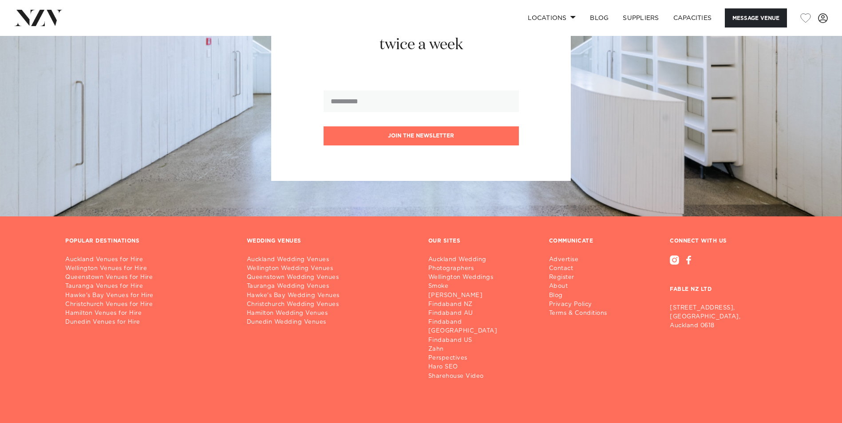
drag, startPoint x: 618, startPoint y: 379, endPoint x: 713, endPoint y: 393, distance: 95.9
click at [713, 402] on div "© [DATE]-[DATE] Fable. All Rights Reserved." at bounding box center [420, 425] width 725 height 47
click at [694, 402] on div "© [DATE]-[DATE] Fable. All Rights Reserved." at bounding box center [420, 425] width 725 height 47
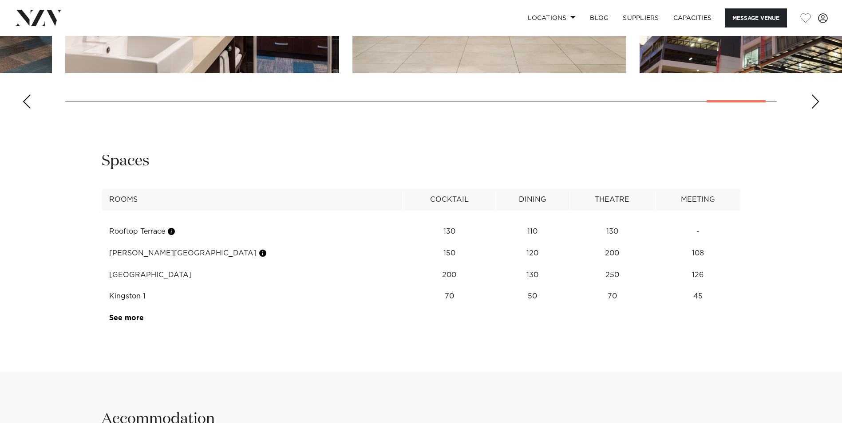
scroll to position [1115, 0]
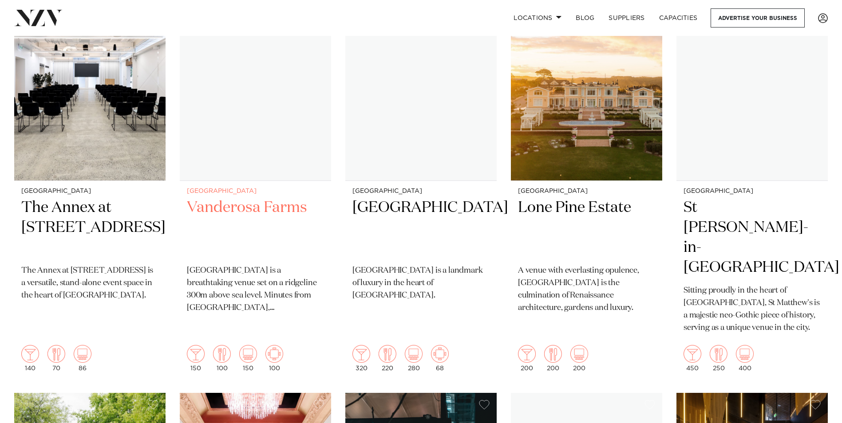
scroll to position [754, 0]
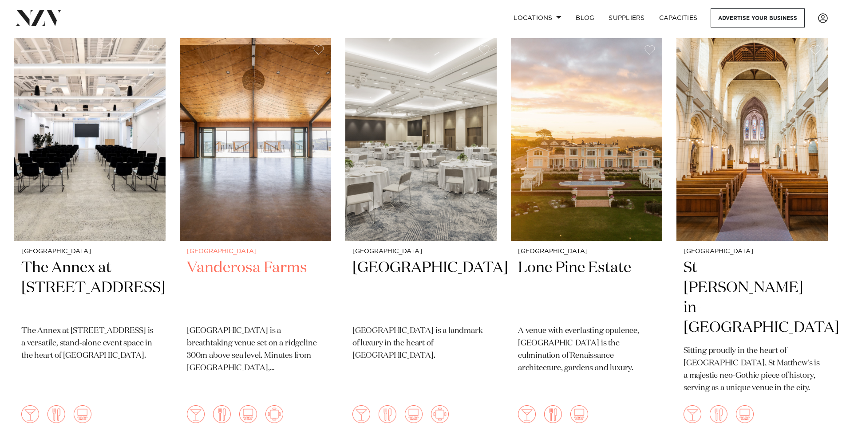
click at [281, 126] on img at bounding box center [255, 139] width 151 height 203
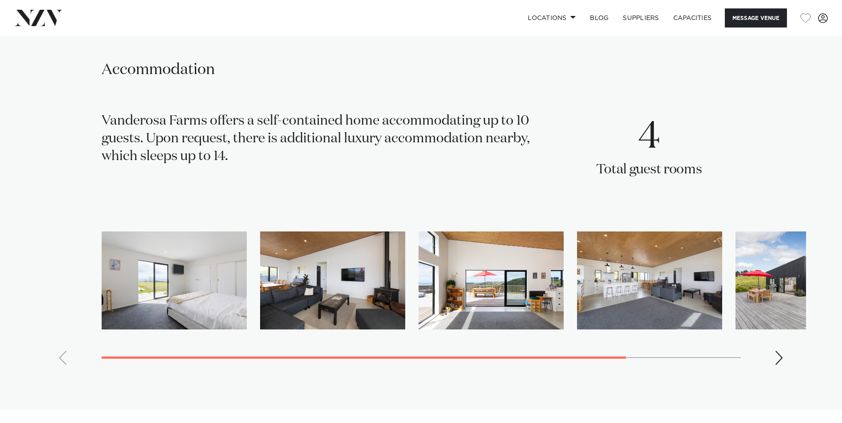
scroll to position [1230, 0]
